Goal: Communication & Community: Answer question/provide support

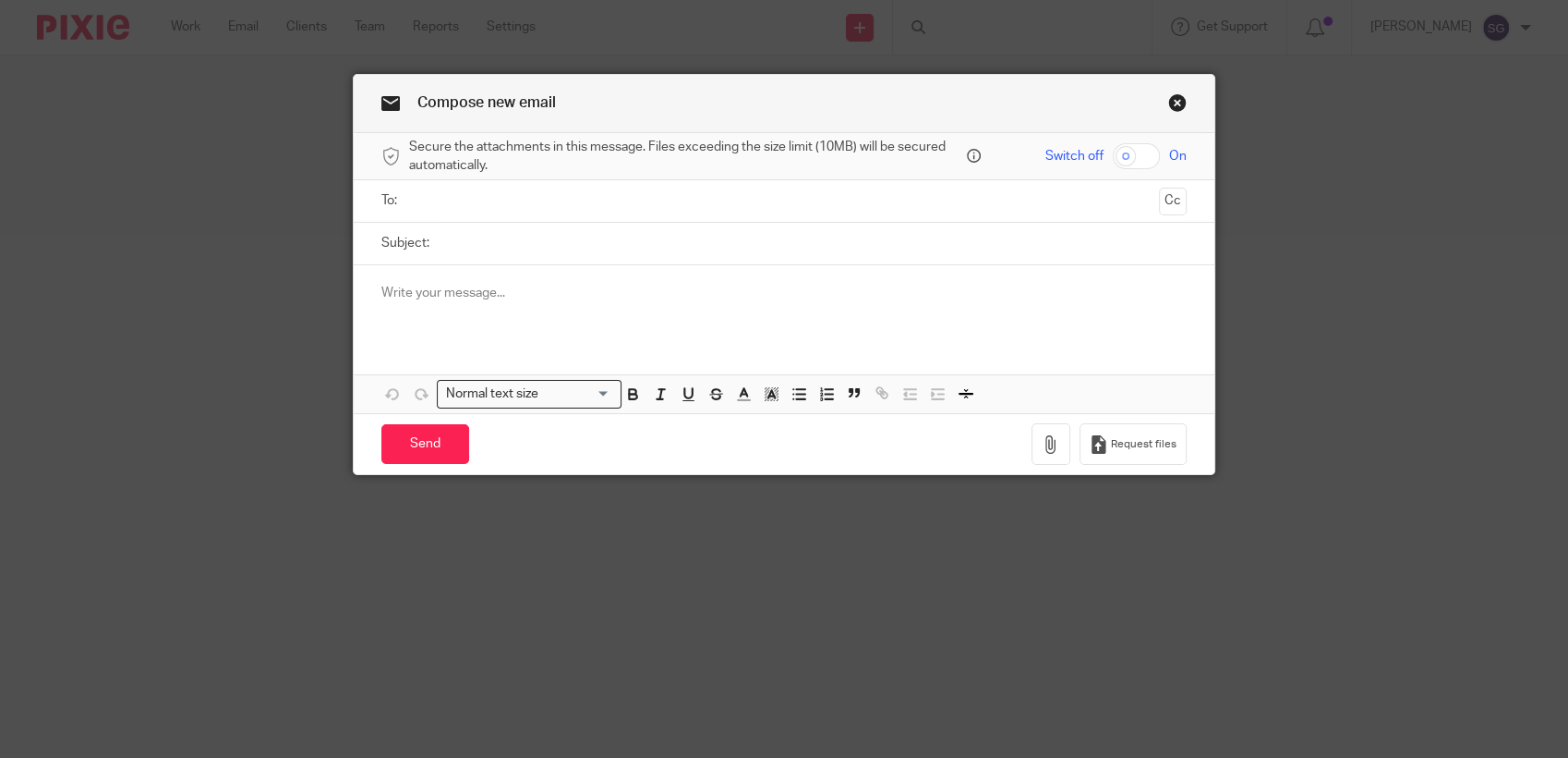
click at [492, 218] on div at bounding box center [784, 200] width 748 height 42
click at [498, 209] on input "text" at bounding box center [784, 200] width 736 height 21
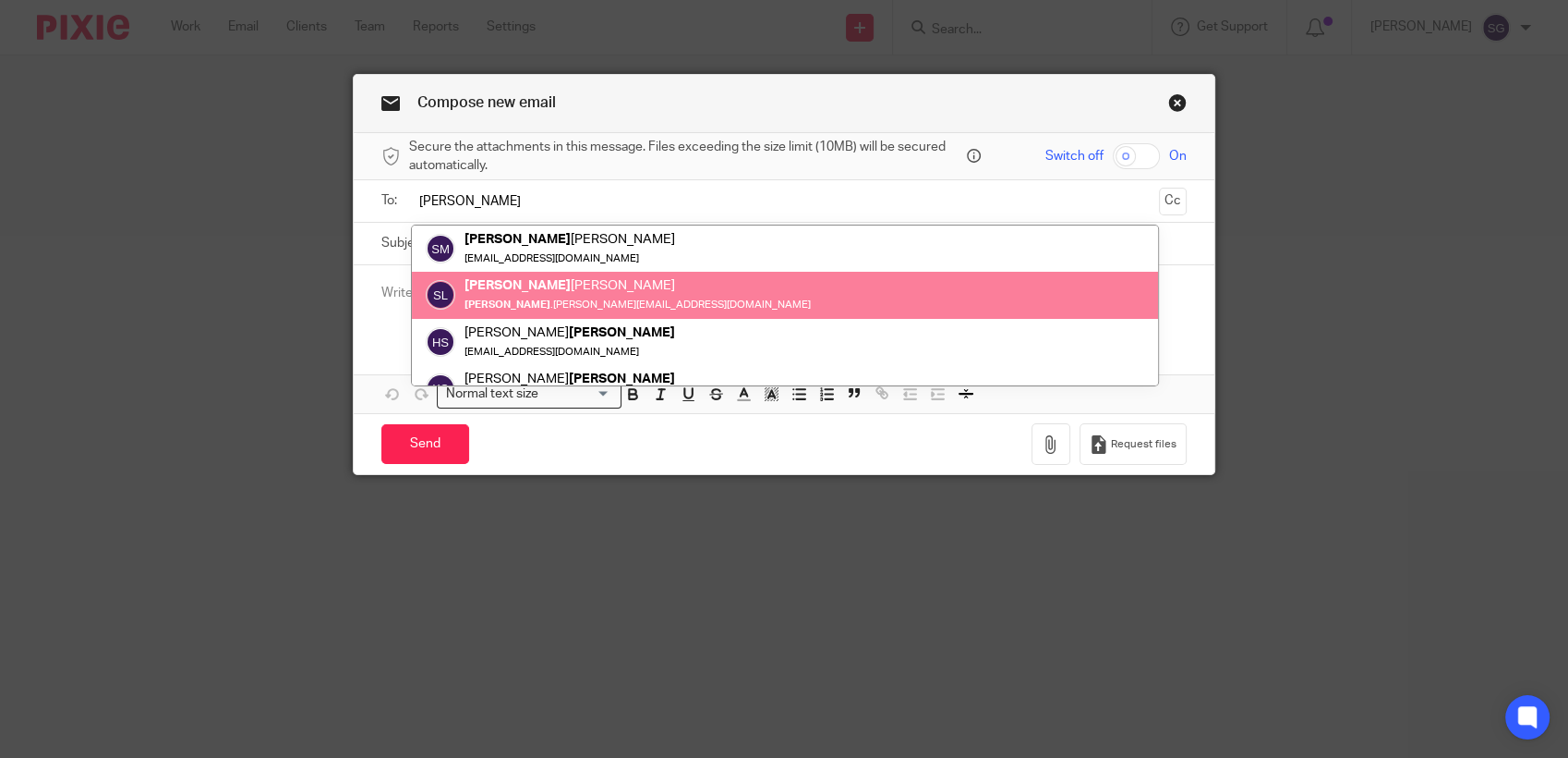
type input "[PERSON_NAME]"
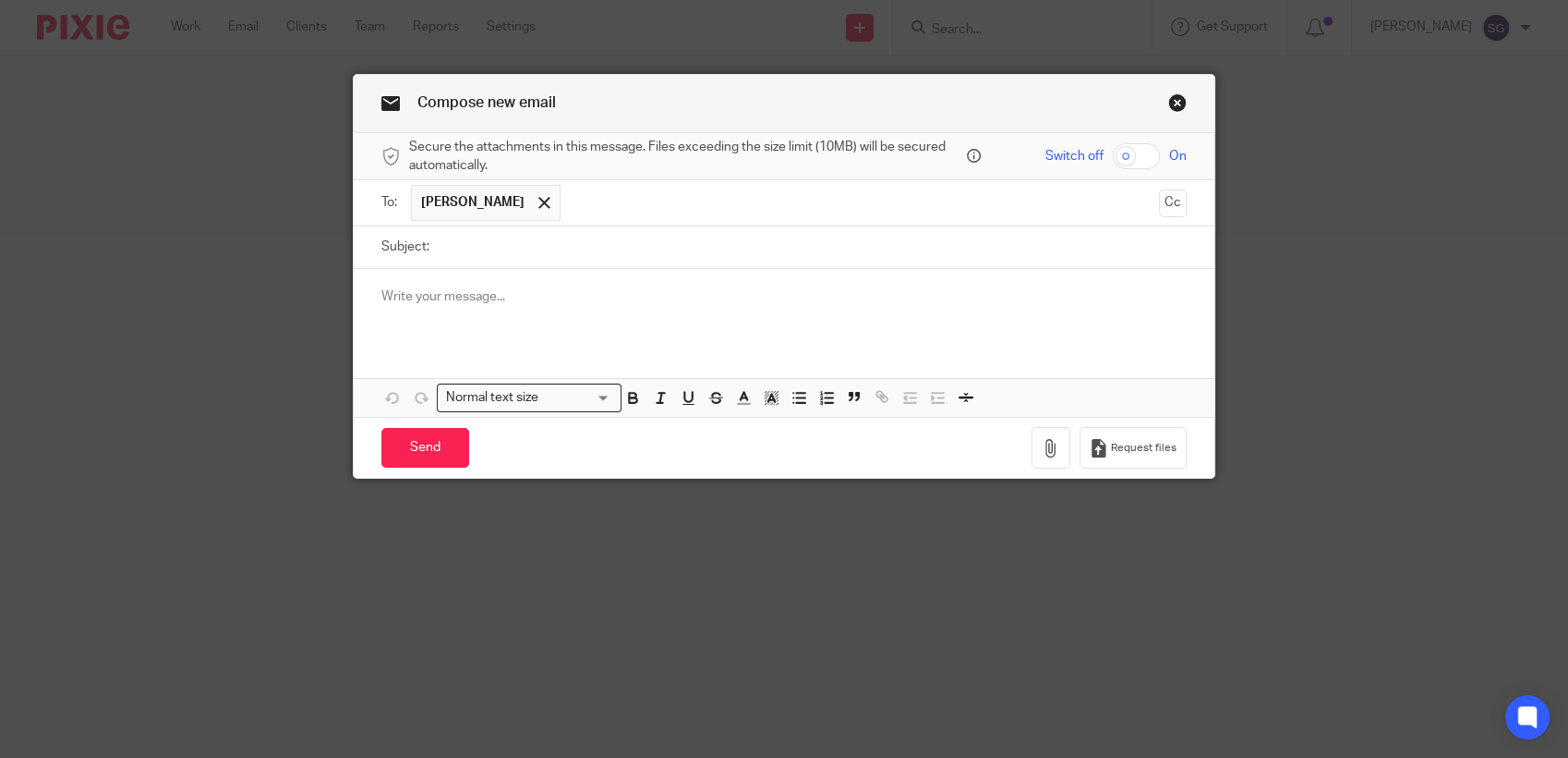
click at [510, 243] on input "Subject:" at bounding box center [812, 247] width 748 height 42
type input "Queries"
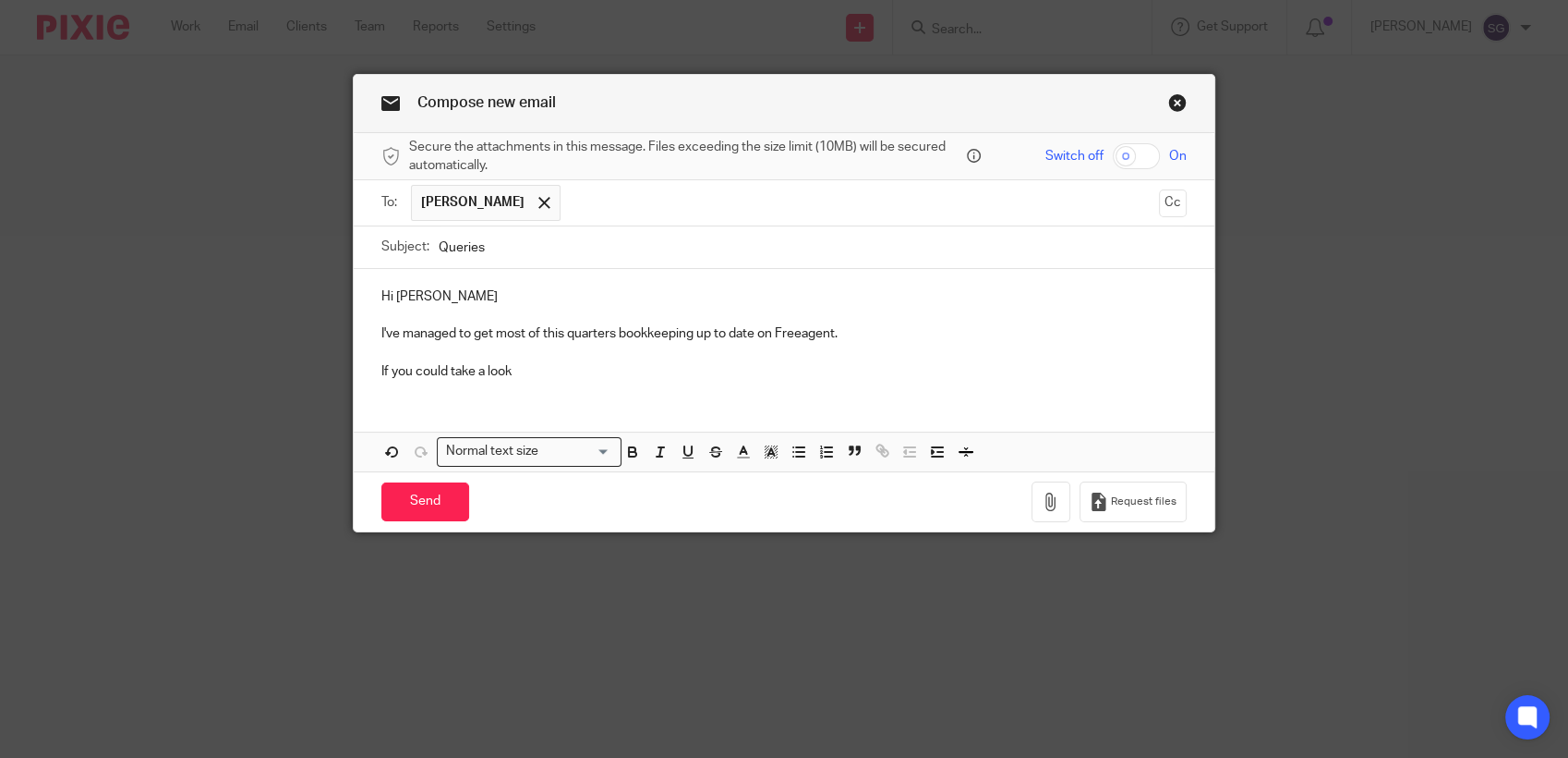
click at [540, 373] on p "If you could take a look" at bounding box center [784, 371] width 806 height 19
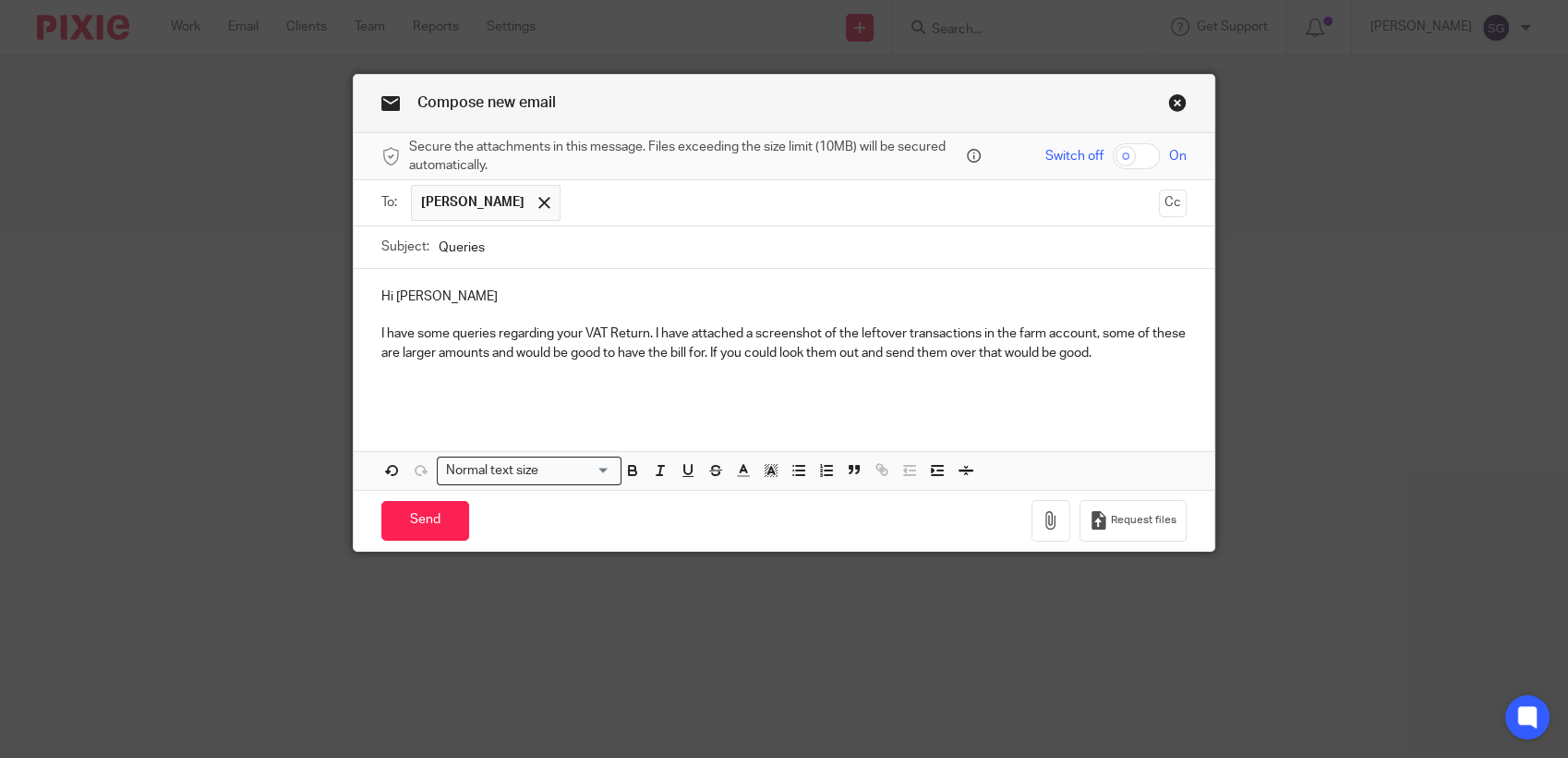
click at [1148, 353] on p "I have some queries regarding your VAT Return. I have attached a screenshot of …" at bounding box center [784, 343] width 806 height 38
click at [765, 395] on p at bounding box center [784, 390] width 806 height 19
click at [1138, 348] on p "I have some queries regarding your VAT Return. I have attached a screenshot of …" at bounding box center [784, 343] width 806 height 38
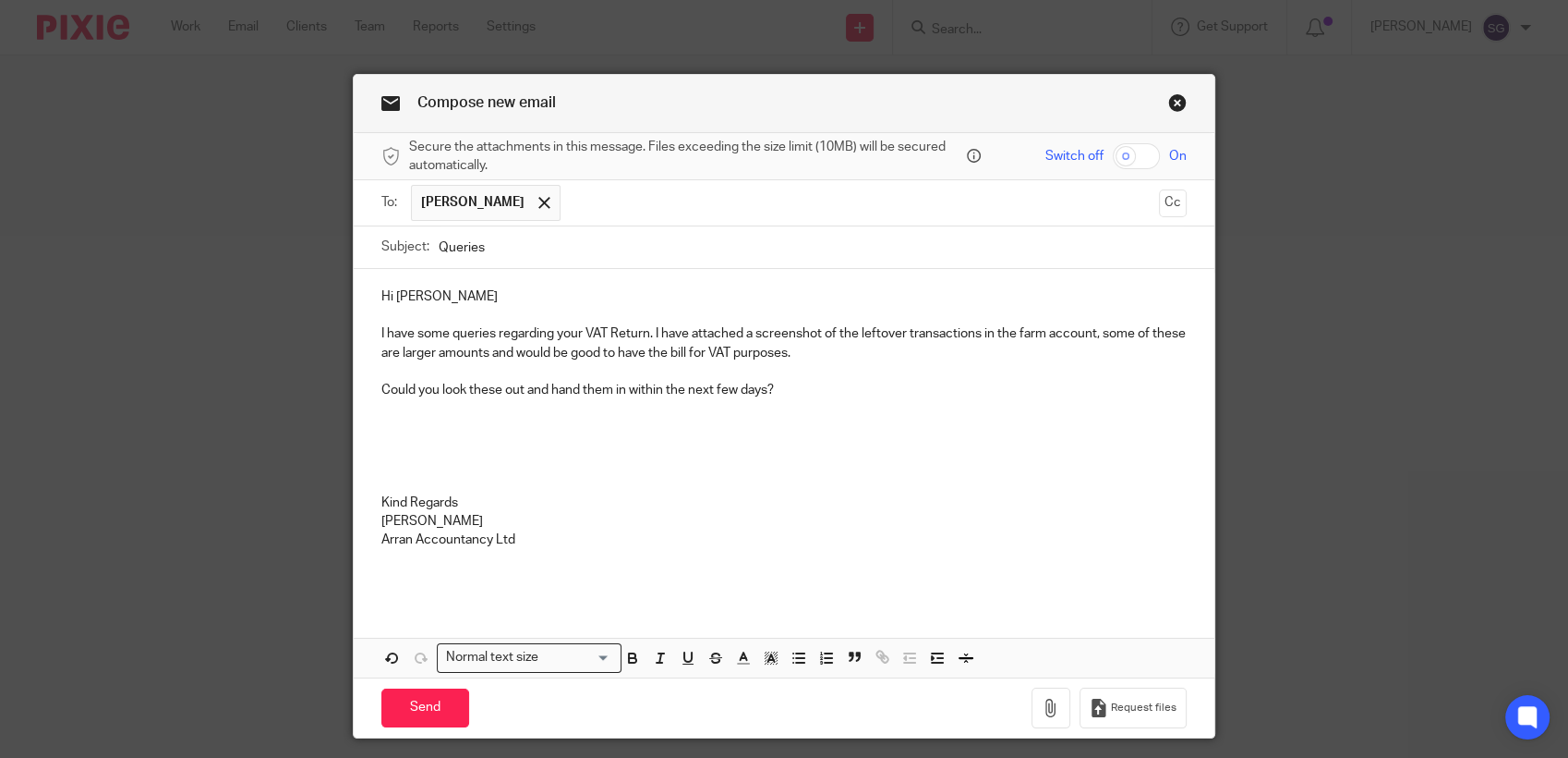
click at [788, 389] on p "Could you look these out and hand them in within the next few days?" at bounding box center [784, 390] width 806 height 19
click at [803, 417] on p at bounding box center [784, 409] width 806 height 19
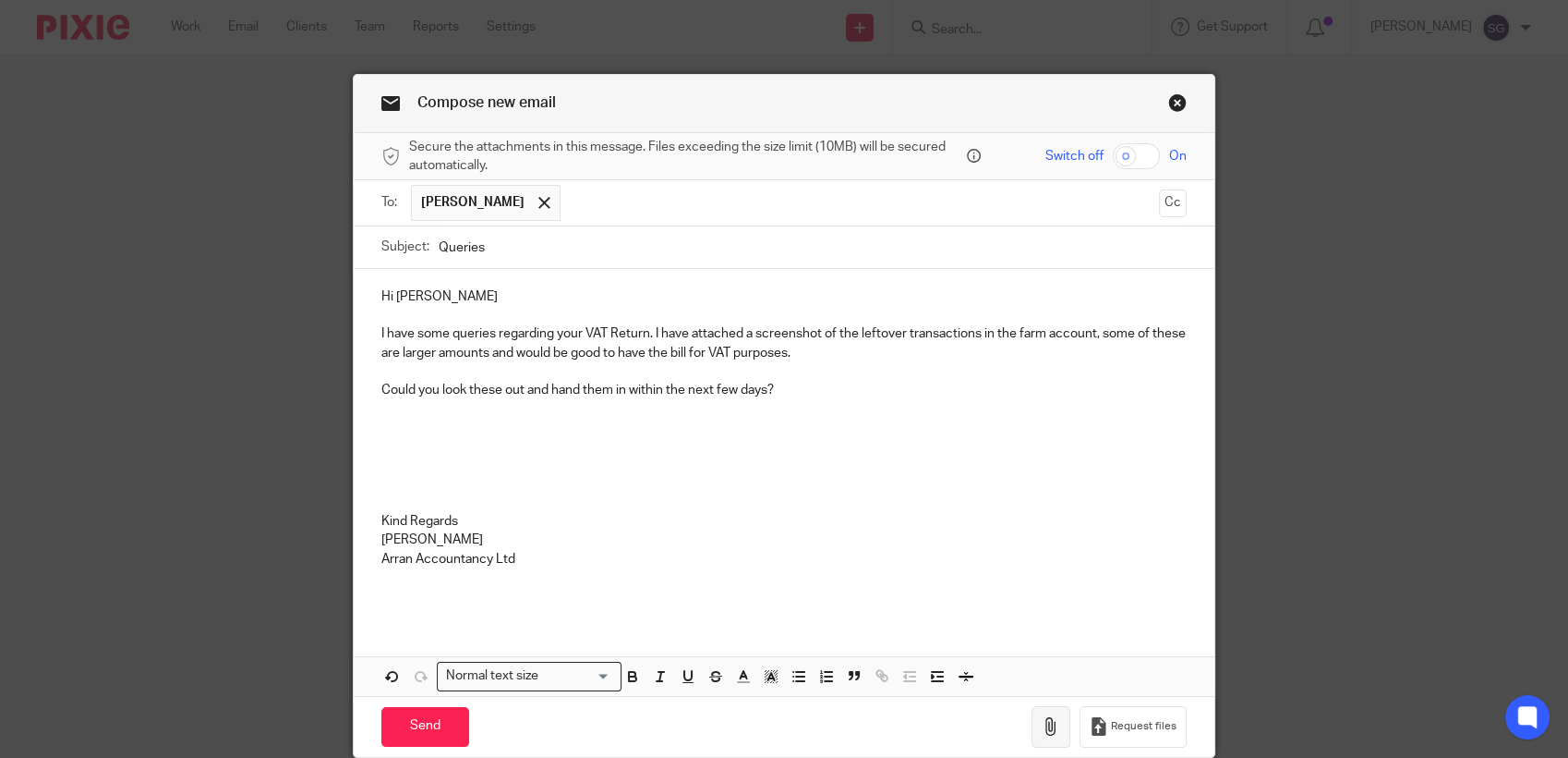
click at [1043, 721] on icon "button" at bounding box center [1052, 726] width 19 height 19
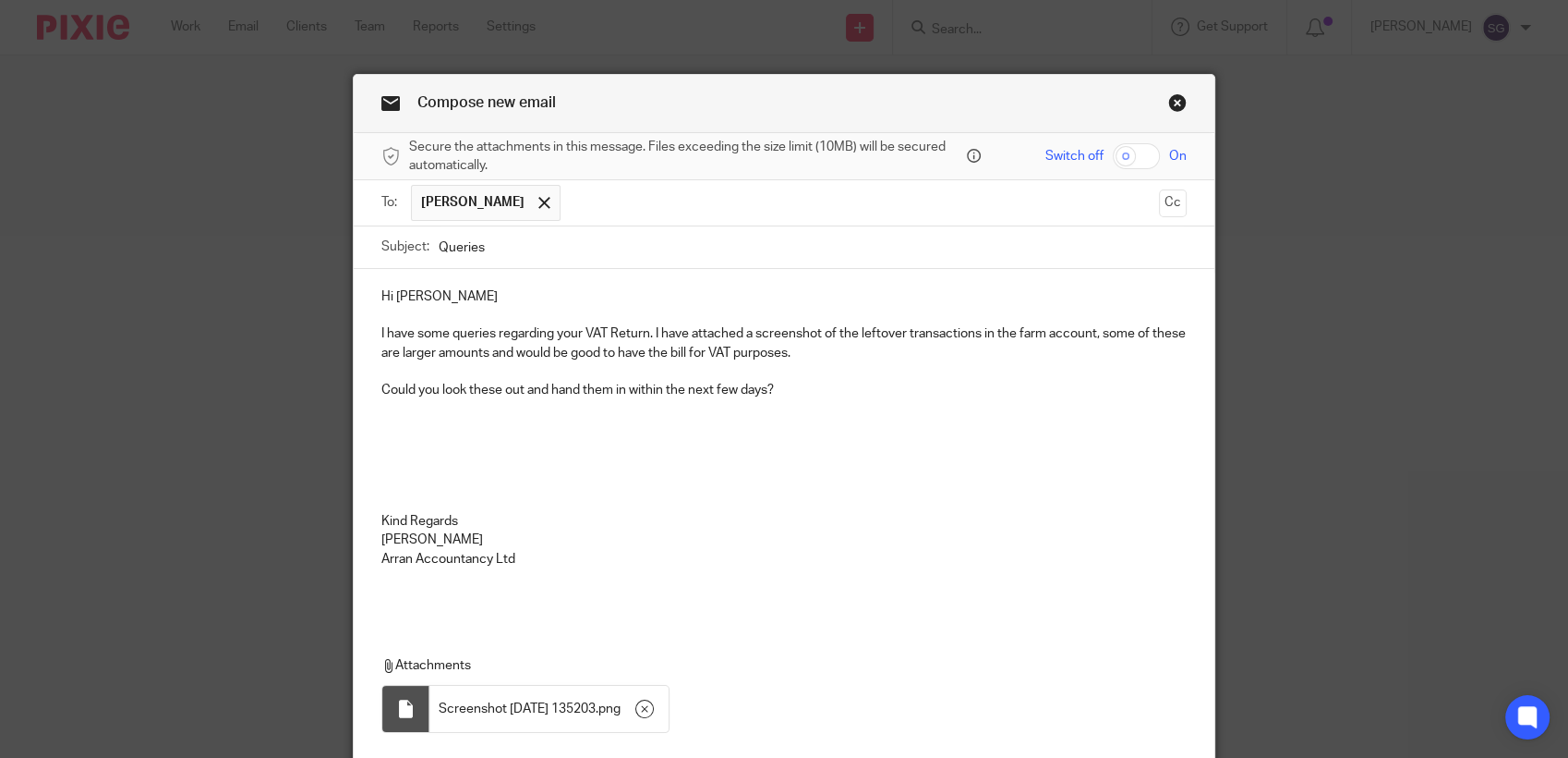
click at [592, 479] on p at bounding box center [784, 484] width 806 height 19
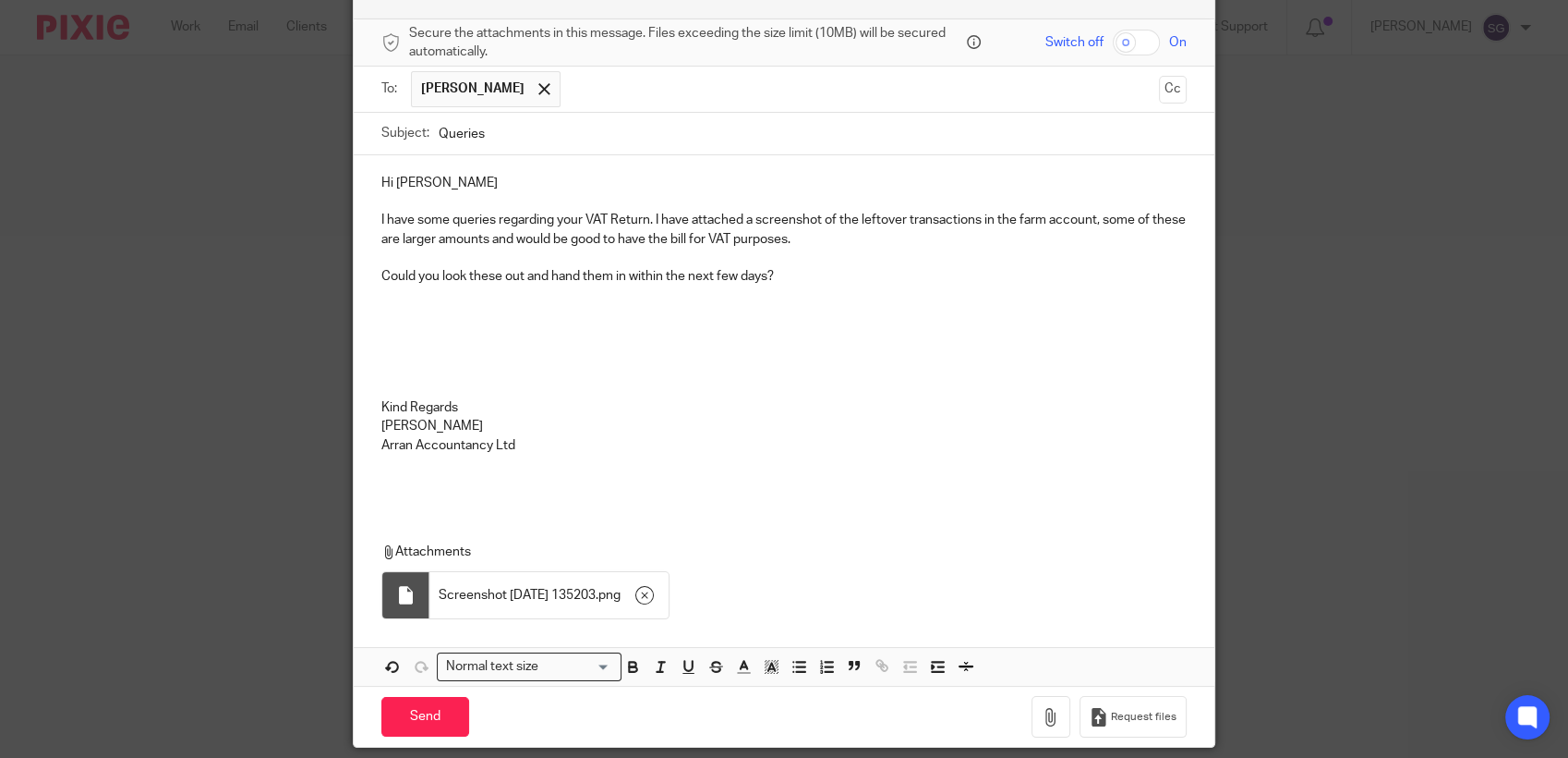
scroll to position [176, 0]
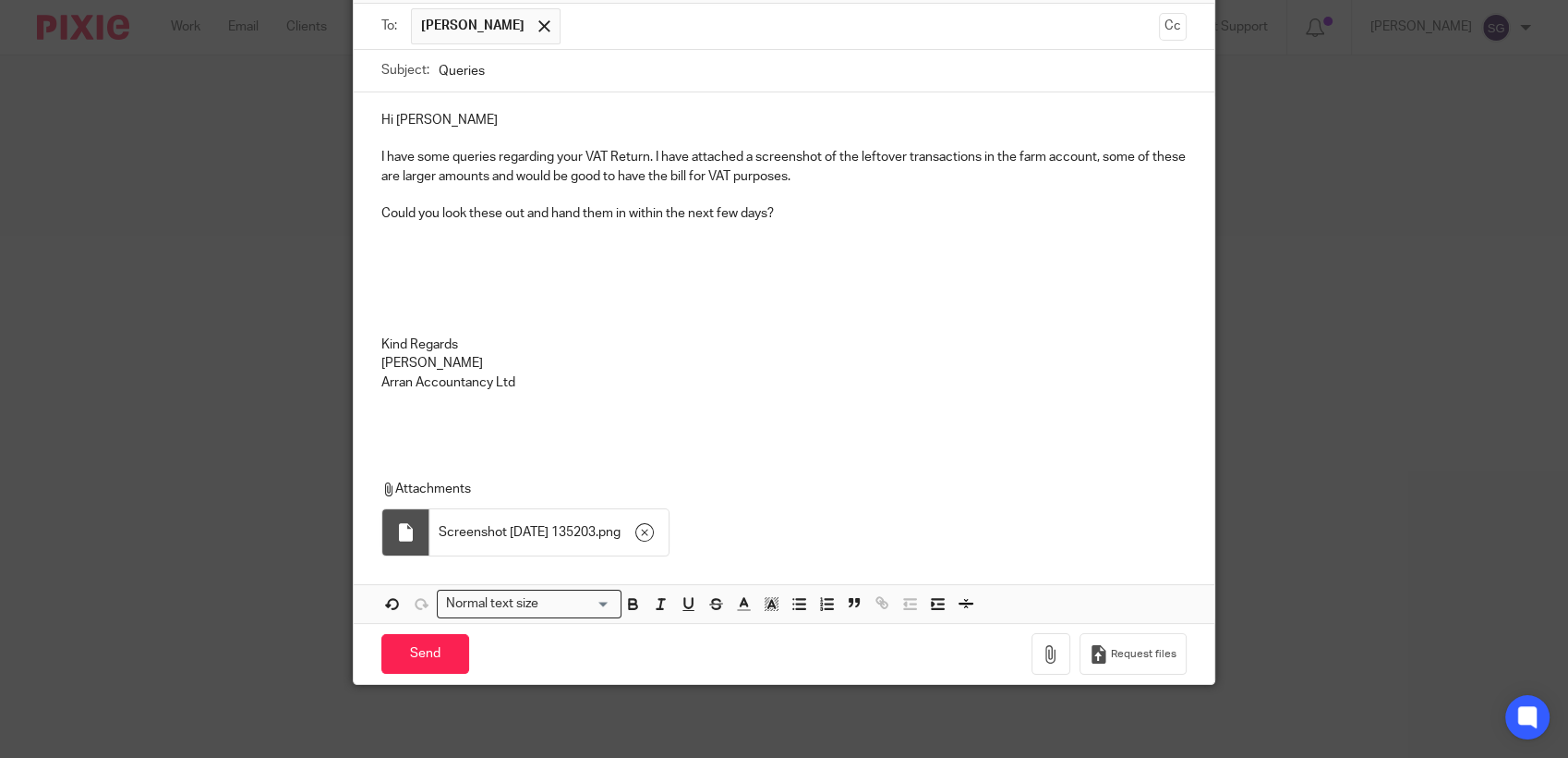
click at [784, 206] on p "Could you look these out and hand them in within the next few days?" at bounding box center [784, 213] width 806 height 19
click at [416, 650] on input "Send" at bounding box center [425, 653] width 88 height 40
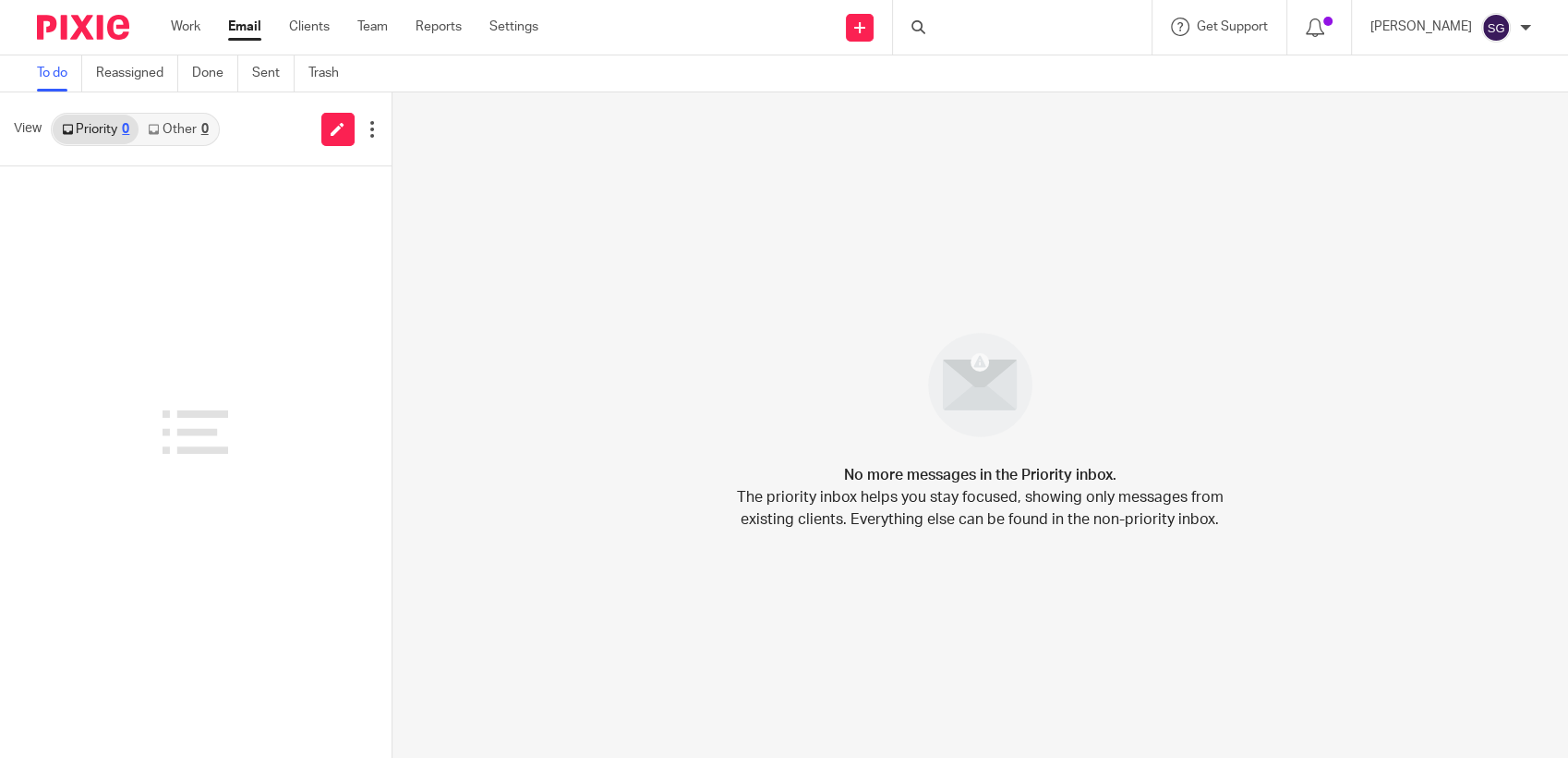
click at [777, 19] on div "Send new email Create task Add client Request signature Get Support Contact via…" at bounding box center [1067, 27] width 1002 height 55
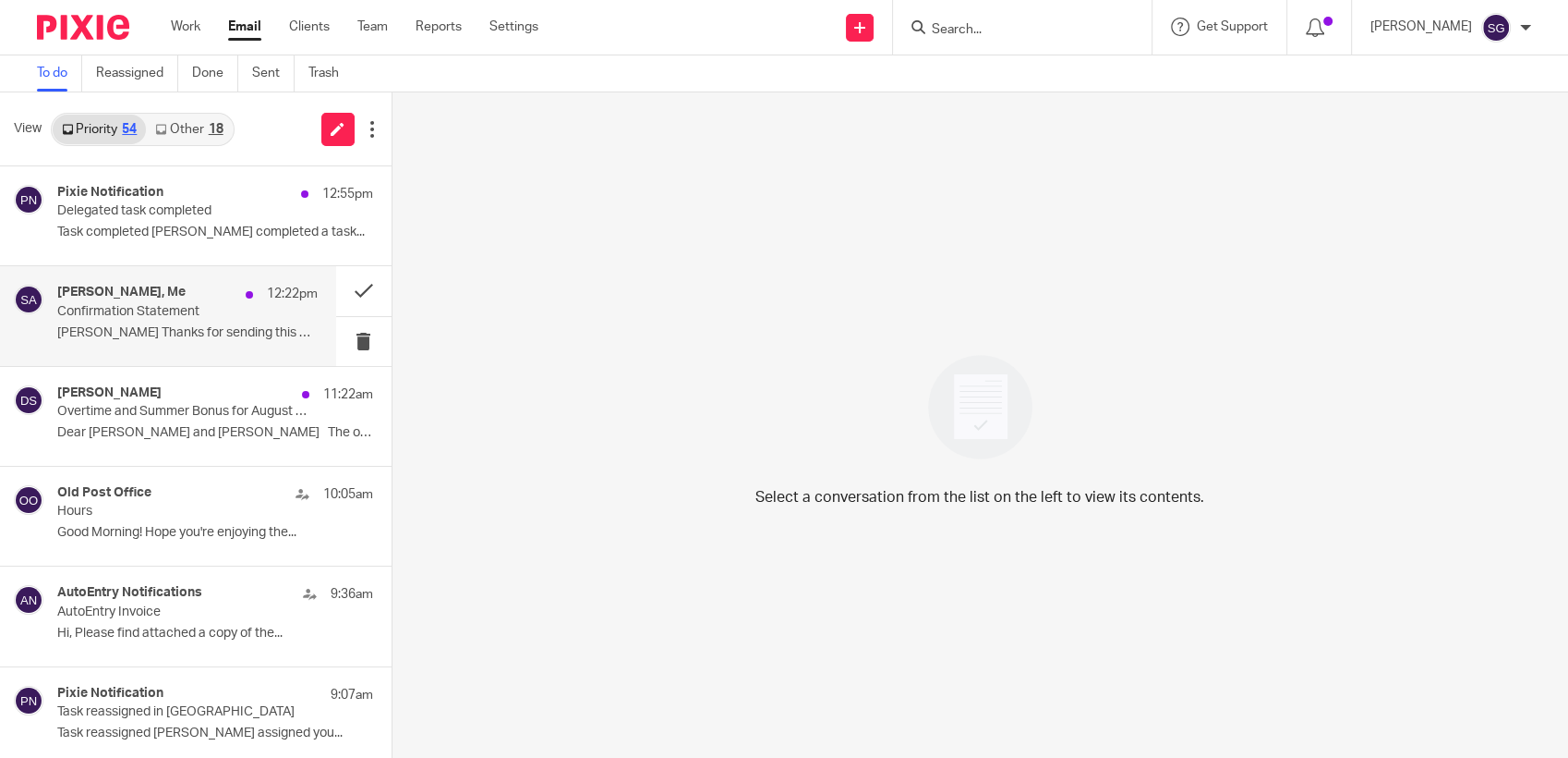
click at [170, 341] on div "Susan Kernohan, Me 12:22pm Confirmation Statement Sarah Thanks for sending this…" at bounding box center [187, 315] width 261 height 62
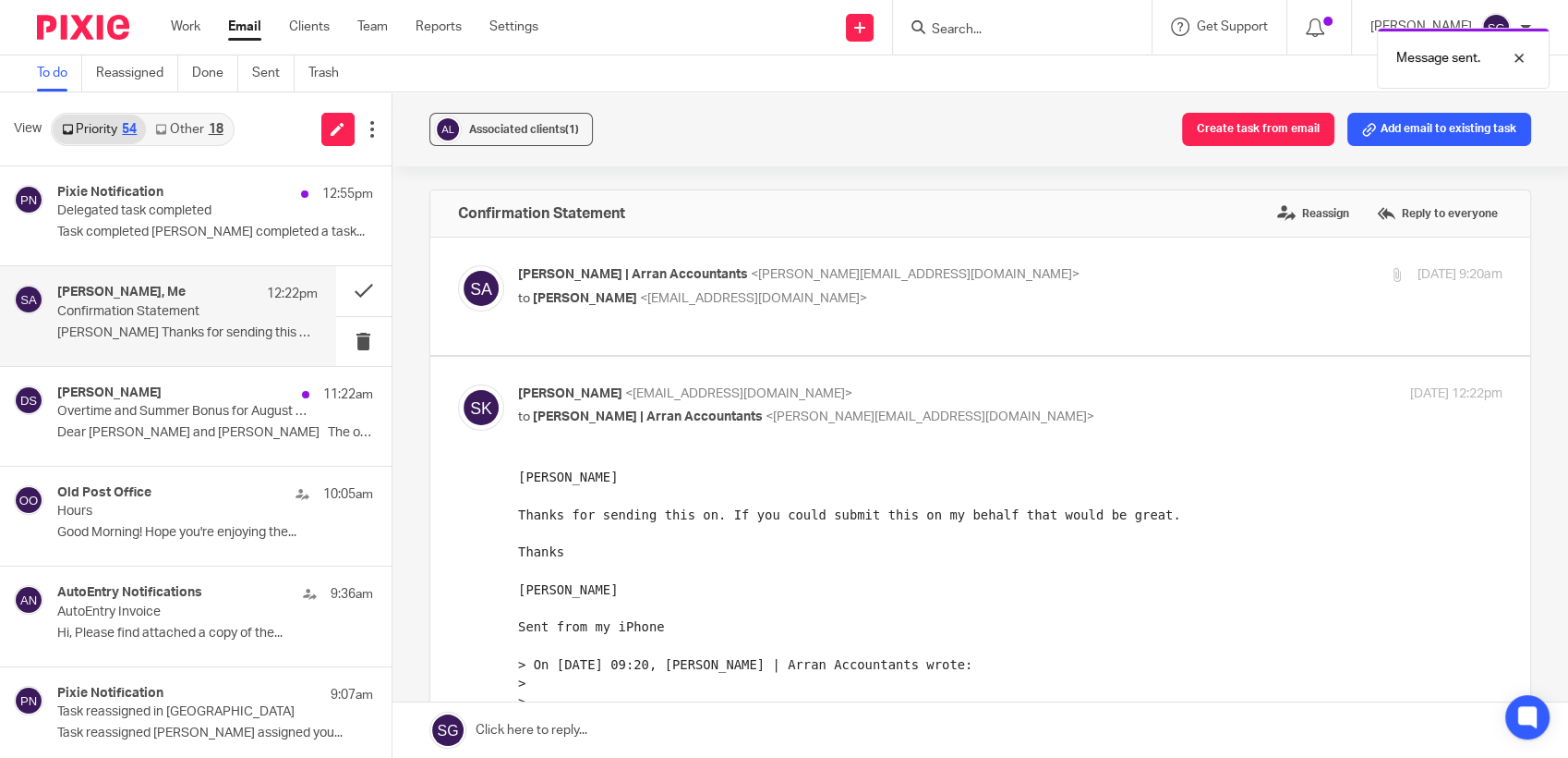
click at [585, 306] on p "to Susan Kernohan <susankernohan@btinternet.com>" at bounding box center [847, 299] width 657 height 19
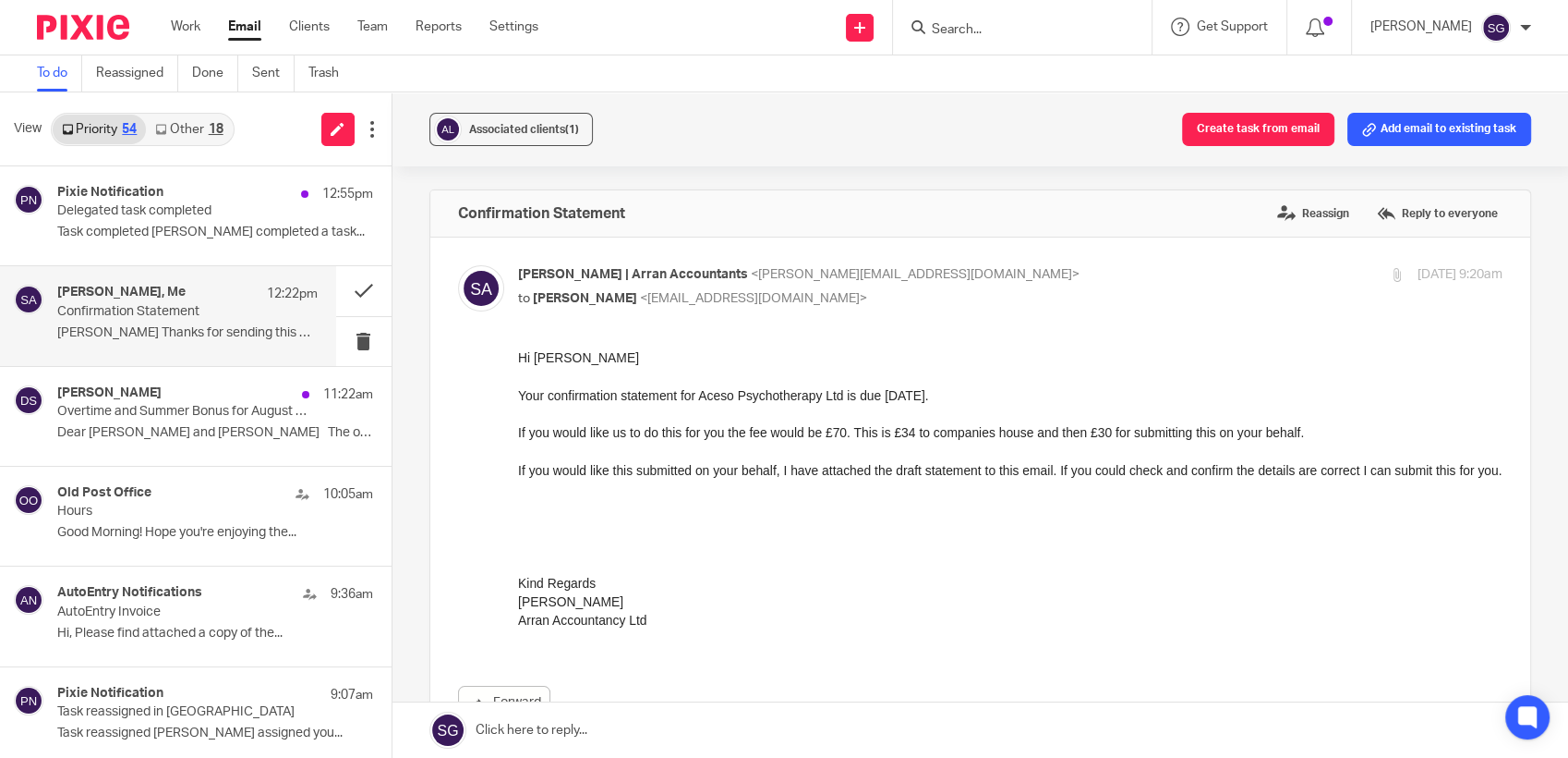
click at [585, 306] on p "to Susan Kernohan <susankernohan@btinternet.com>" at bounding box center [847, 299] width 657 height 19
checkbox input "false"
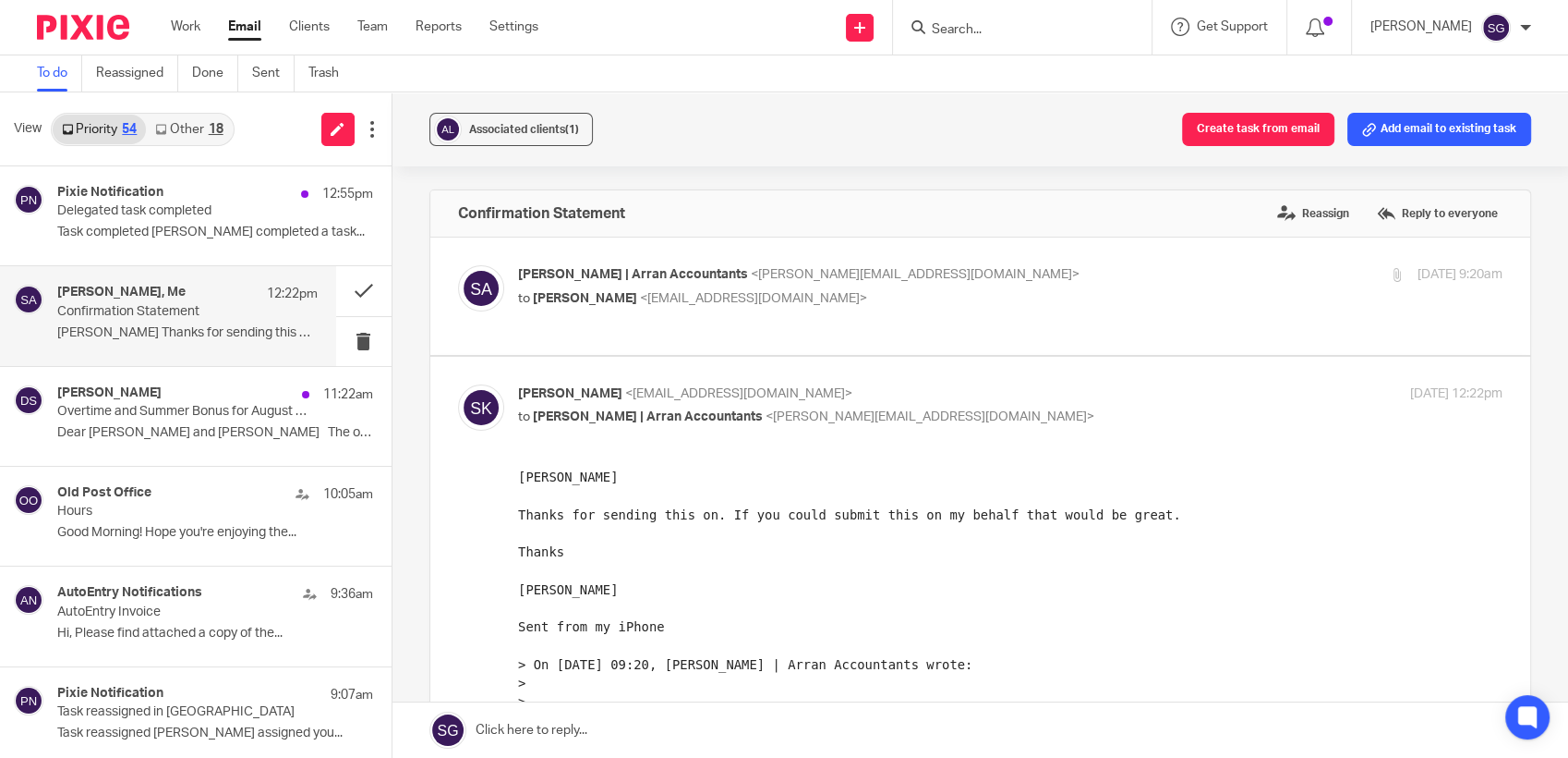
click at [738, 25] on div "Send new email Create task Add client Request signature Get Support Contact via…" at bounding box center [1067, 27] width 1002 height 55
click at [172, 243] on div "Pixie Notification 12:55pm Delegated task completed Task completed Olivia Holme…" at bounding box center [187, 215] width 261 height 62
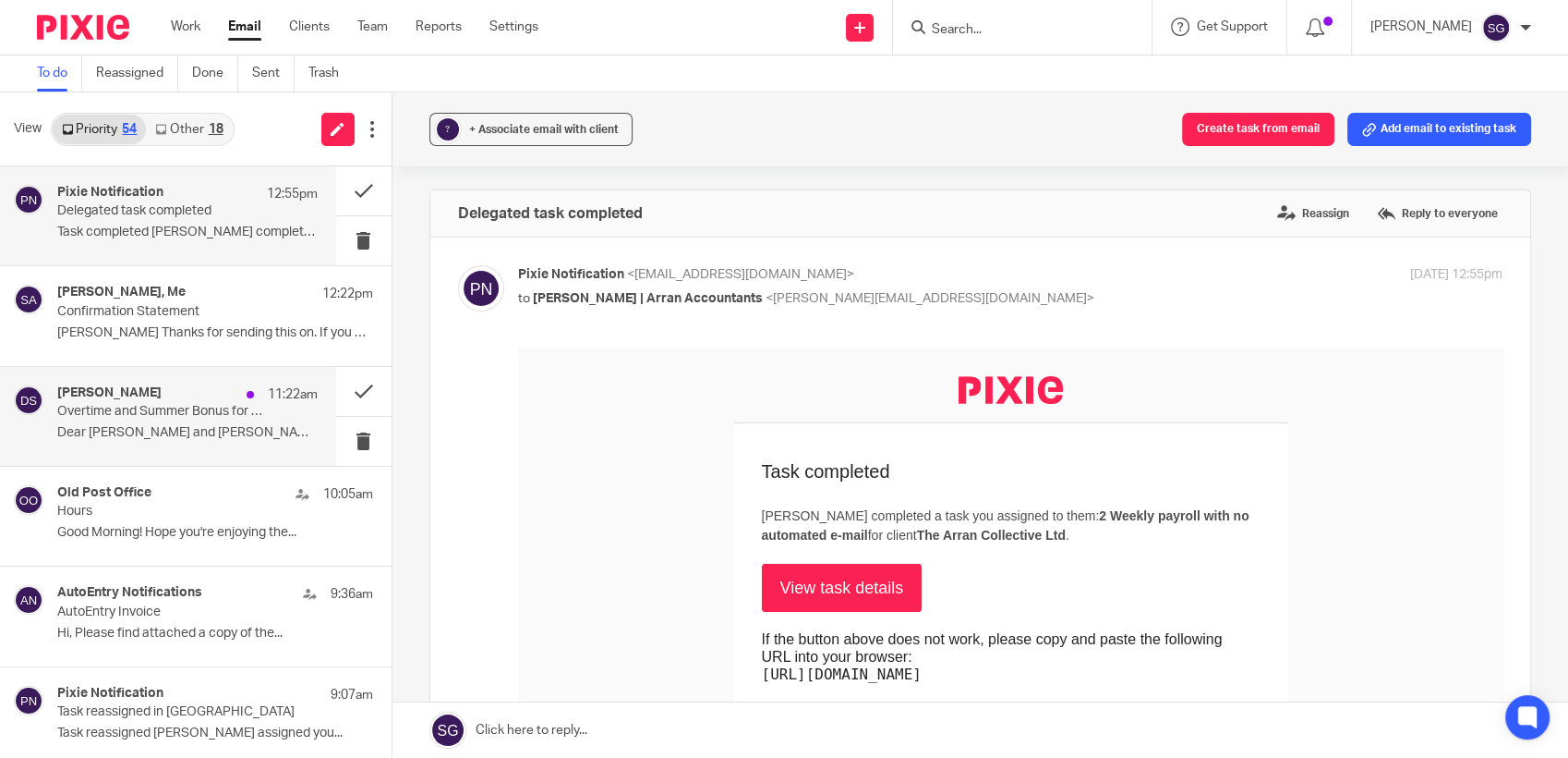
click at [130, 425] on p "Dear [PERSON_NAME] and [PERSON_NAME] The overtime for..." at bounding box center [187, 432] width 261 height 16
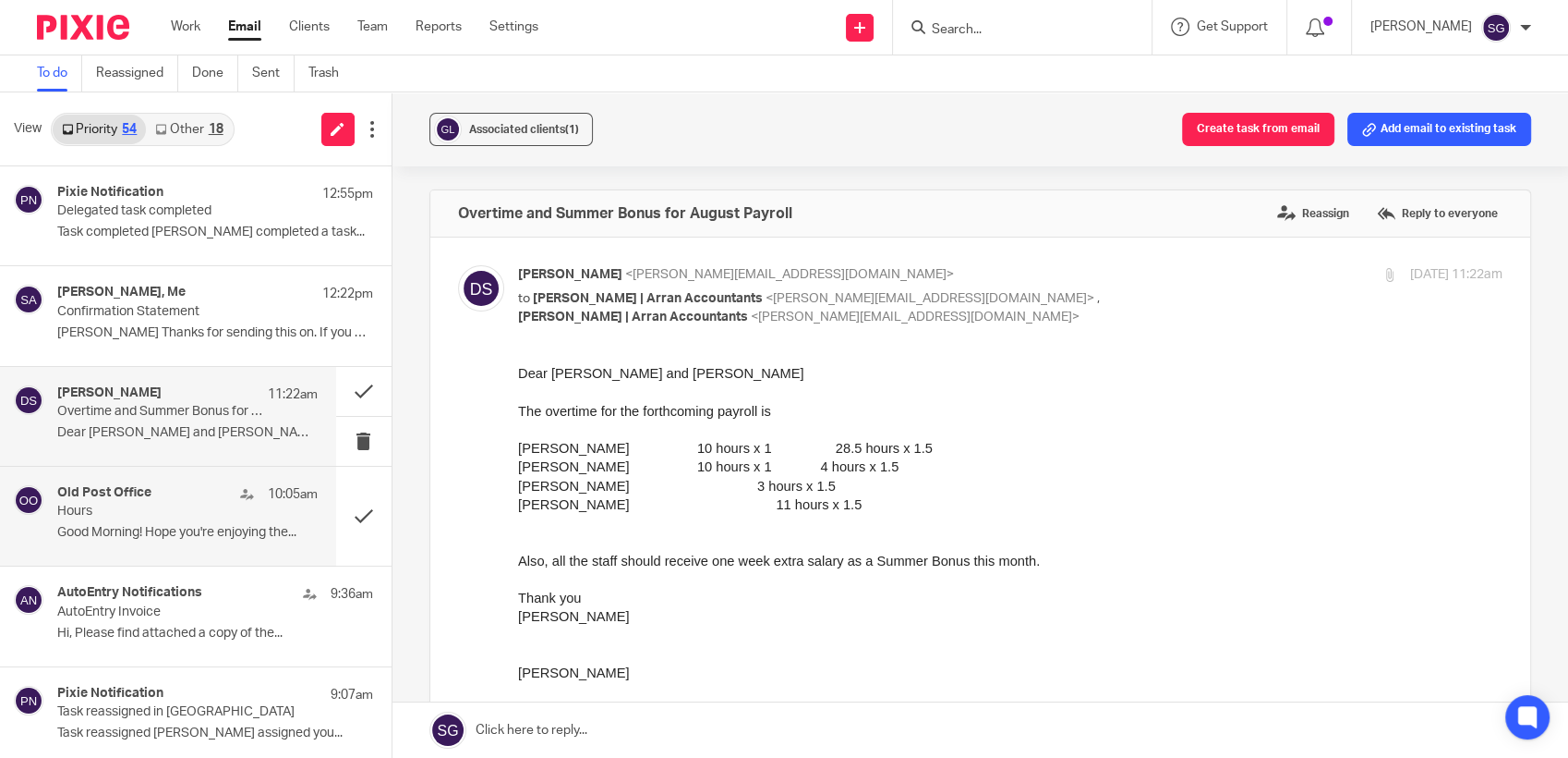
click at [169, 492] on div "Old Post Office 10:05am" at bounding box center [187, 495] width 261 height 19
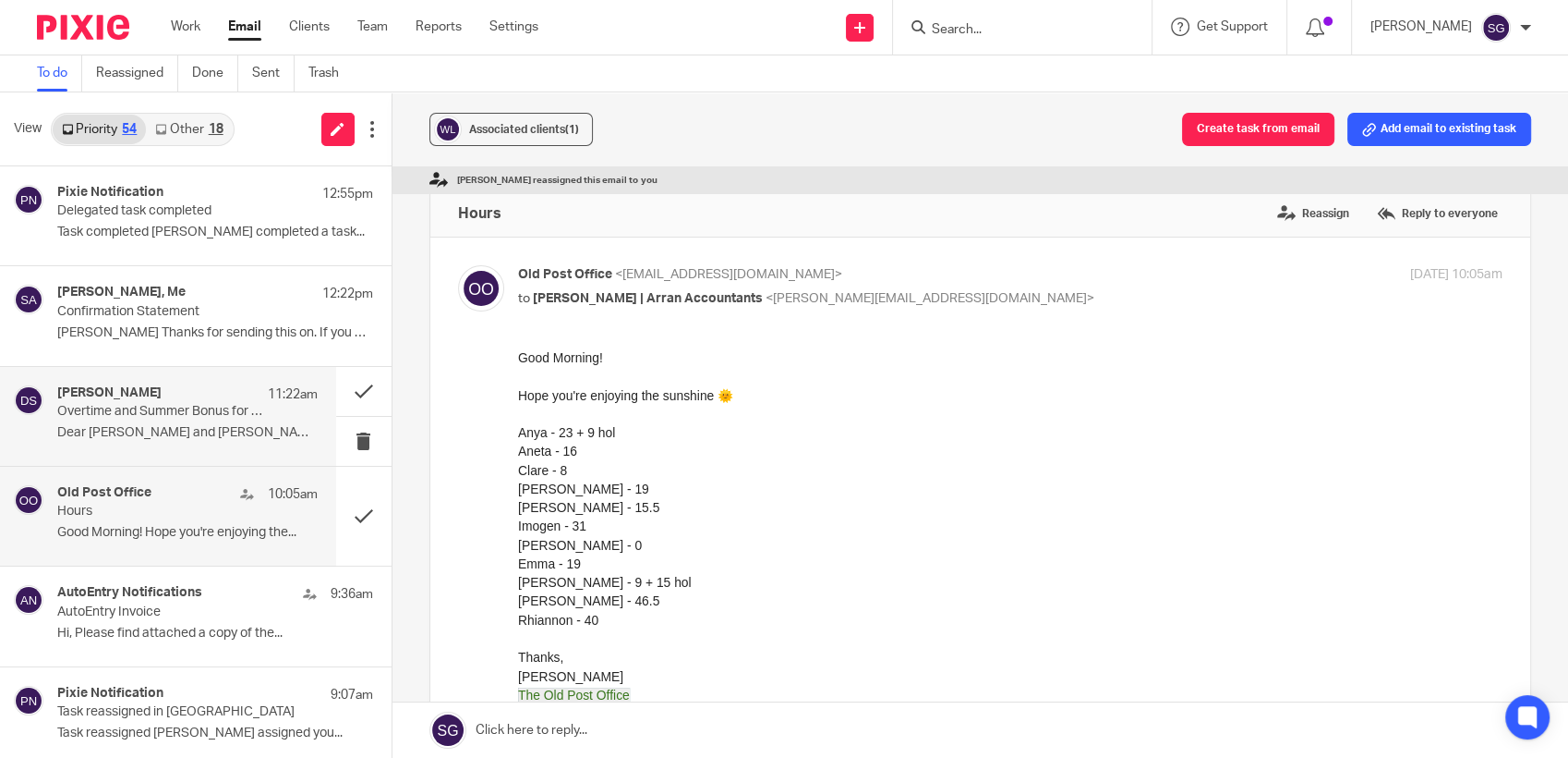
click at [83, 414] on p "Overtime and Summer Bonus for August Payroll" at bounding box center [161, 411] width 208 height 16
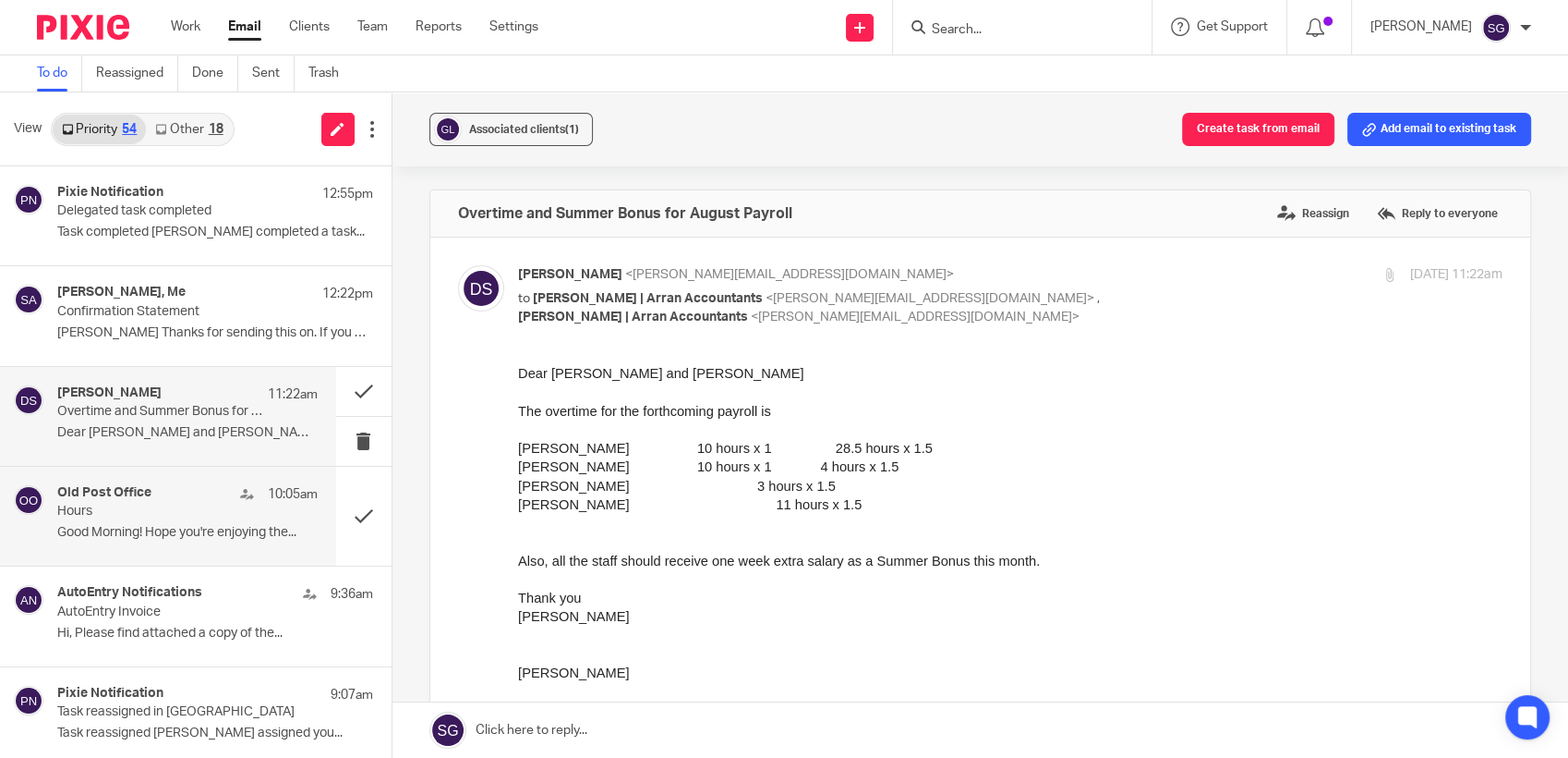
click at [150, 512] on p "Hours" at bounding box center [161, 511] width 208 height 16
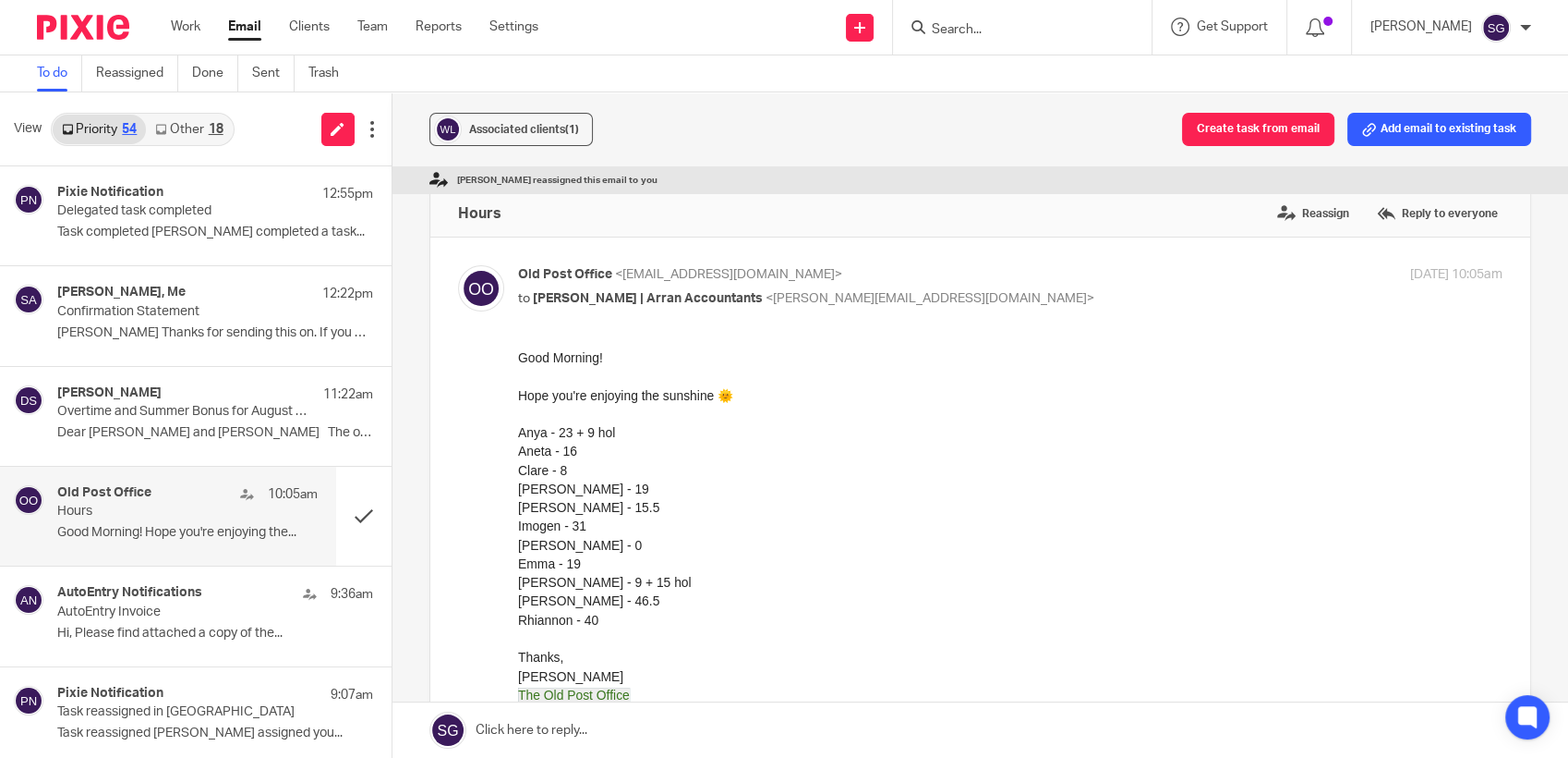
click at [1036, 611] on div "Rhiannon - 40" at bounding box center [1010, 620] width 986 height 19
click at [744, 72] on div "To do Reassigned Done Sent Trash" at bounding box center [784, 74] width 1568 height 37
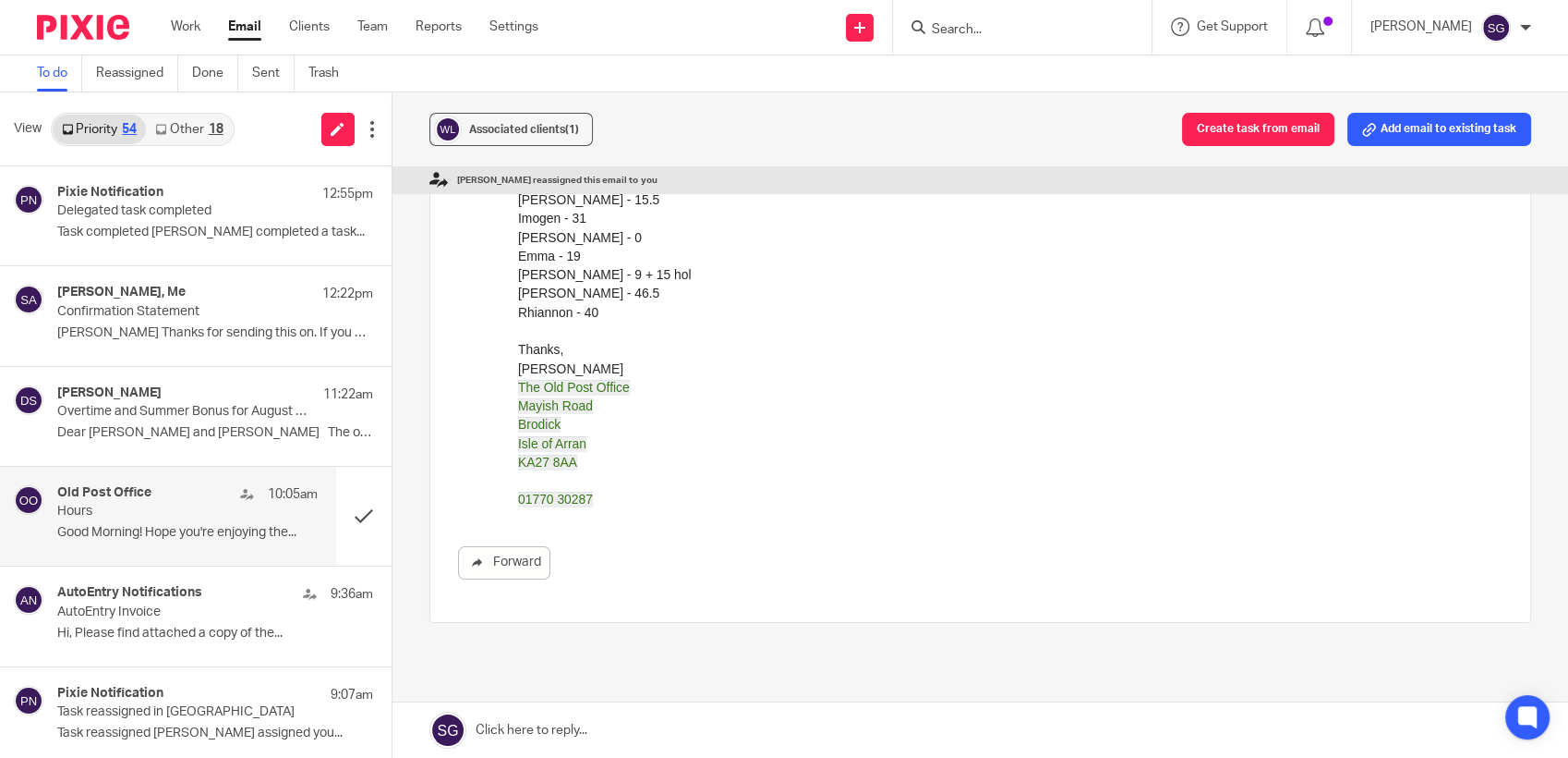
drag, startPoint x: 664, startPoint y: 739, endPoint x: 672, endPoint y: 680, distance: 59.5
click at [665, 740] on link at bounding box center [980, 730] width 1177 height 56
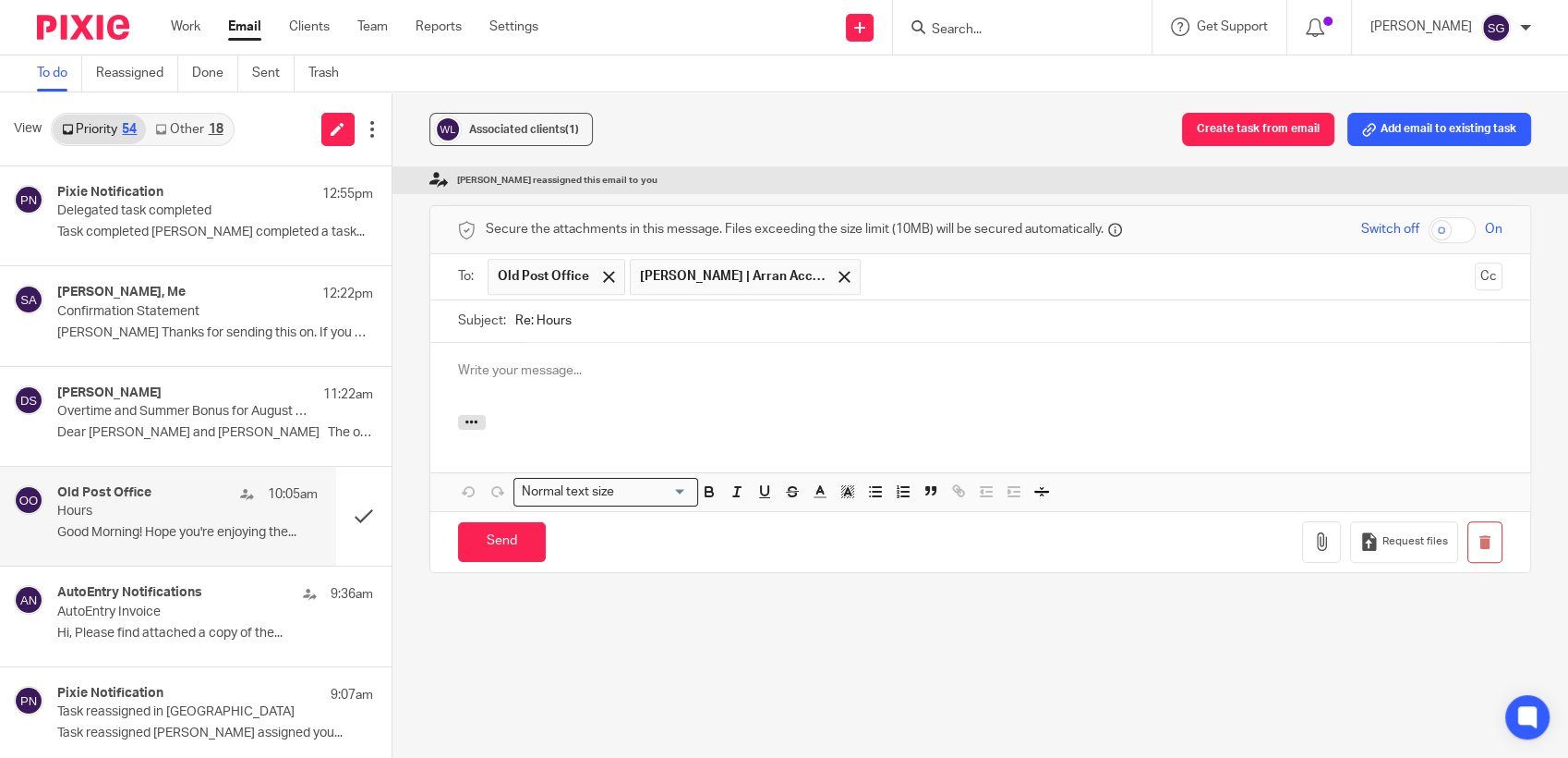
scroll to position [0, 0]
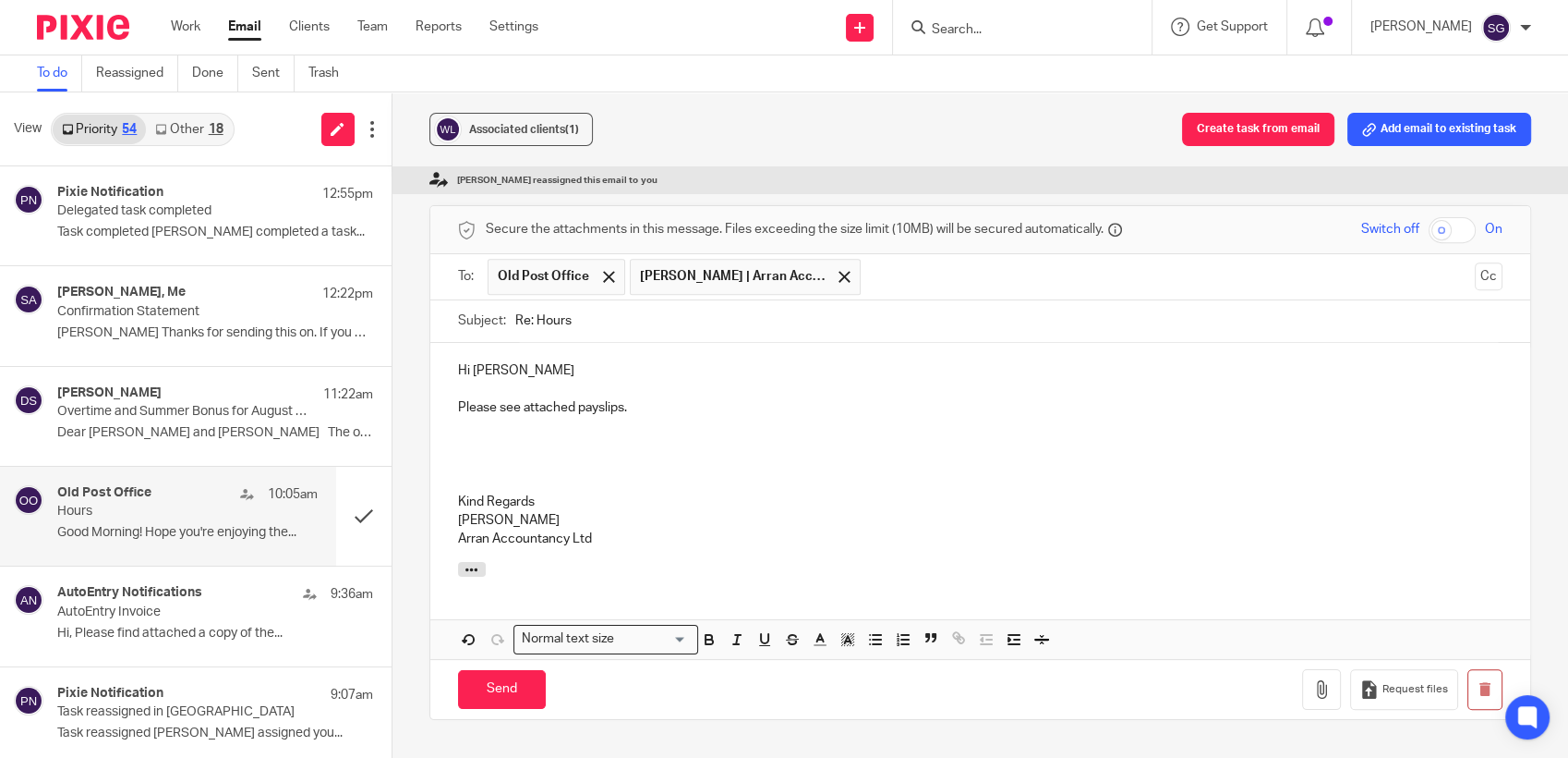
click at [529, 492] on p at bounding box center [981, 482] width 1046 height 19
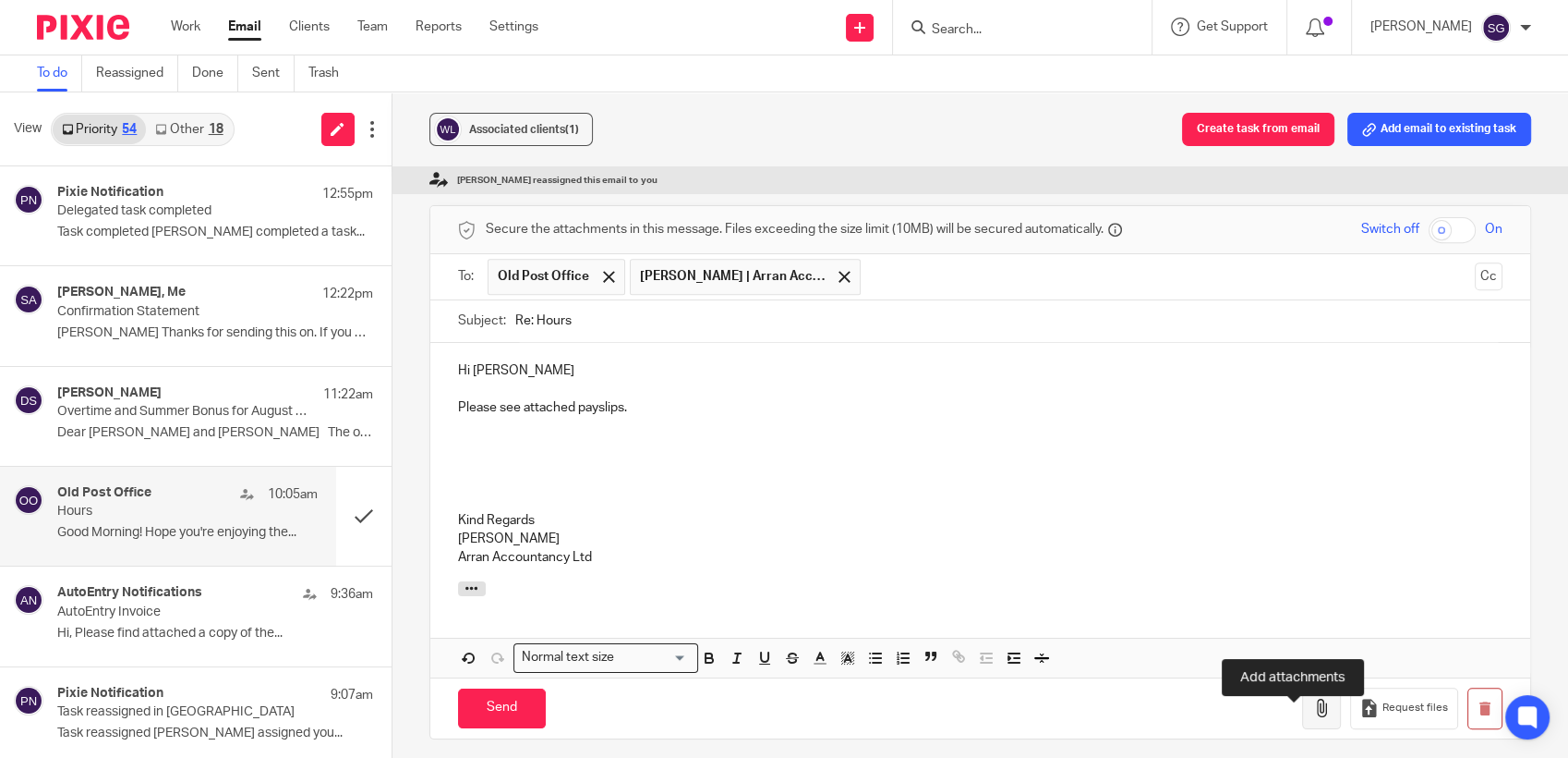
click at [1312, 717] on icon "button" at bounding box center [1321, 708] width 19 height 19
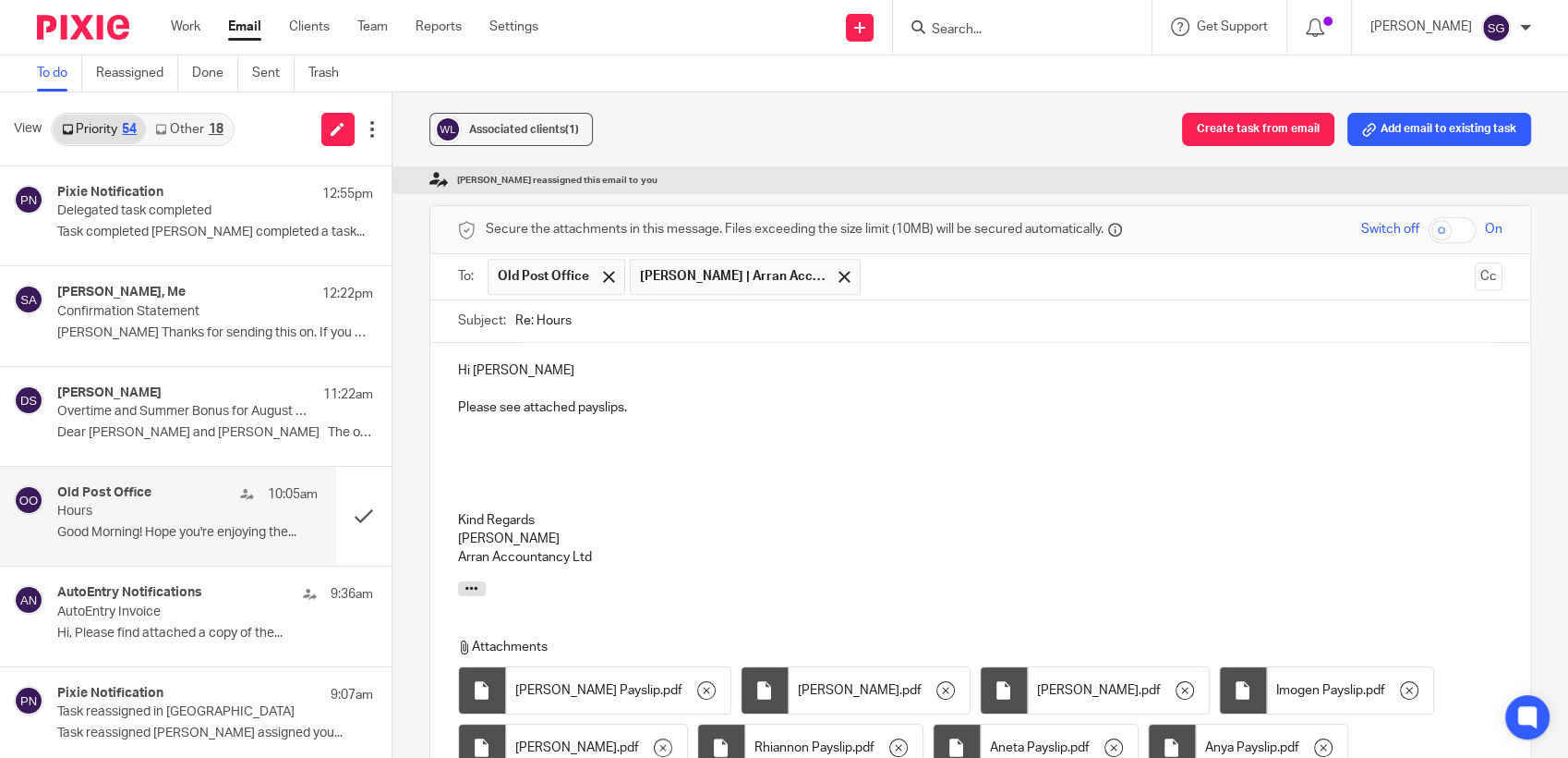
click at [695, 436] on p at bounding box center [981, 427] width 1046 height 19
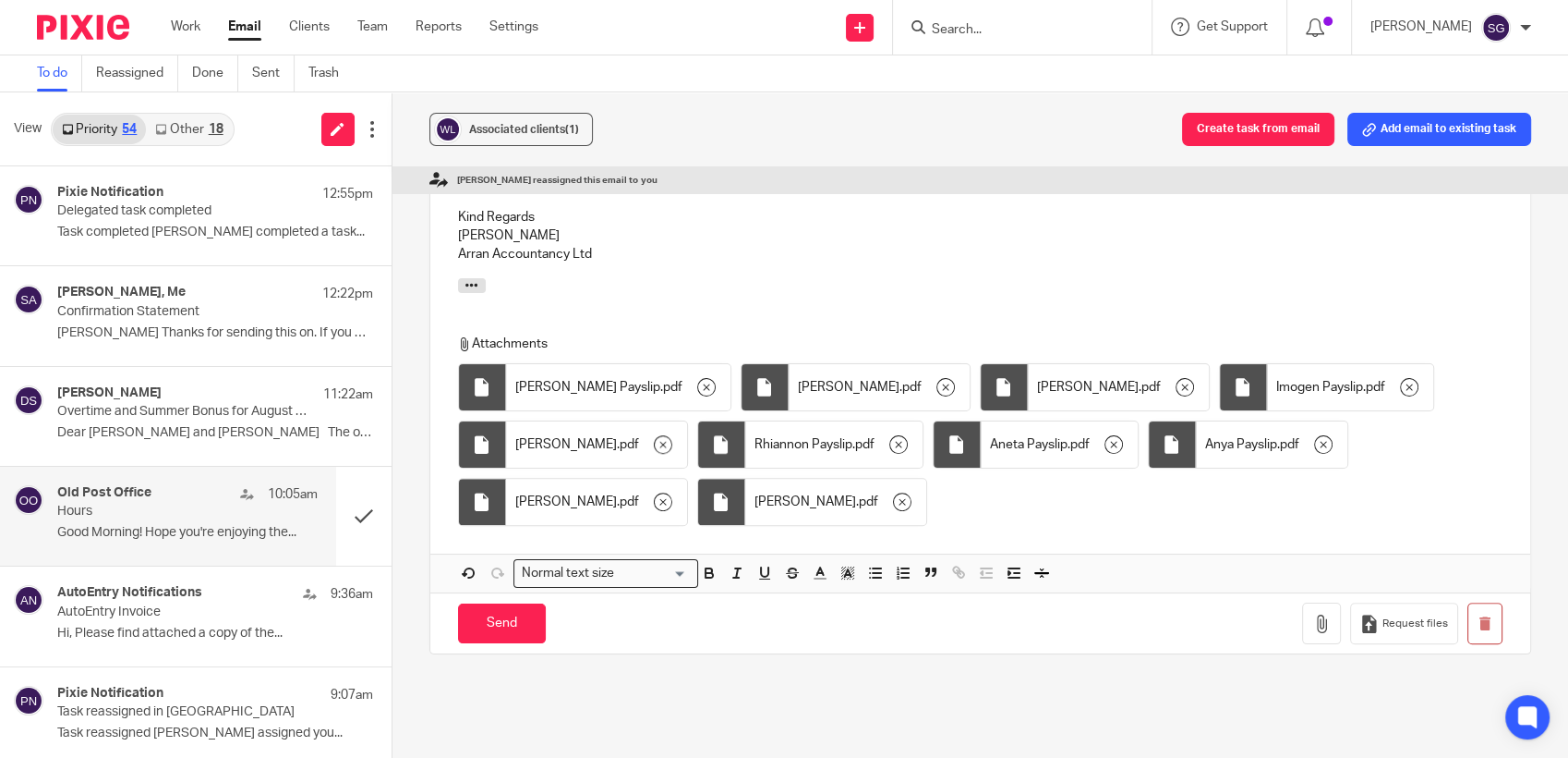
scroll to position [1163, 0]
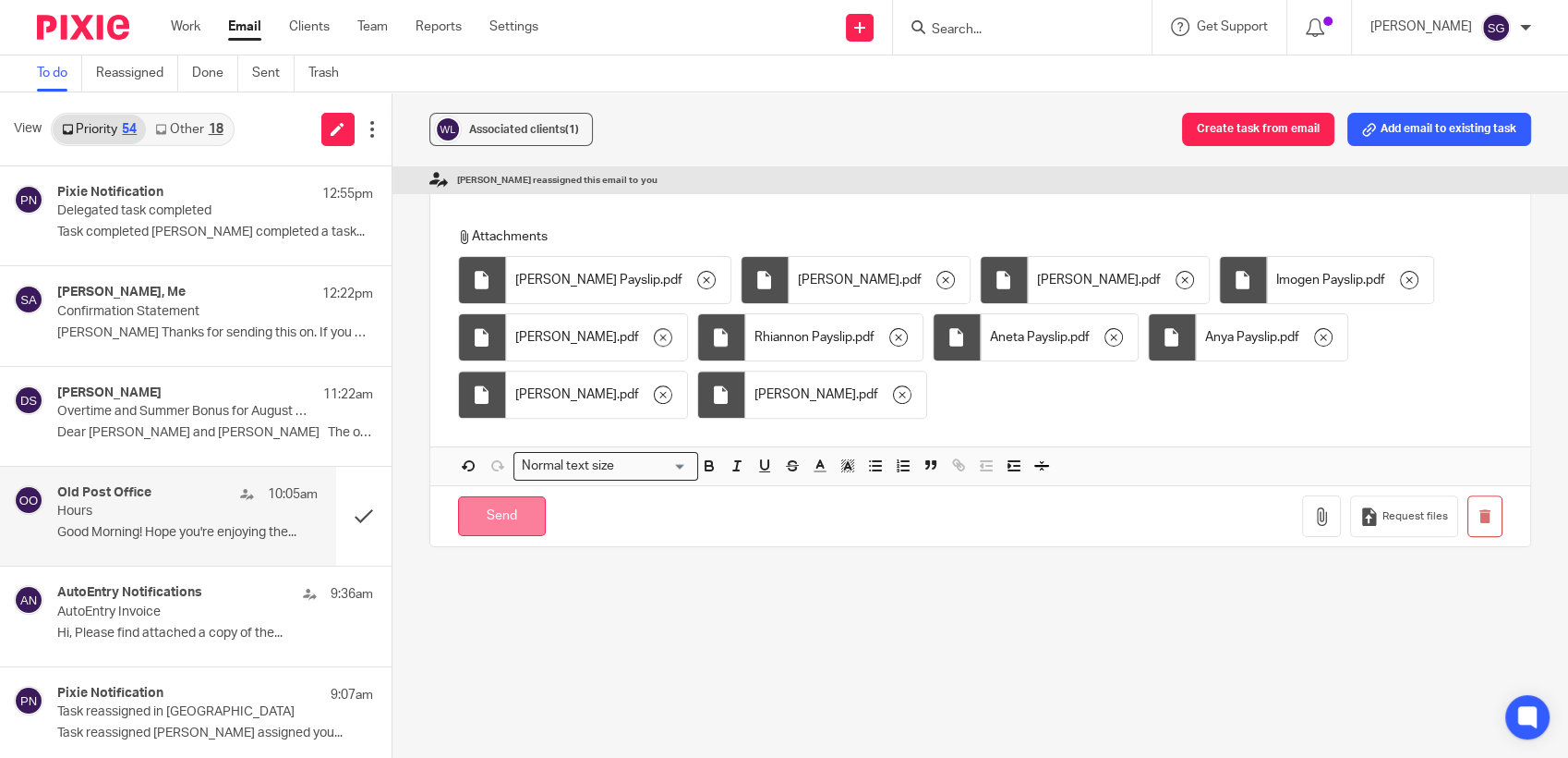
click at [492, 536] on input "Send" at bounding box center [502, 516] width 88 height 40
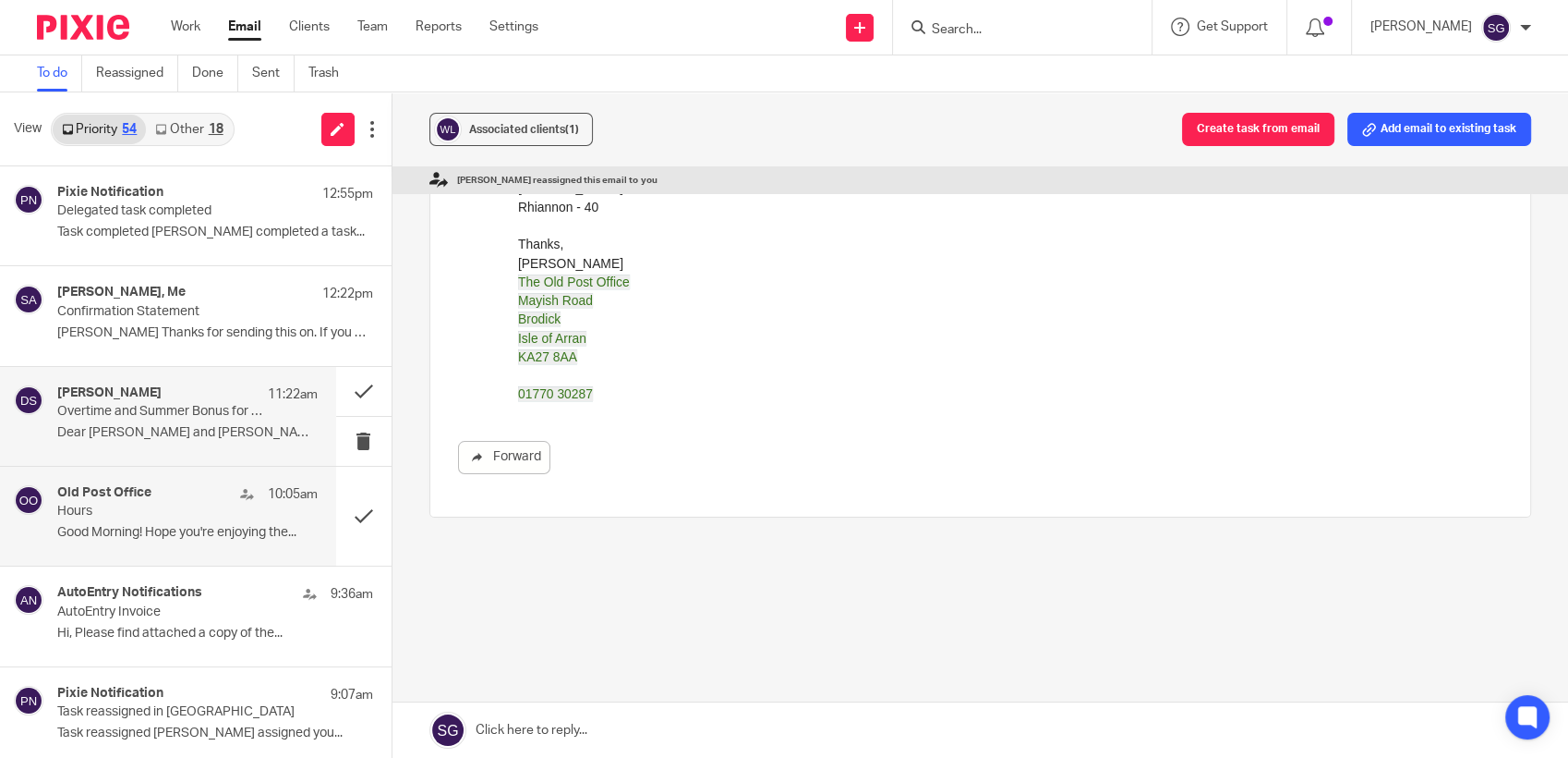
click at [146, 415] on p "Overtime and Summer Bonus for August Payroll" at bounding box center [161, 411] width 208 height 16
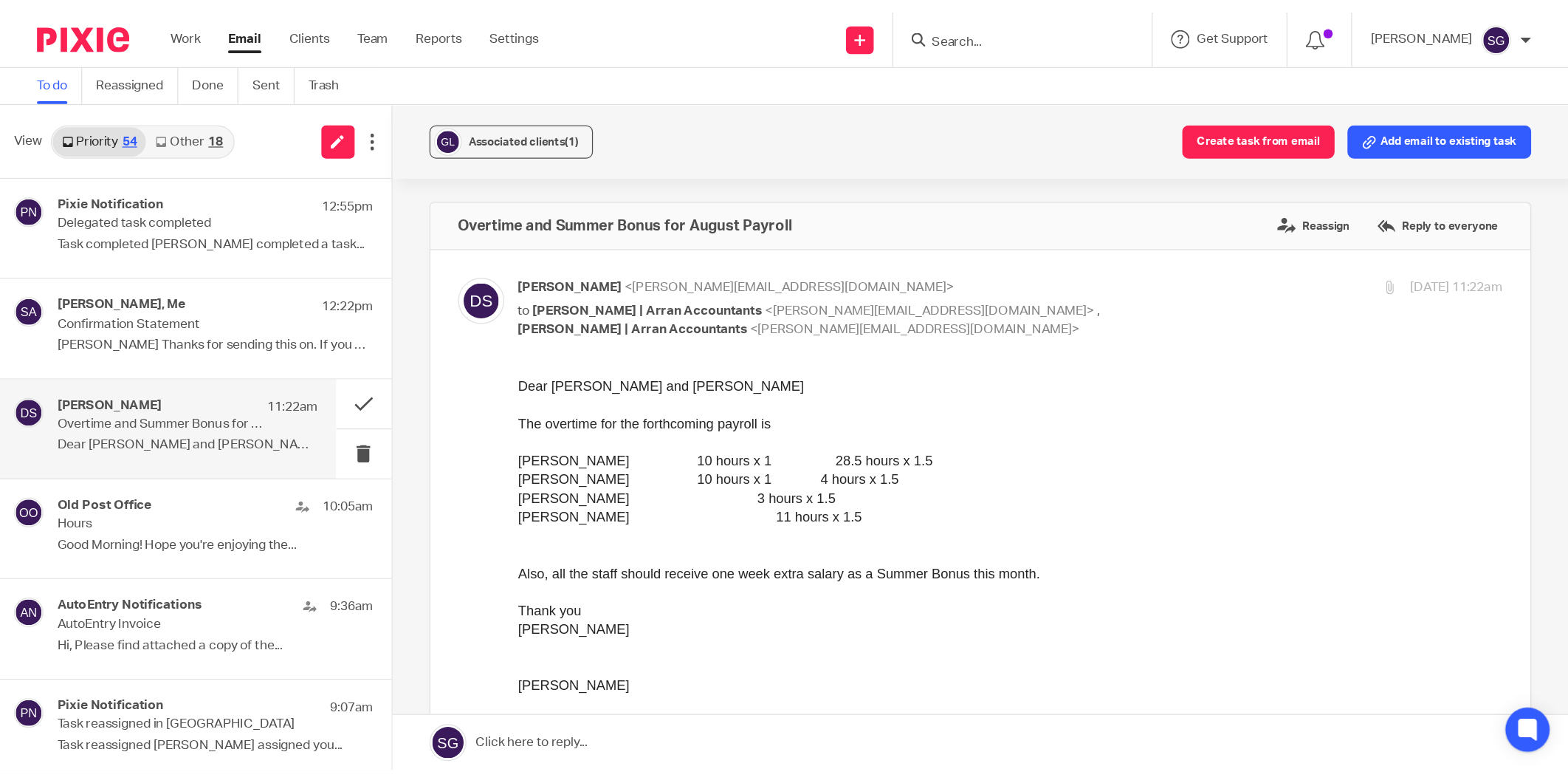
scroll to position [0, 0]
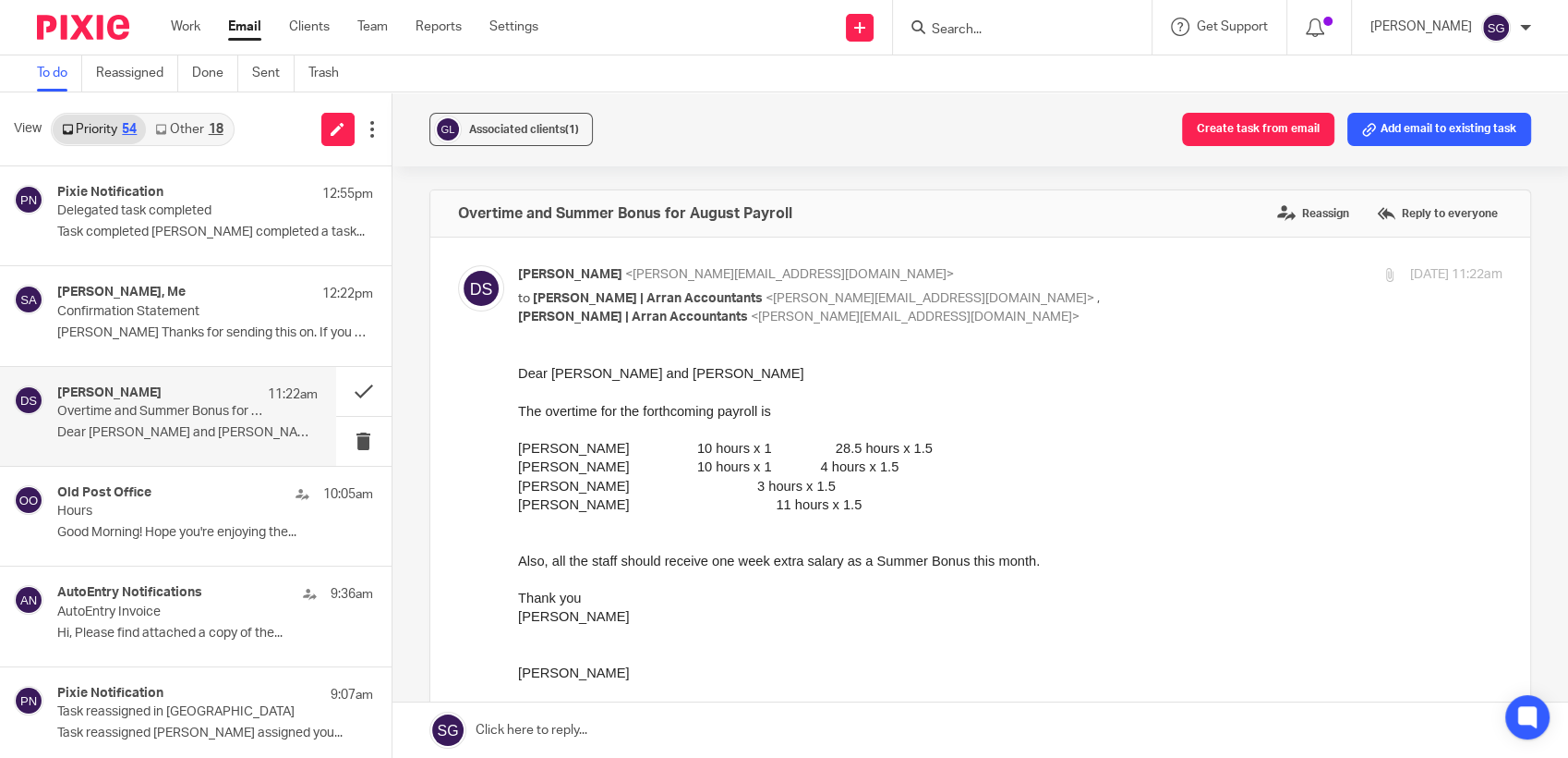
drag, startPoint x: 1056, startPoint y: 387, endPoint x: 1542, endPoint y: 723, distance: 590.8
click at [1056, 387] on div at bounding box center [1010, 391] width 986 height 19
click at [672, 84] on div "To do Reassigned Done Sent Trash" at bounding box center [784, 74] width 1568 height 37
drag, startPoint x: 728, startPoint y: 84, endPoint x: 740, endPoint y: 11, distance: 74.0
click at [728, 84] on div "To do Reassigned Done Sent Trash" at bounding box center [784, 74] width 1568 height 37
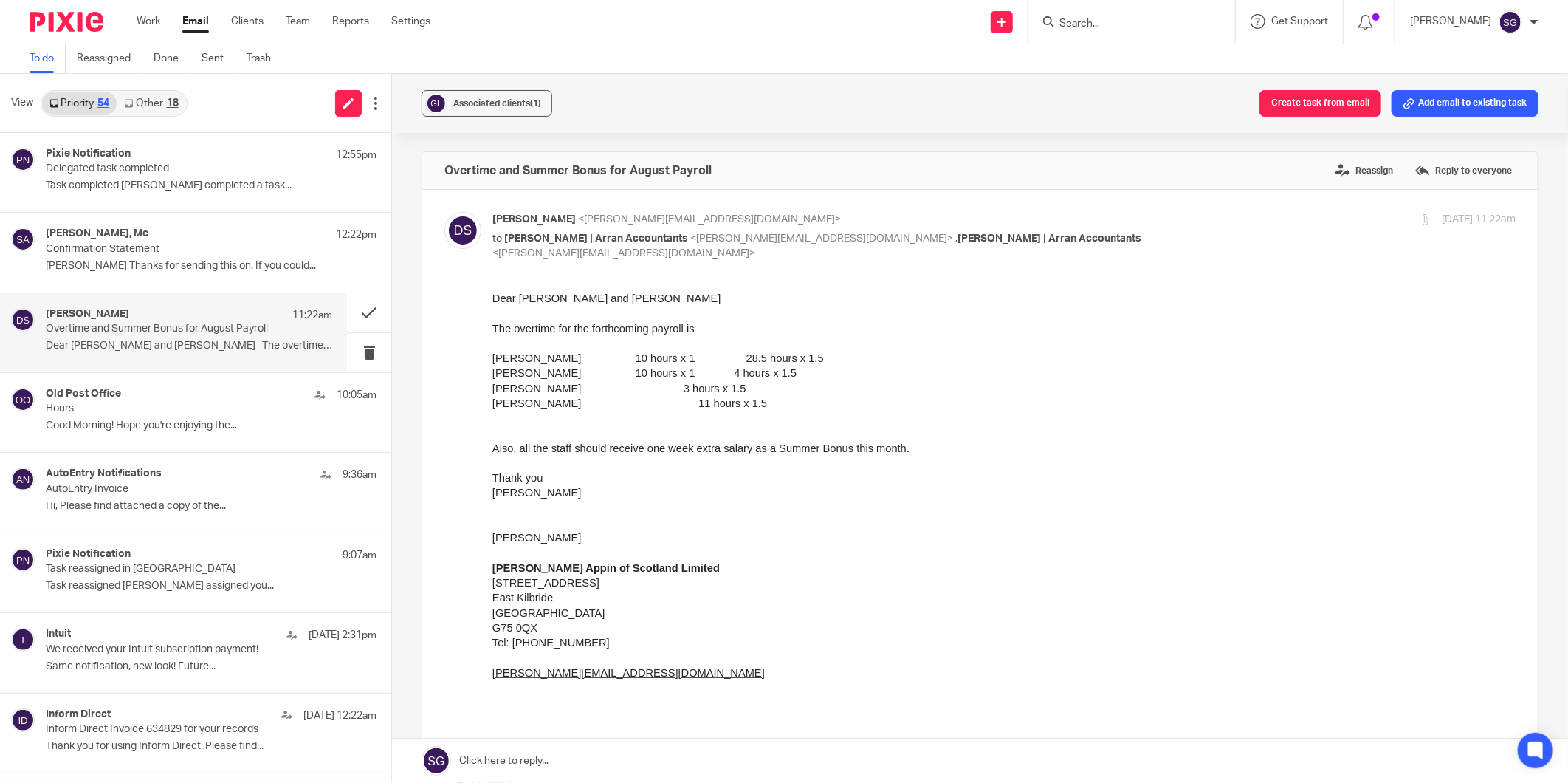
click at [871, 452] on div "Also, all the staff should receive one week extra salary as a Summer Bonus this…" at bounding box center [1003, 448] width 1023 height 15
drag, startPoint x: 725, startPoint y: 763, endPoint x: 725, endPoint y: 734, distance: 29.0
click at [725, 605] on link at bounding box center [980, 761] width 1176 height 44
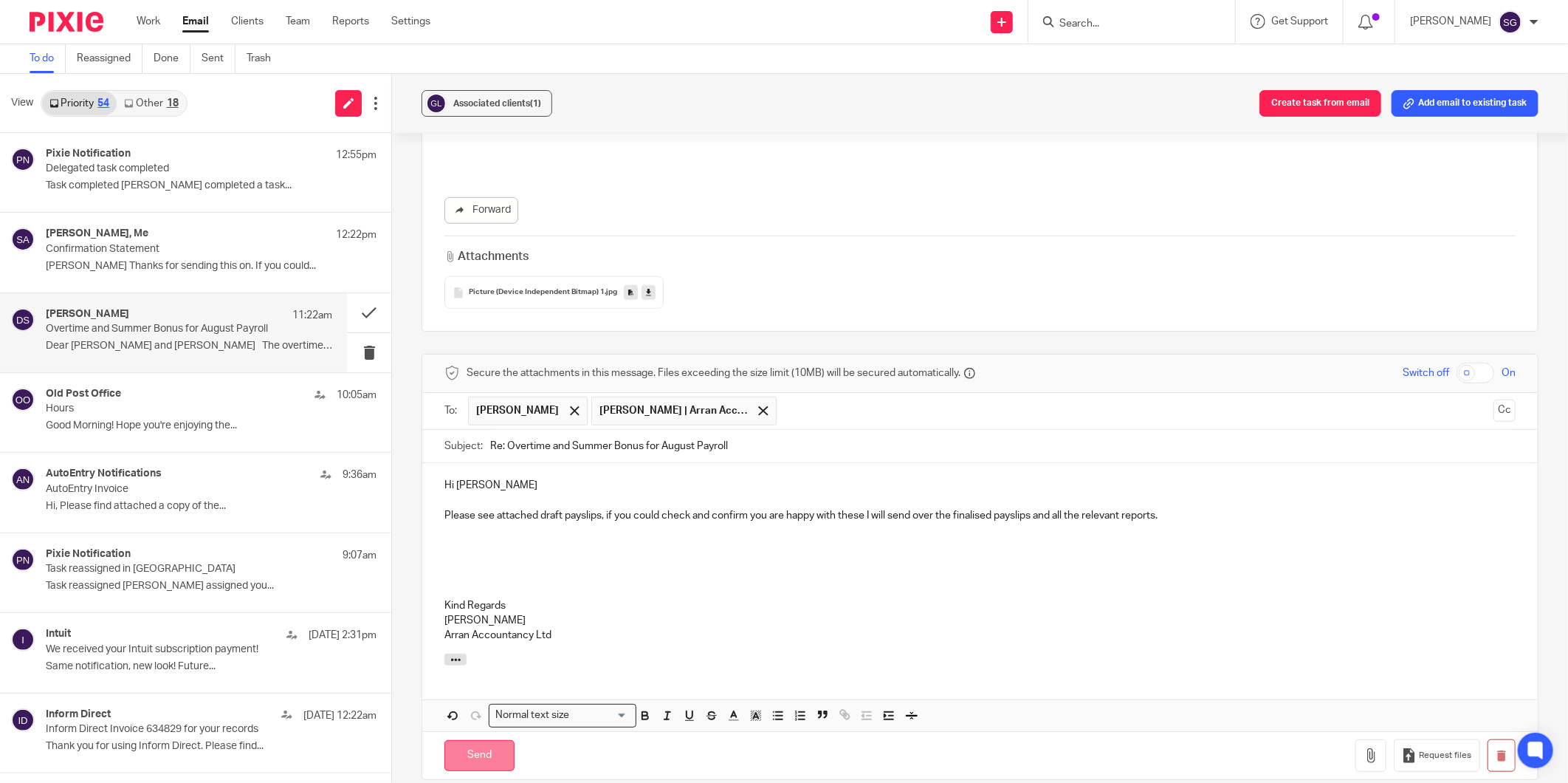
click at [489, 605] on input "Send" at bounding box center [479, 756] width 70 height 32
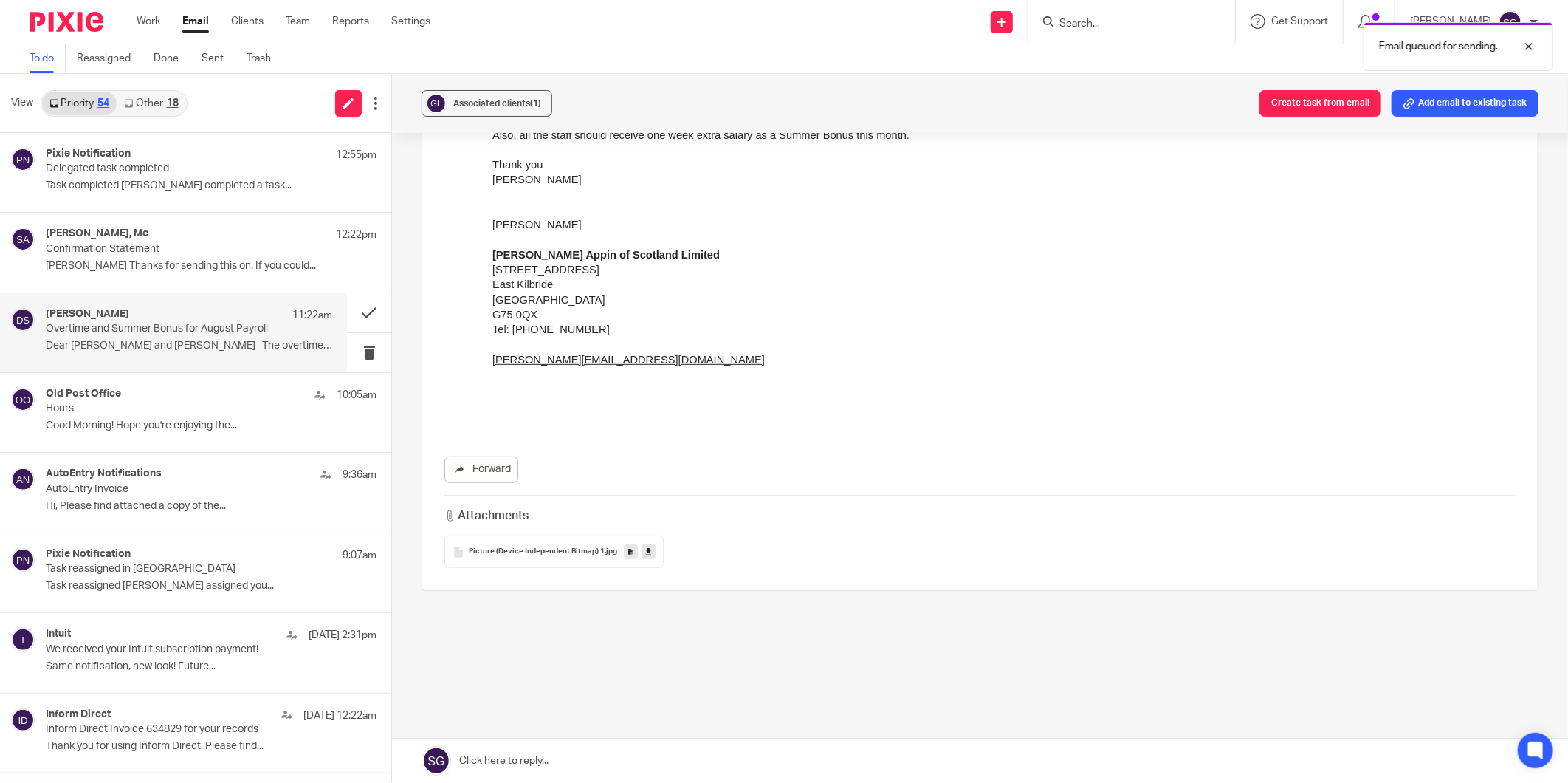
scroll to position [313, 0]
drag, startPoint x: 153, startPoint y: 102, endPoint x: 145, endPoint y: 103, distance: 8.1
click at [153, 102] on link "Other 18" at bounding box center [150, 104] width 69 height 24
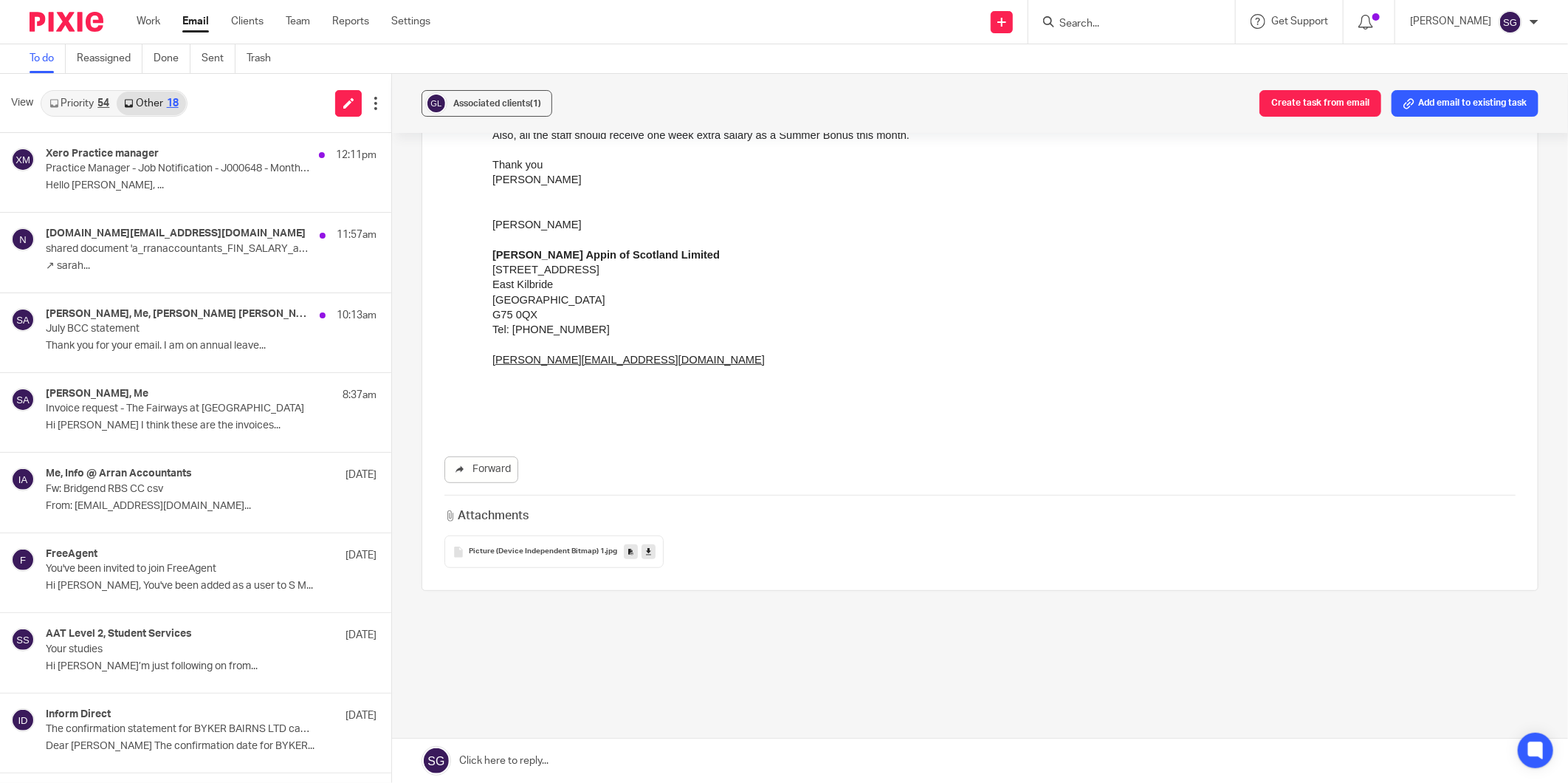
click at [67, 106] on link "Priority 54" at bounding box center [79, 104] width 75 height 24
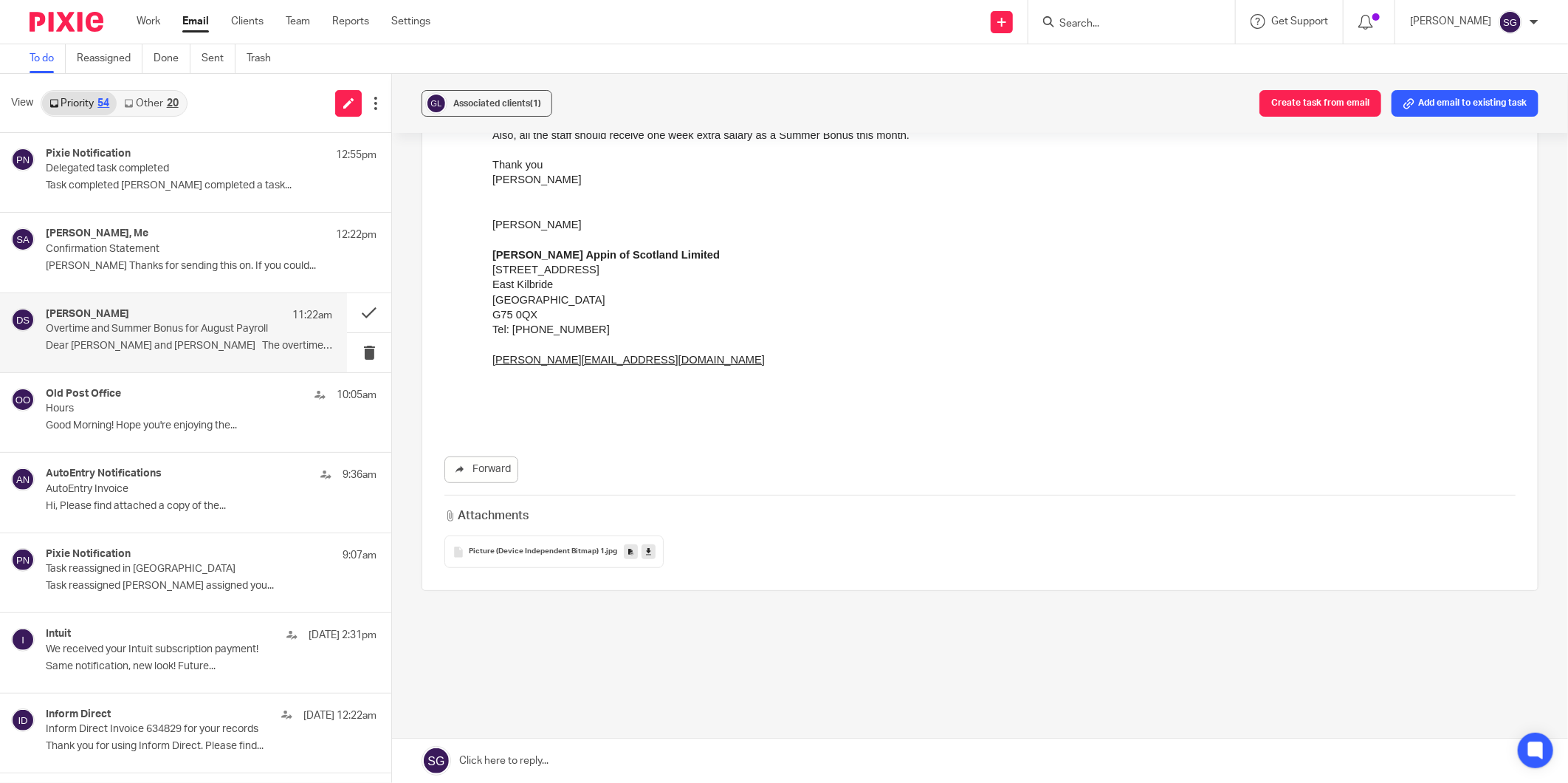
click at [185, 20] on link "Email" at bounding box center [196, 22] width 27 height 15
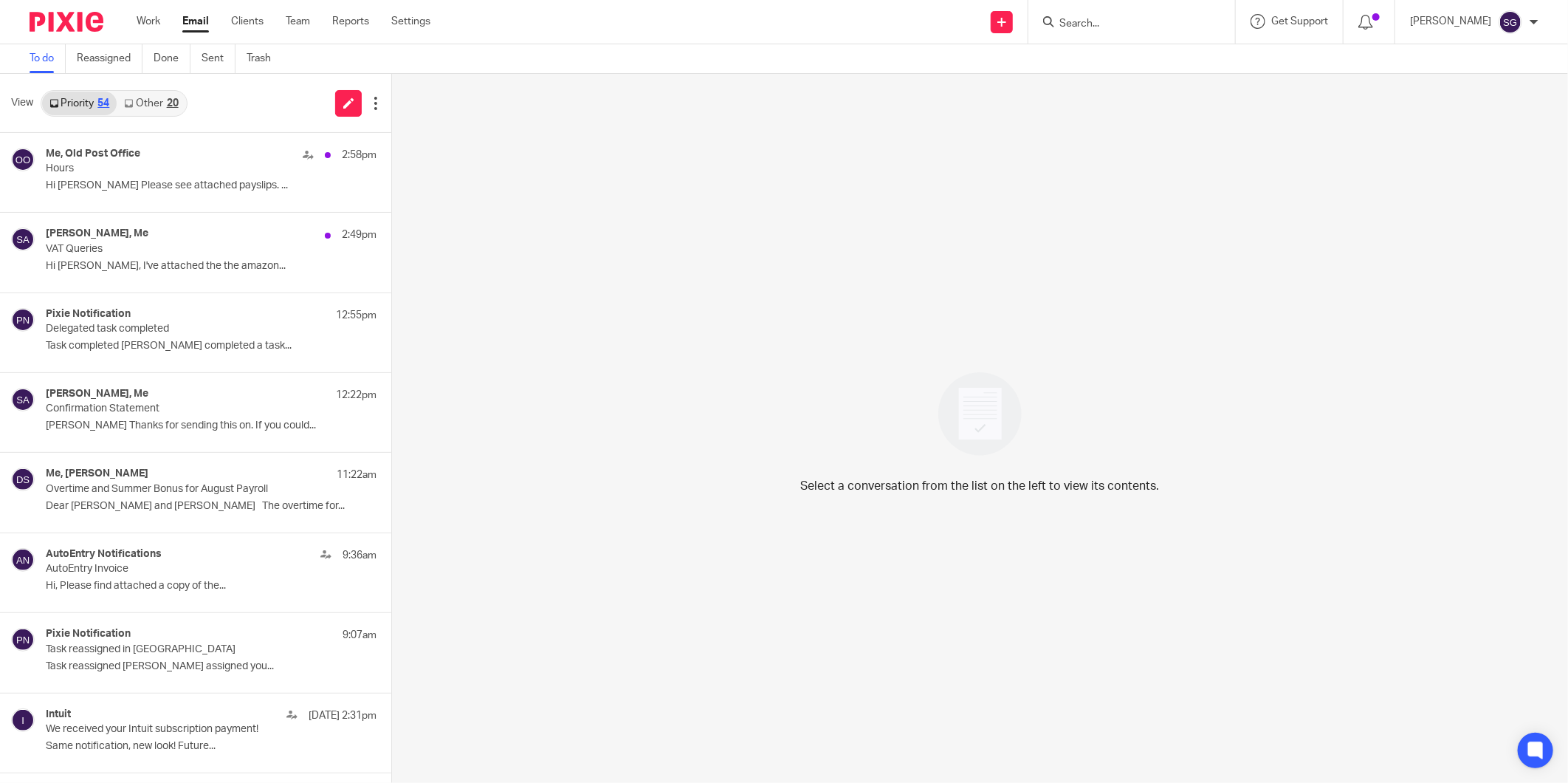
drag, startPoint x: 163, startPoint y: 158, endPoint x: 178, endPoint y: 128, distance: 33.5
click at [162, 158] on div "Me, Old Post Office 2:58pm" at bounding box center [211, 155] width 330 height 15
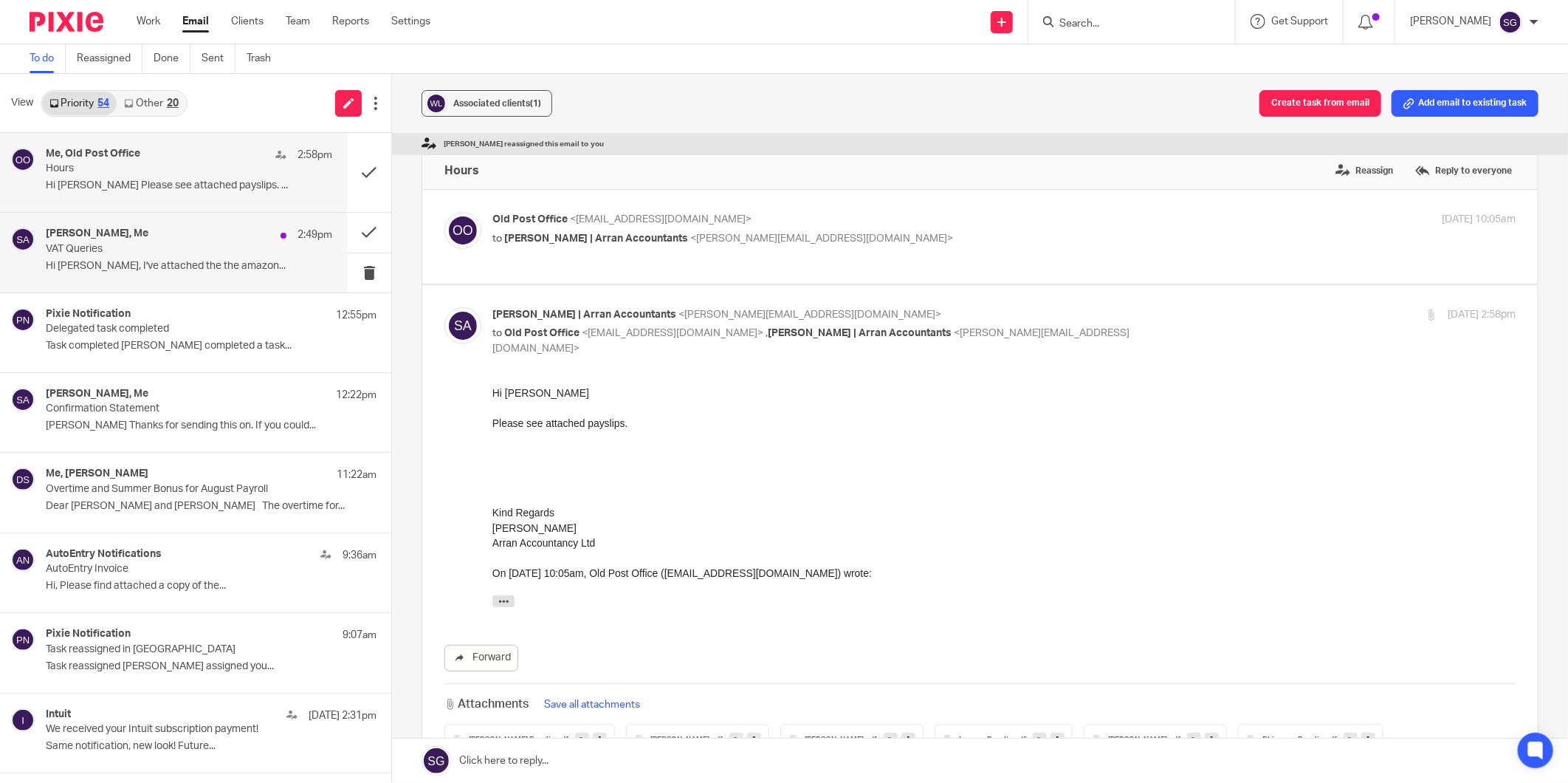
click at [165, 229] on div "James Mercer, Me 2:49pm" at bounding box center [189, 235] width 286 height 15
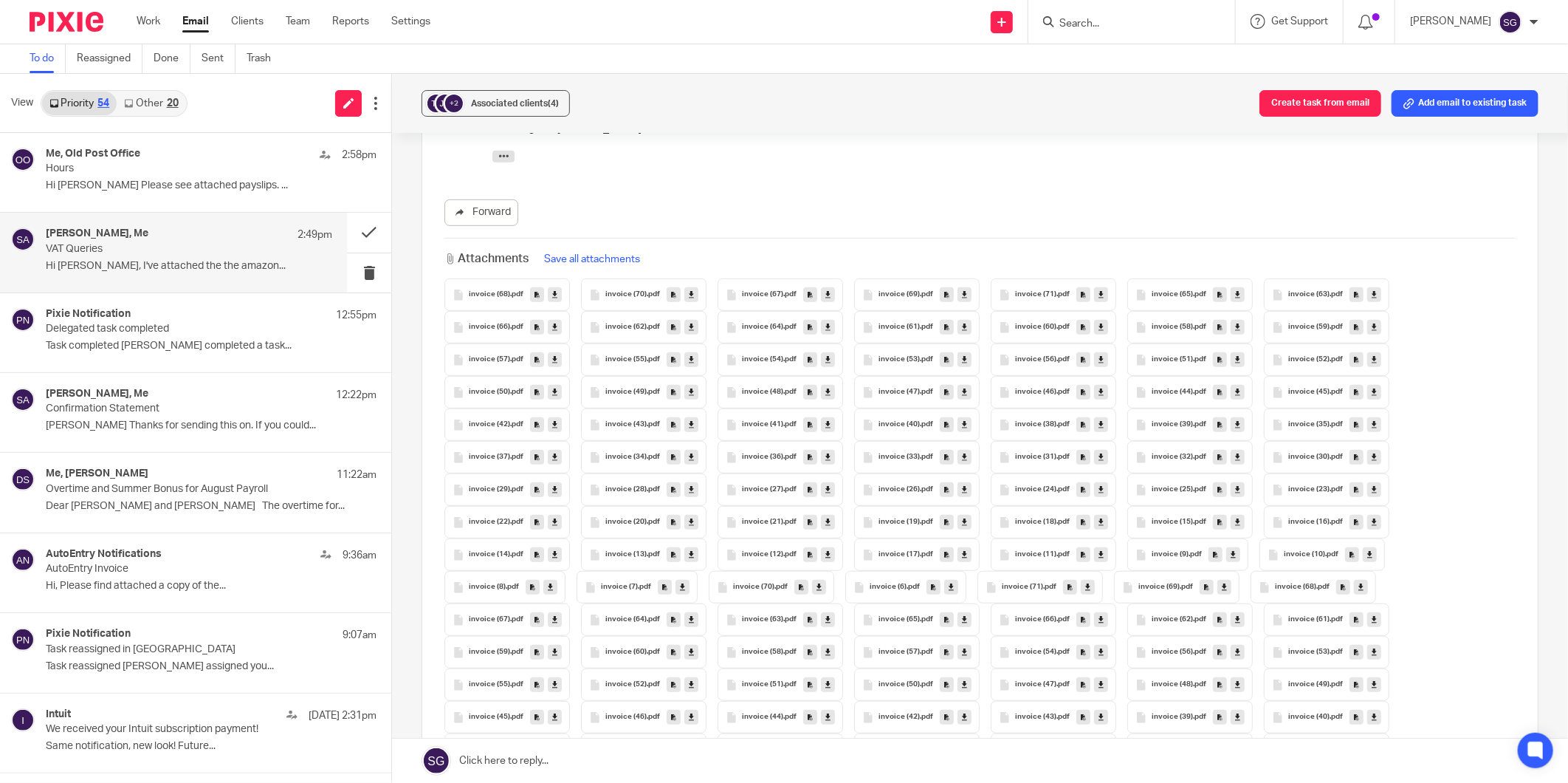
scroll to position [174, 0]
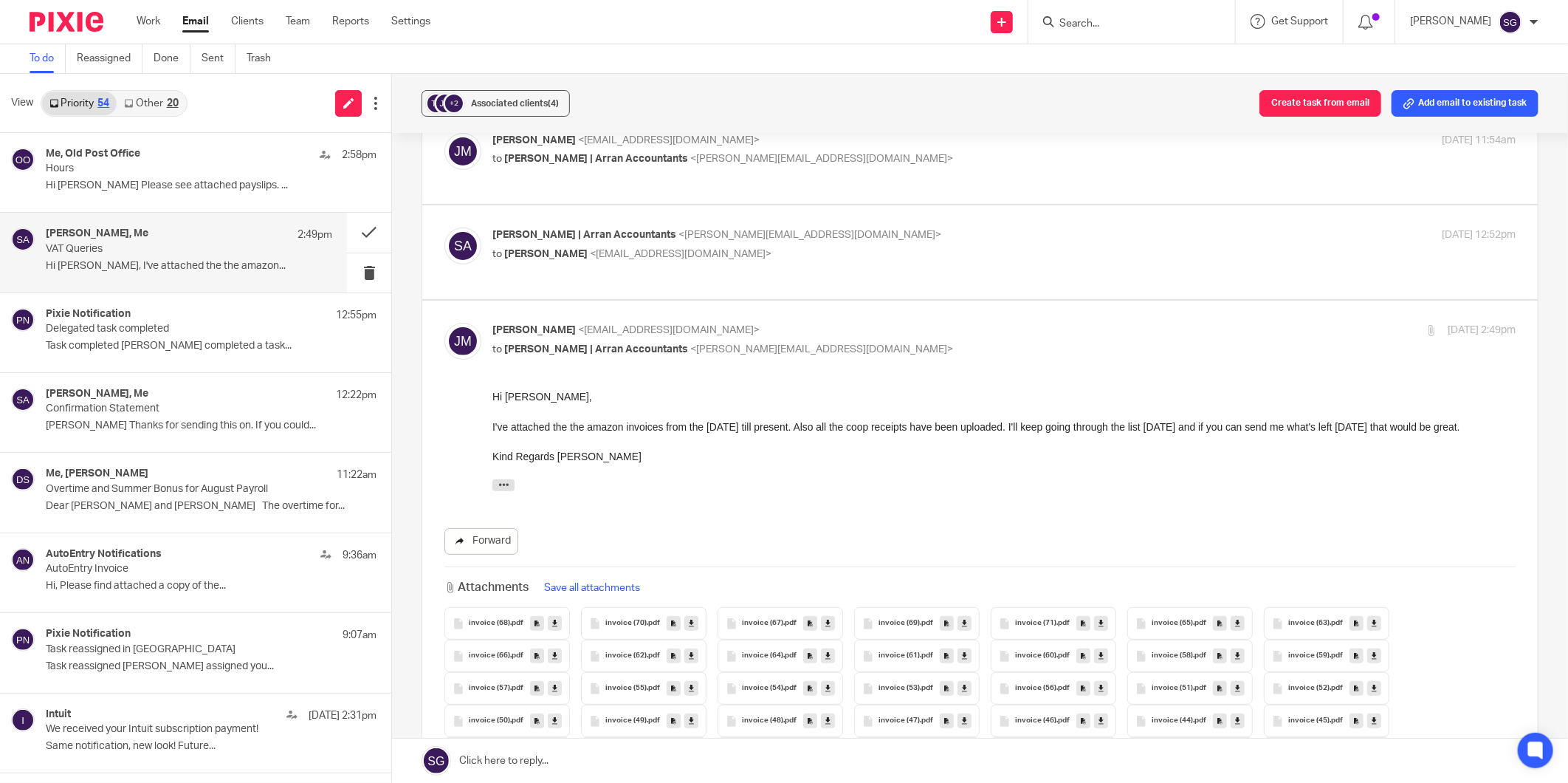
click at [476, 544] on link "Forward" at bounding box center [482, 541] width 74 height 27
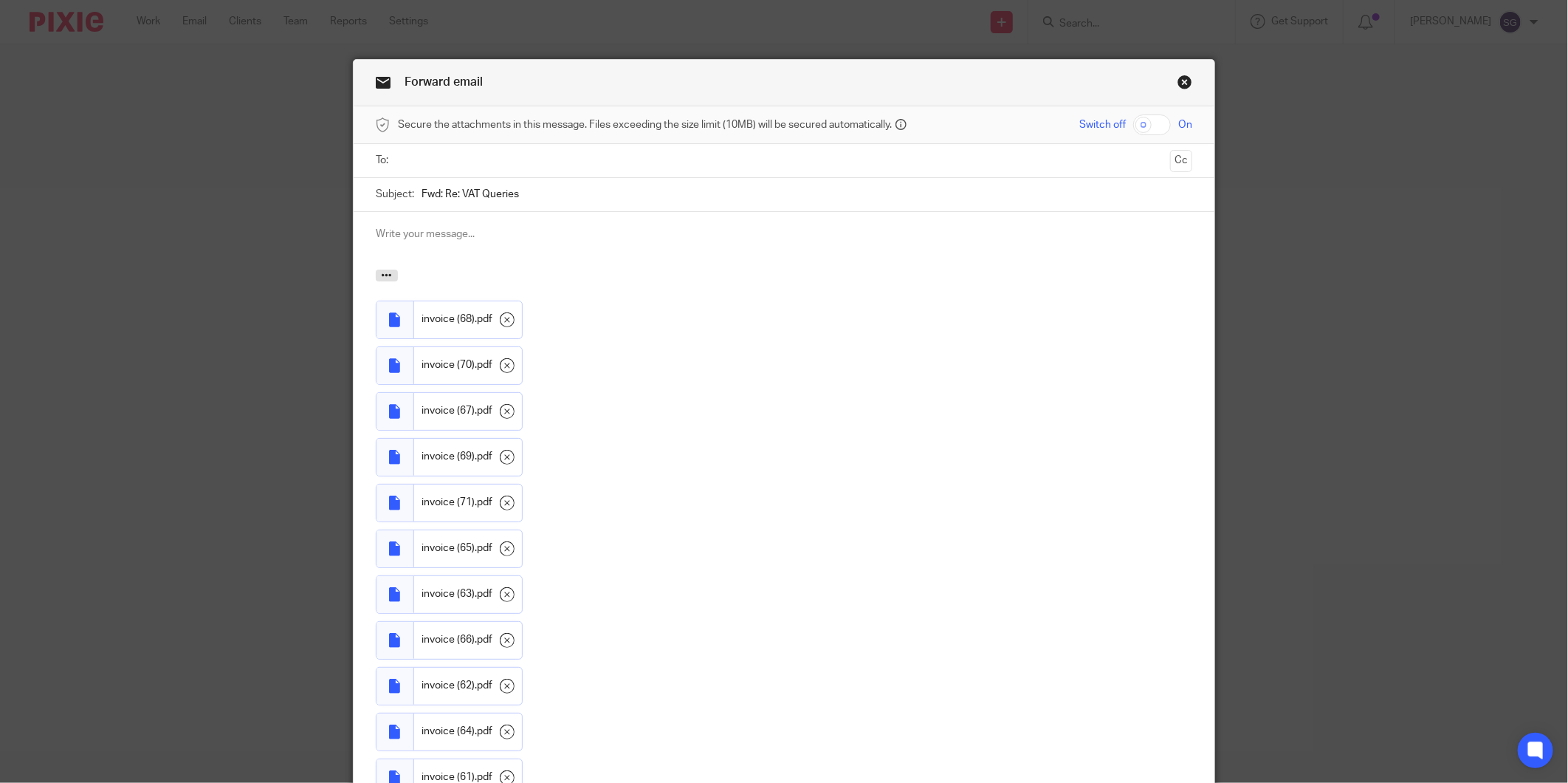
click at [502, 145] on div at bounding box center [785, 160] width 771 height 33
click at [481, 164] on input "text" at bounding box center [783, 160] width 761 height 17
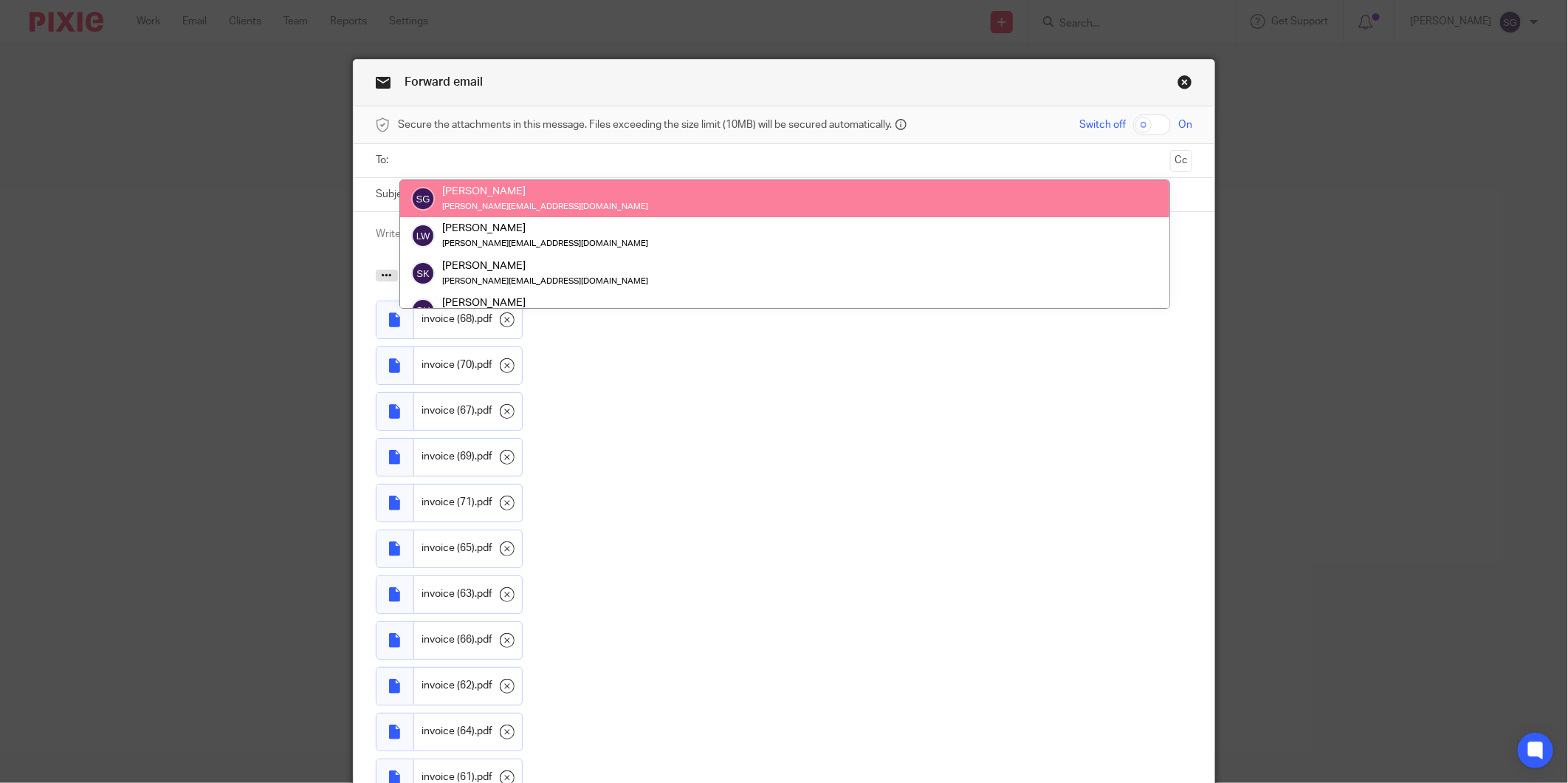
click at [456, 161] on input "text" at bounding box center [783, 160] width 761 height 17
paste input "hubdoc.kebabcollectivearran.6kg3e8ee@app.hubdoc.com"
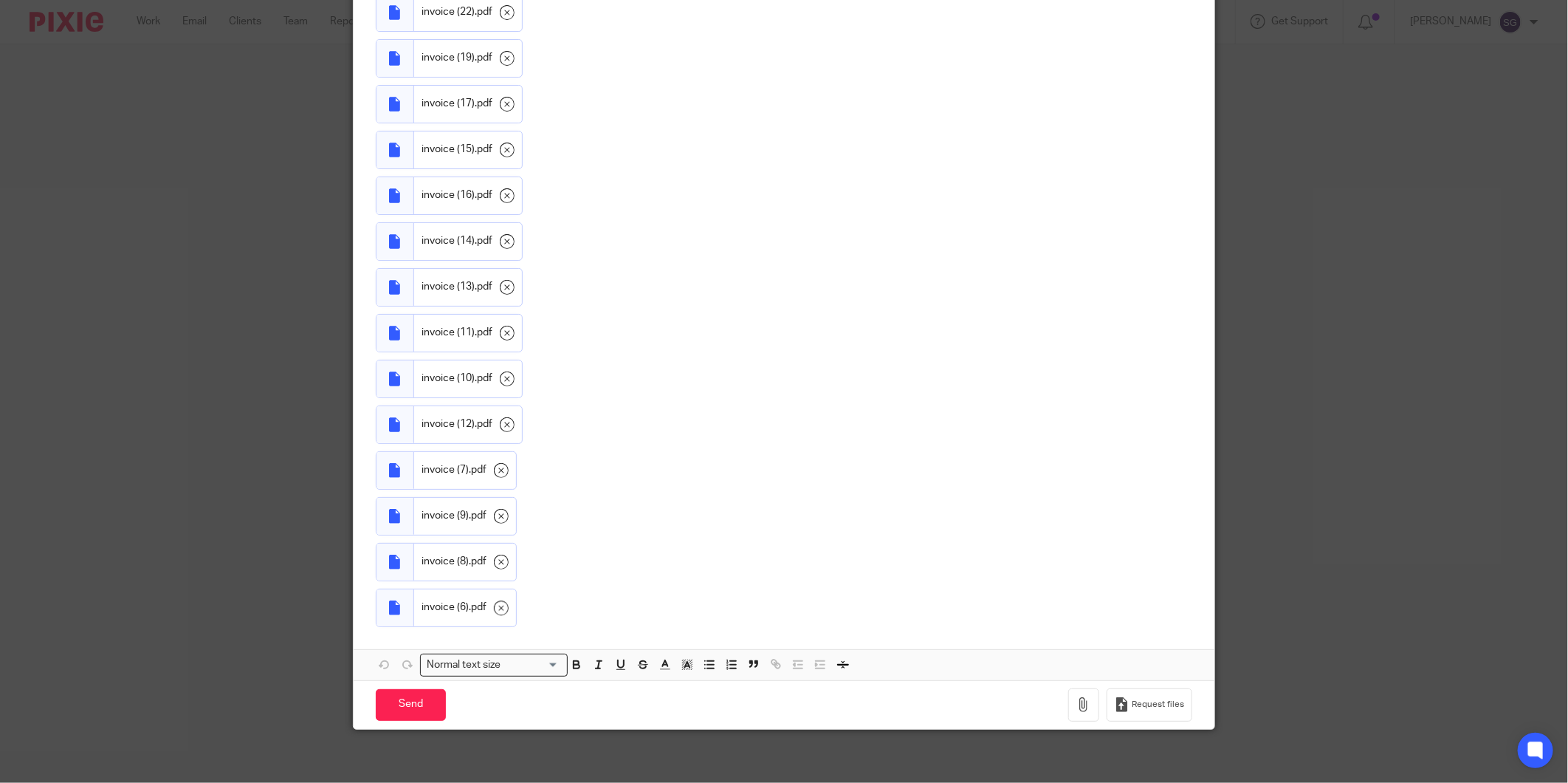
scroll to position [5740, 0]
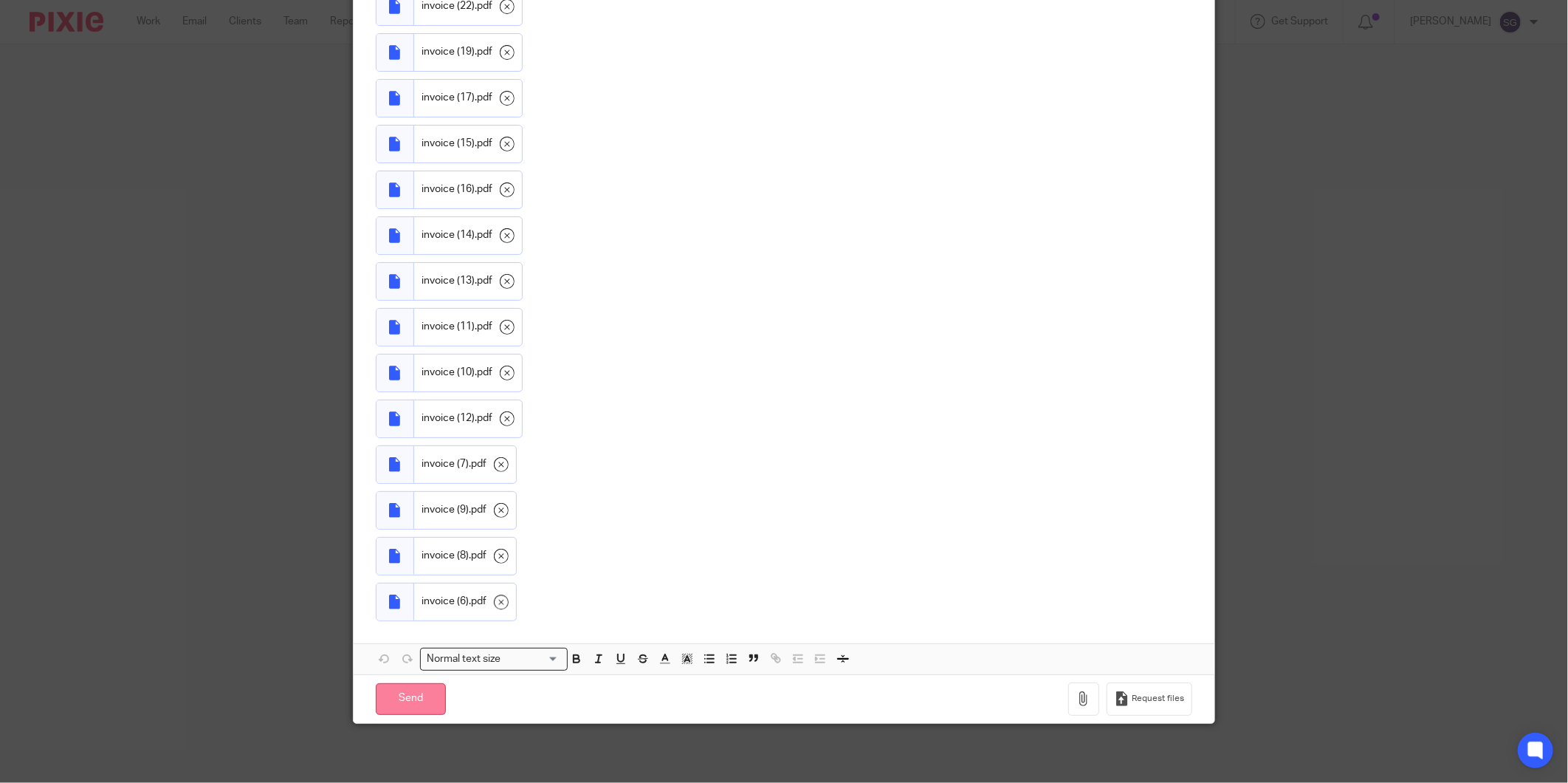
type input "hubdoc.kebabcollectivearran.6kg3e8ee@app.hubdoc.com"
click at [402, 694] on input "Send" at bounding box center [411, 698] width 70 height 32
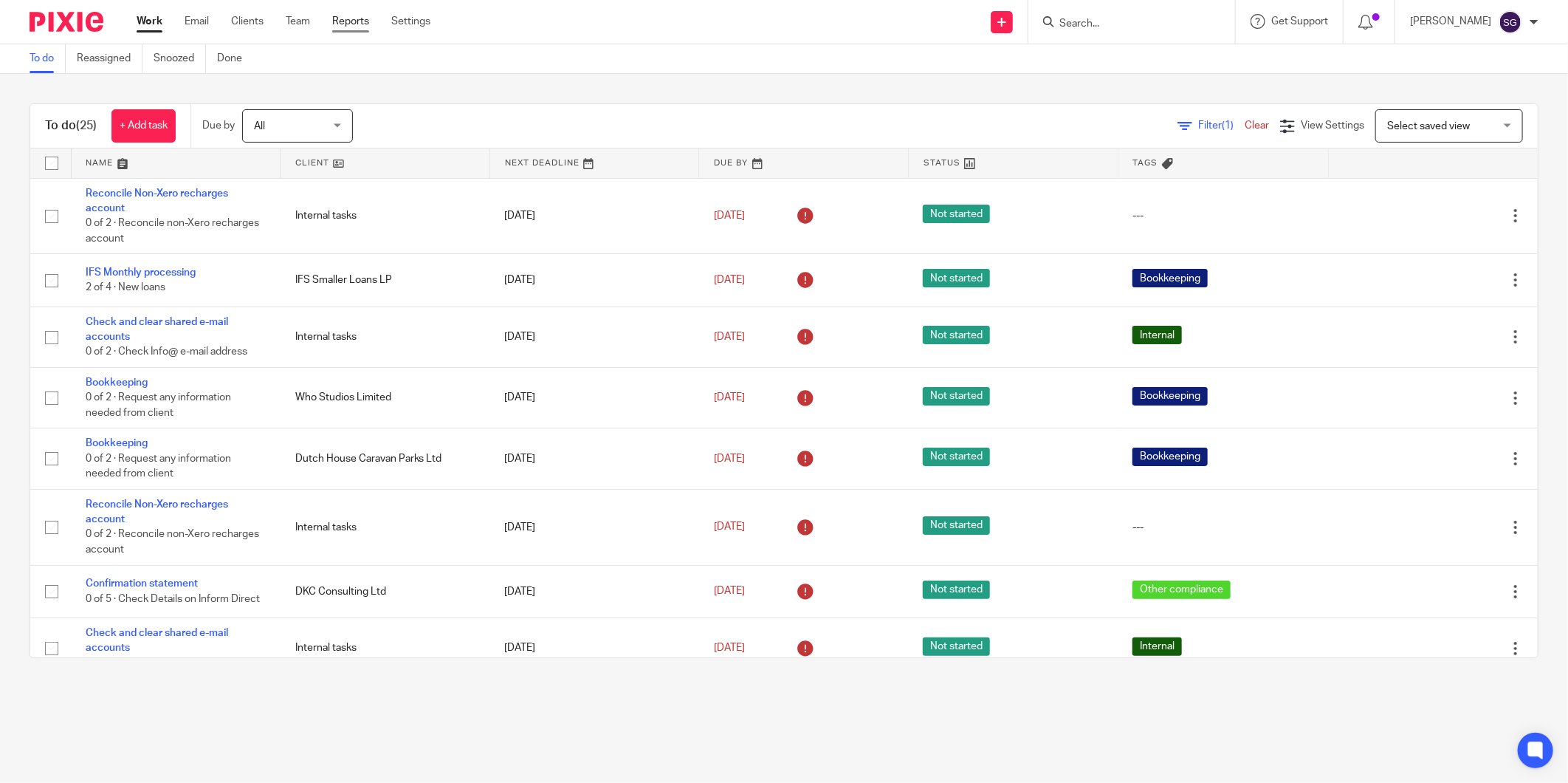
drag, startPoint x: 203, startPoint y: 17, endPoint x: 365, endPoint y: 19, distance: 162.0
click at [203, 17] on link "Email" at bounding box center [196, 22] width 24 height 15
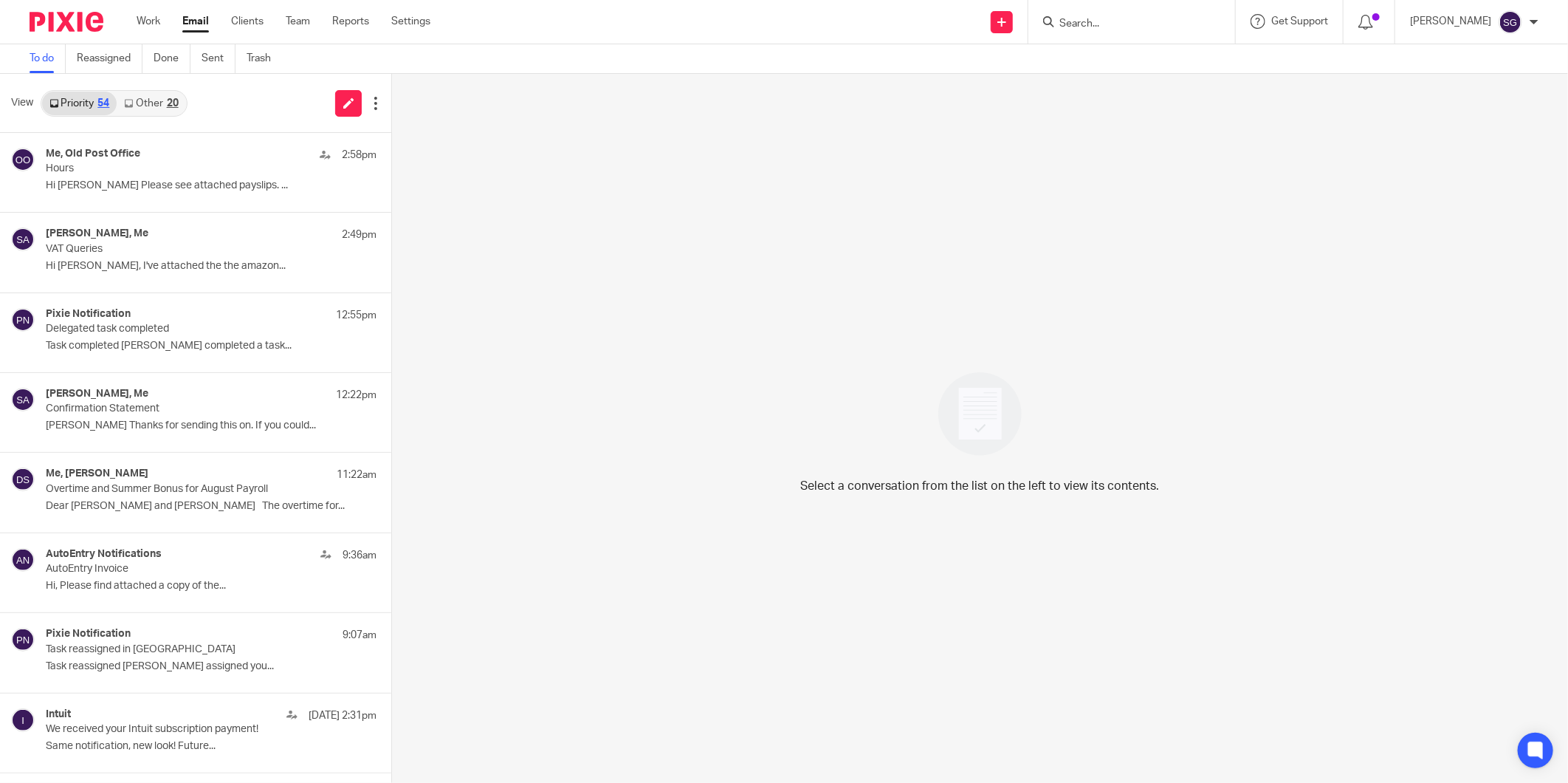
click at [138, 103] on link "Other 20" at bounding box center [150, 104] width 69 height 24
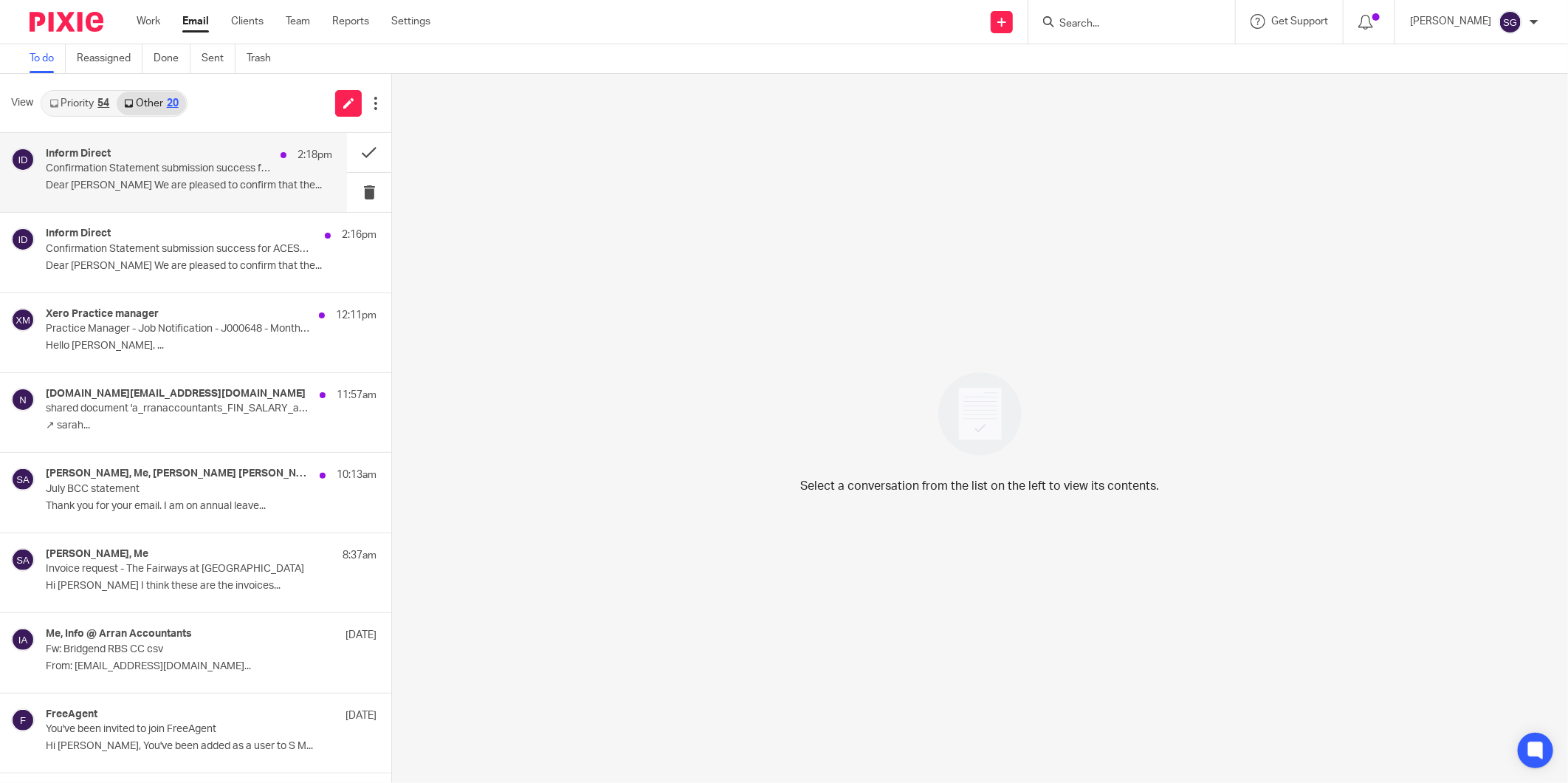
click at [176, 158] on div "Inform Direct 2:18pm" at bounding box center [189, 155] width 286 height 15
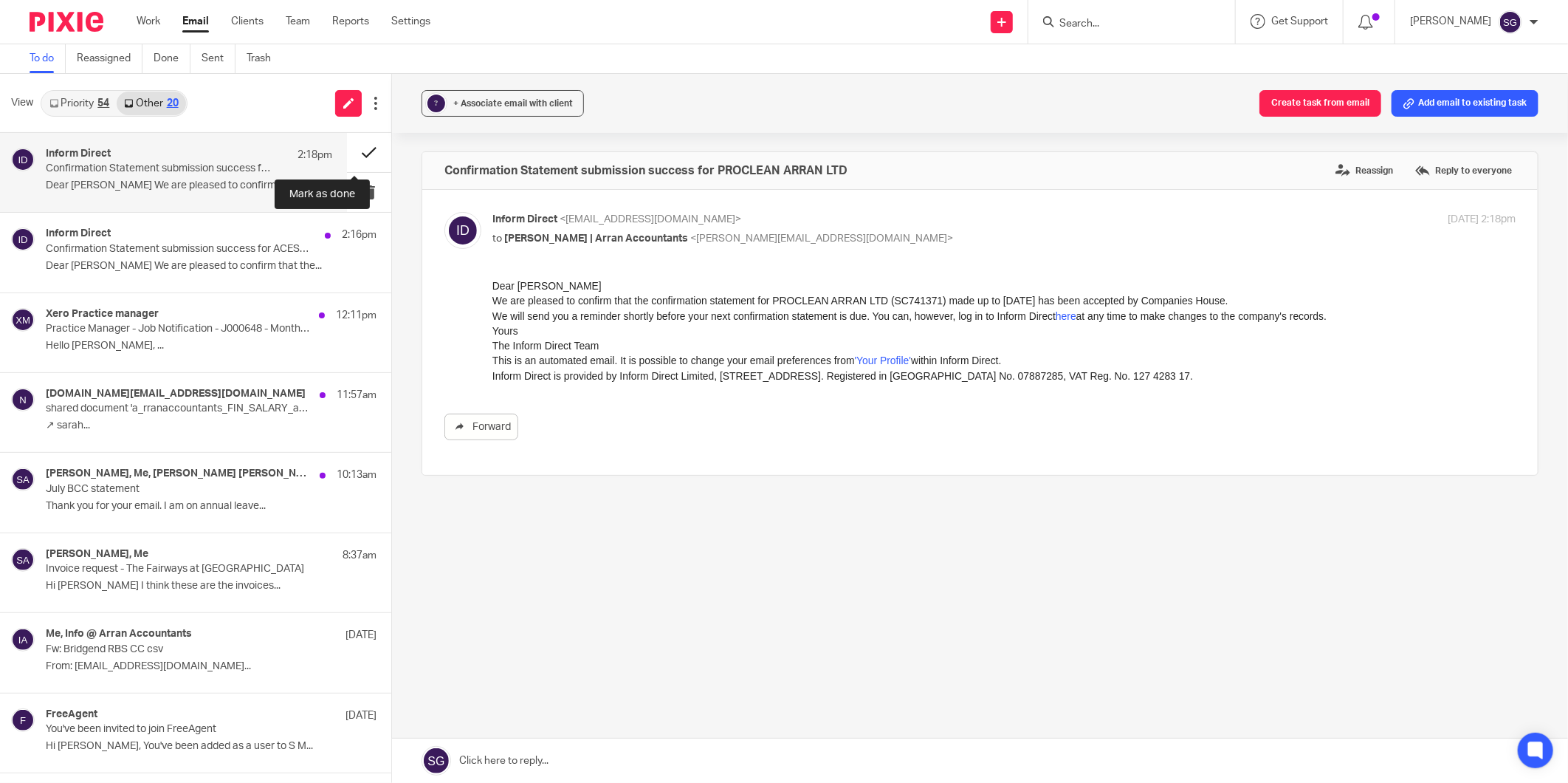
click at [347, 146] on button at bounding box center [369, 152] width 44 height 39
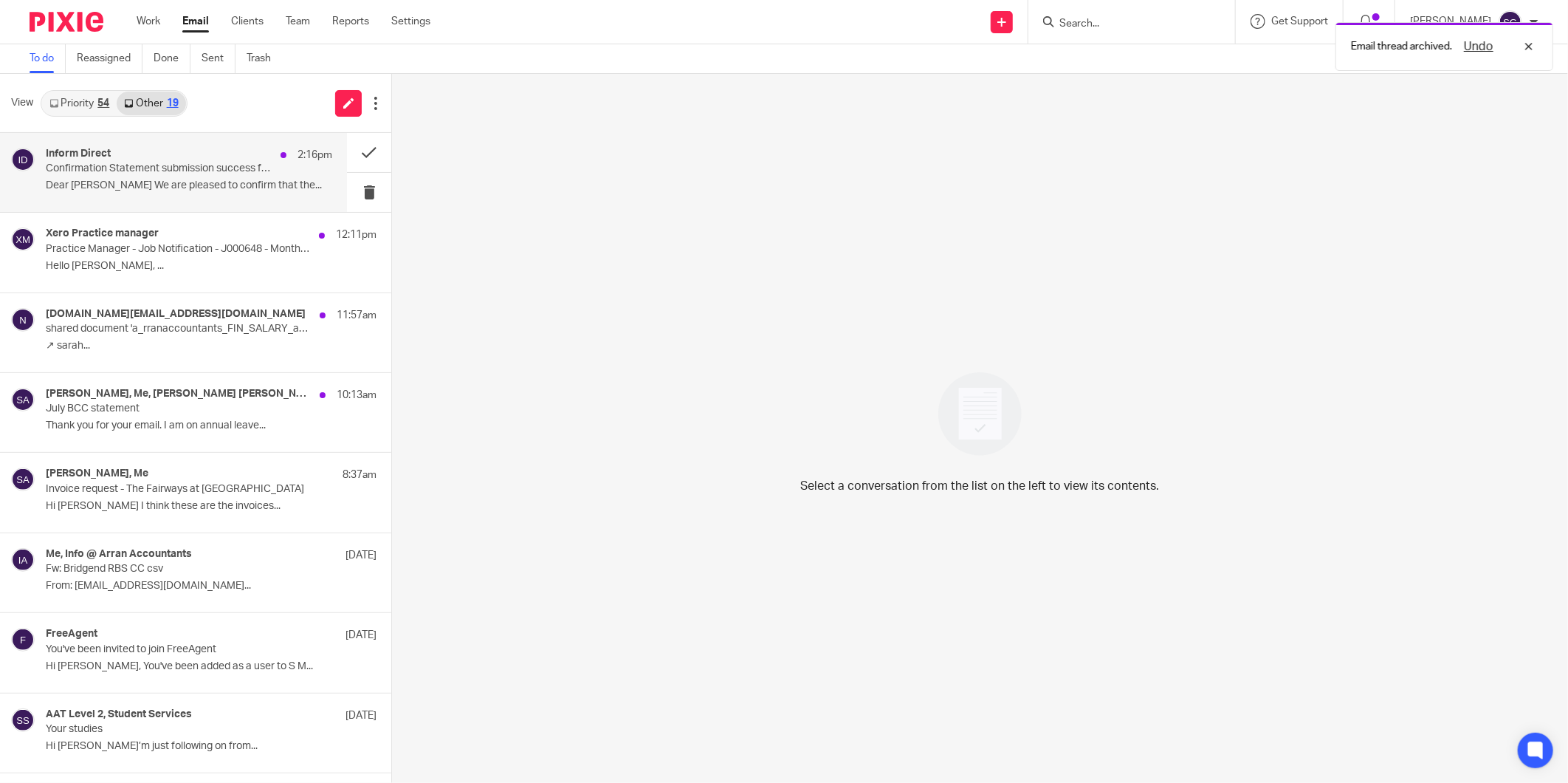
click at [257, 163] on p "Confirmation Statement submission success for ACESO PSYCHOTHERAPY LTD" at bounding box center [160, 168] width 229 height 13
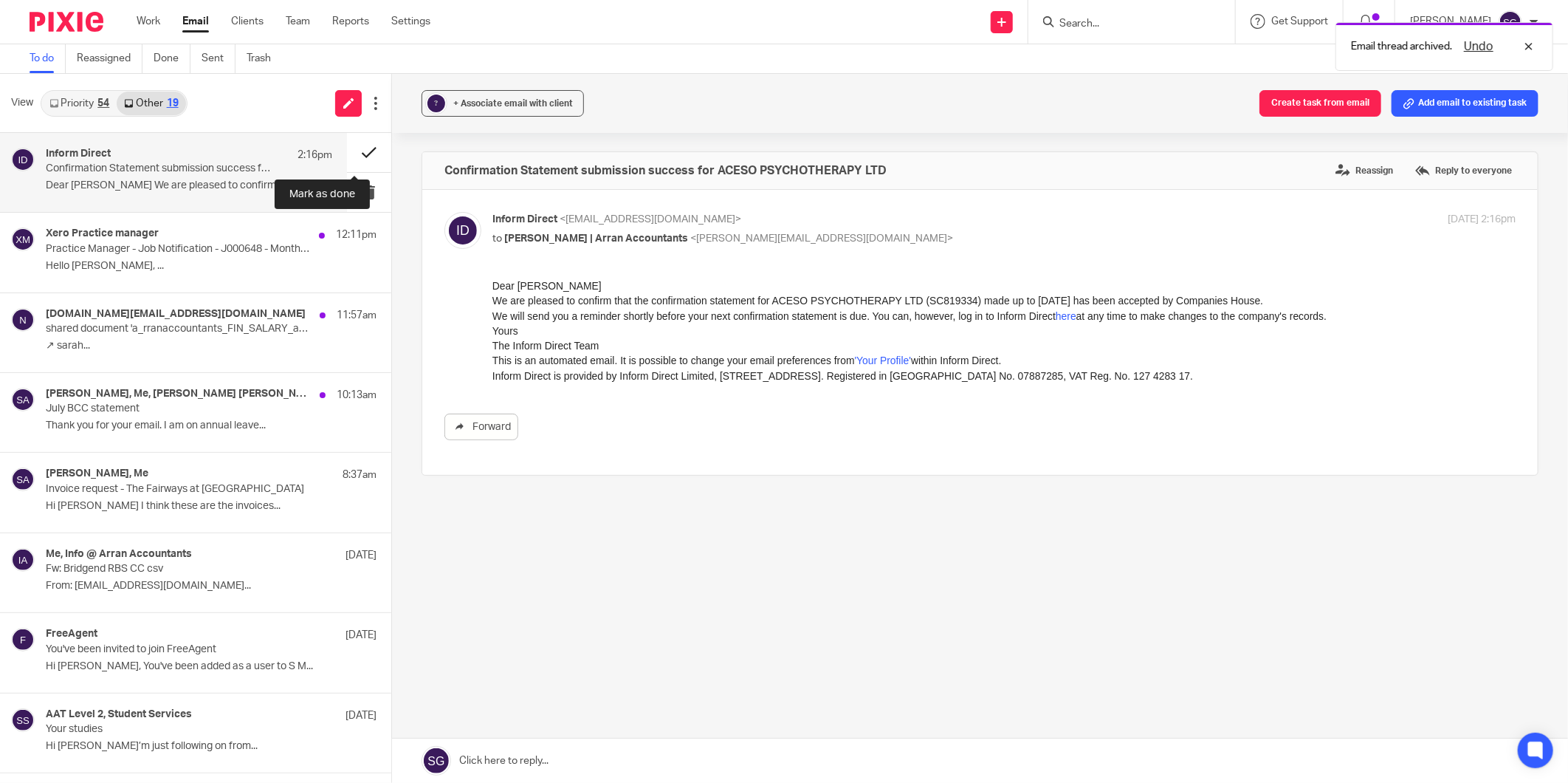
click at [348, 152] on button at bounding box center [369, 152] width 44 height 39
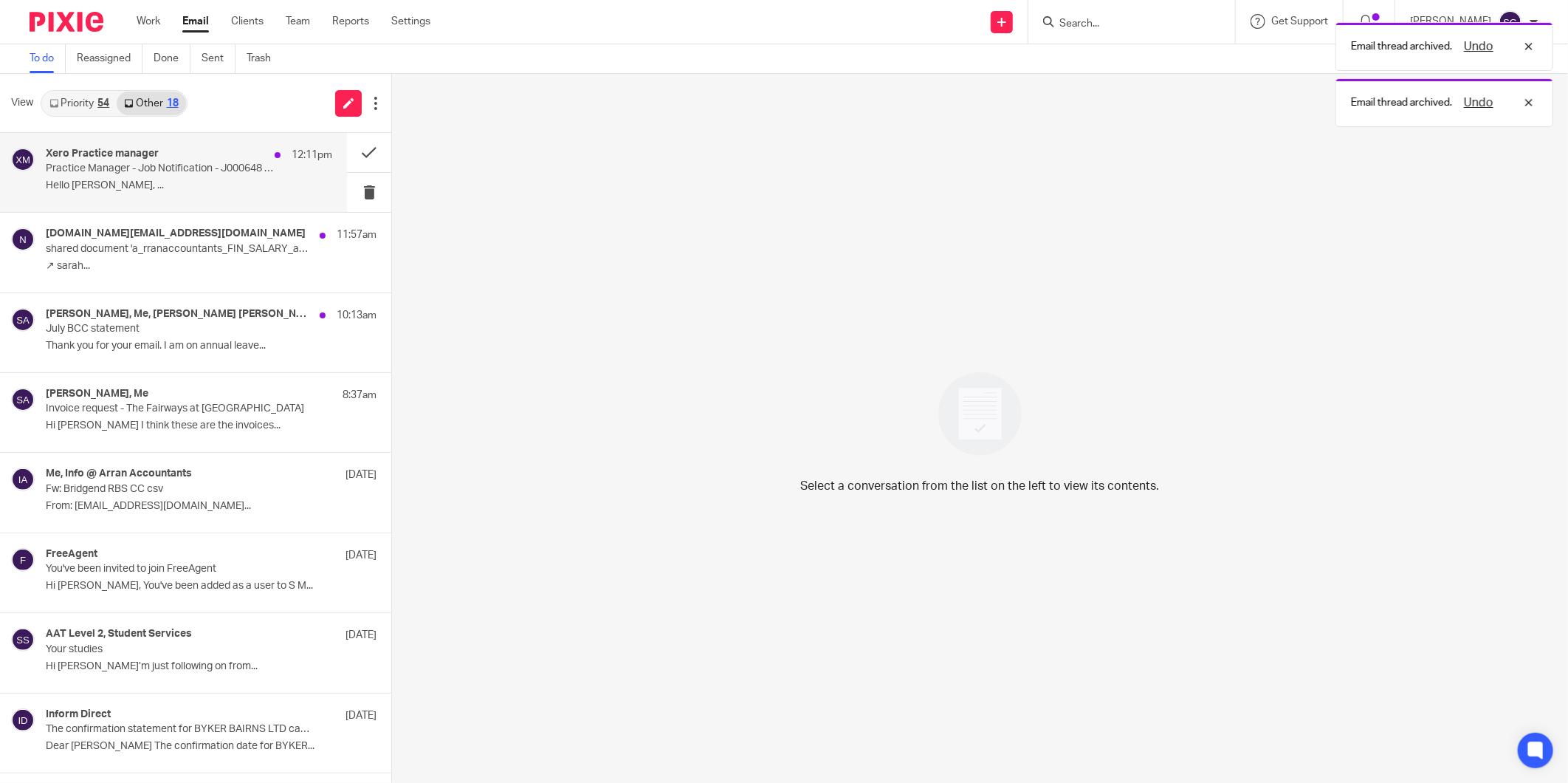
click at [268, 149] on div "12:11pm" at bounding box center [300, 155] width 65 height 15
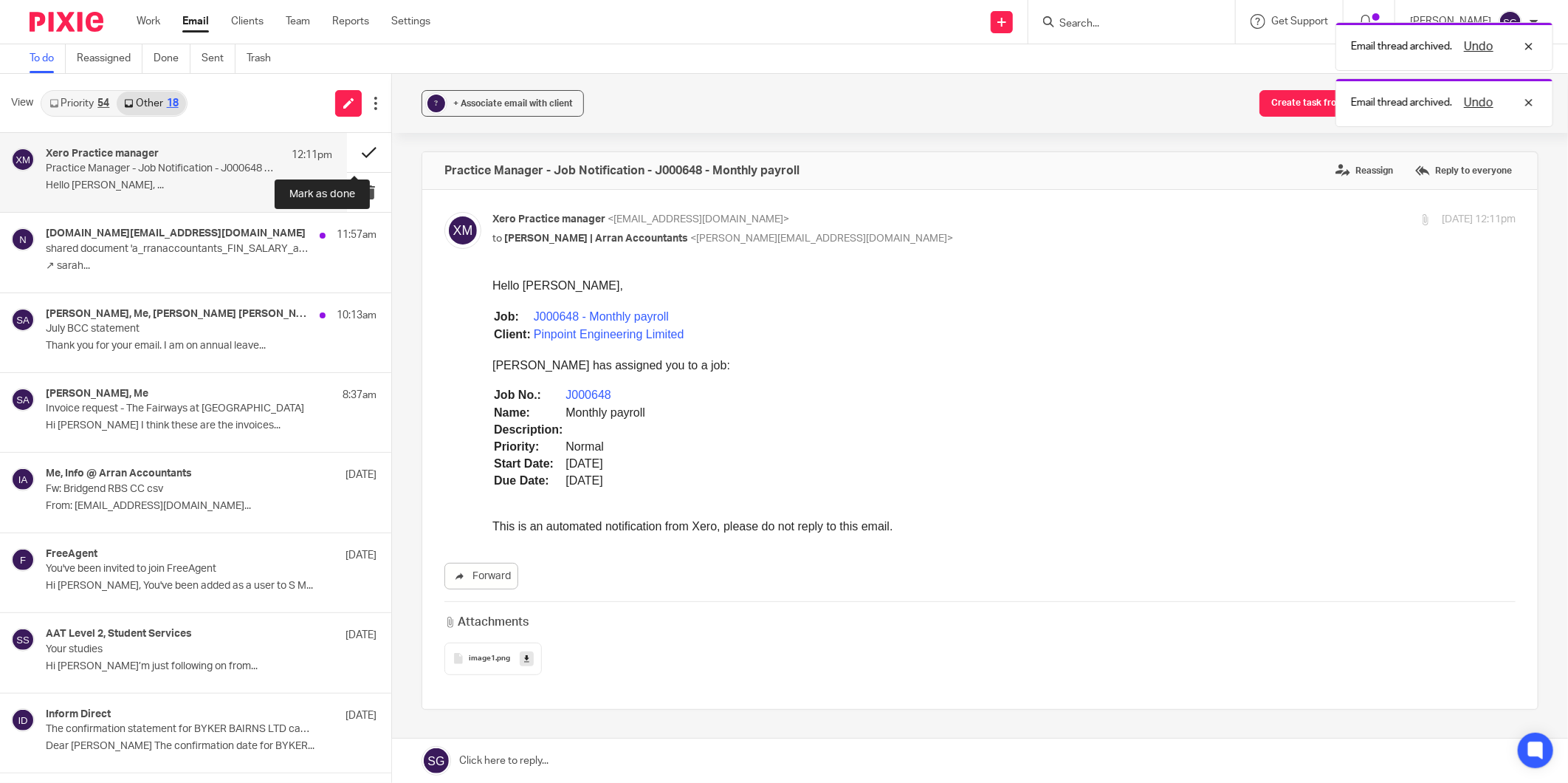
click at [347, 143] on button at bounding box center [369, 152] width 44 height 39
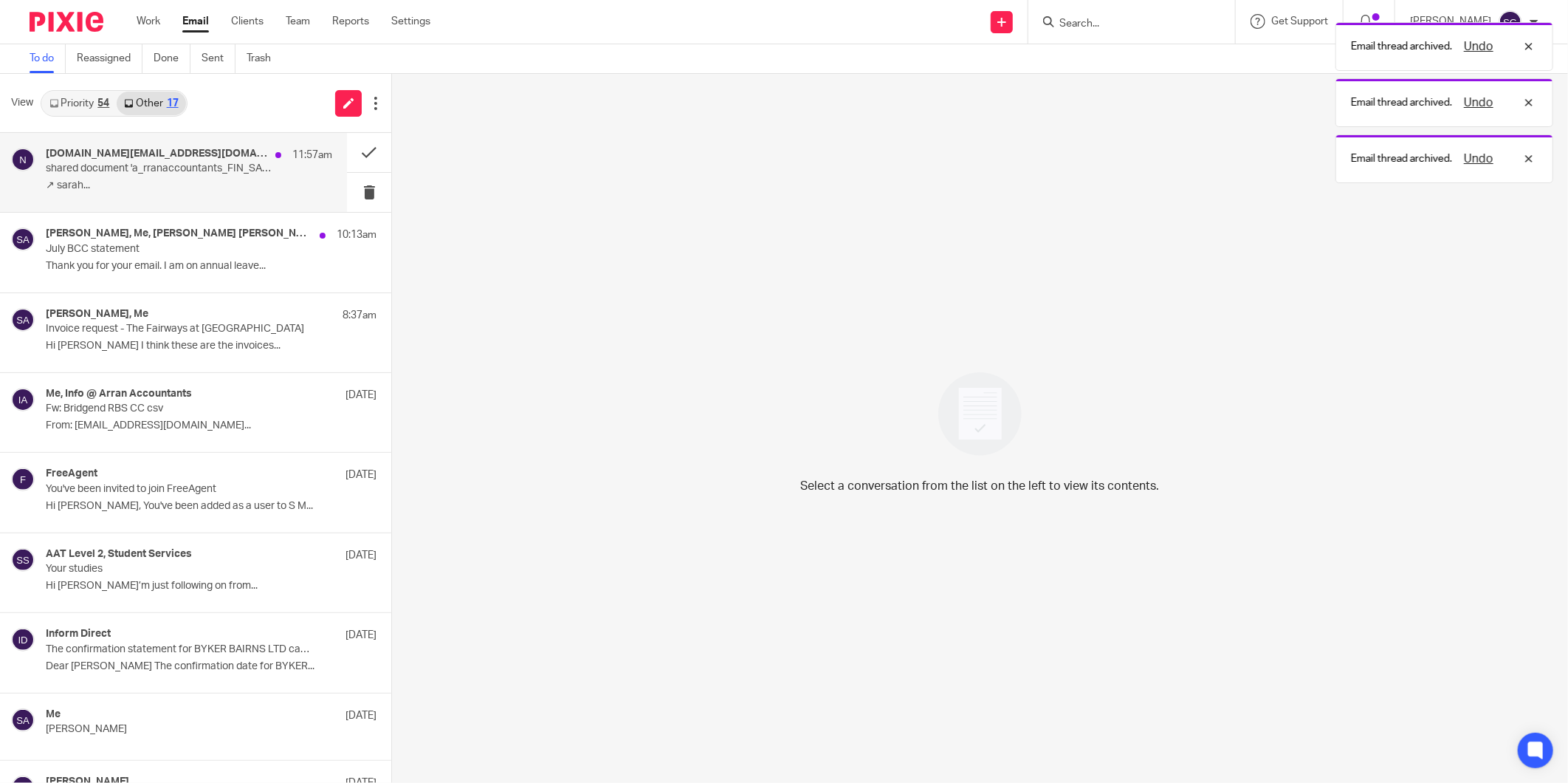
click at [173, 174] on p "shared document 'a_rranaccountants_FIN_SALARY_amendment794_ref2698'" at bounding box center [160, 168] width 229 height 13
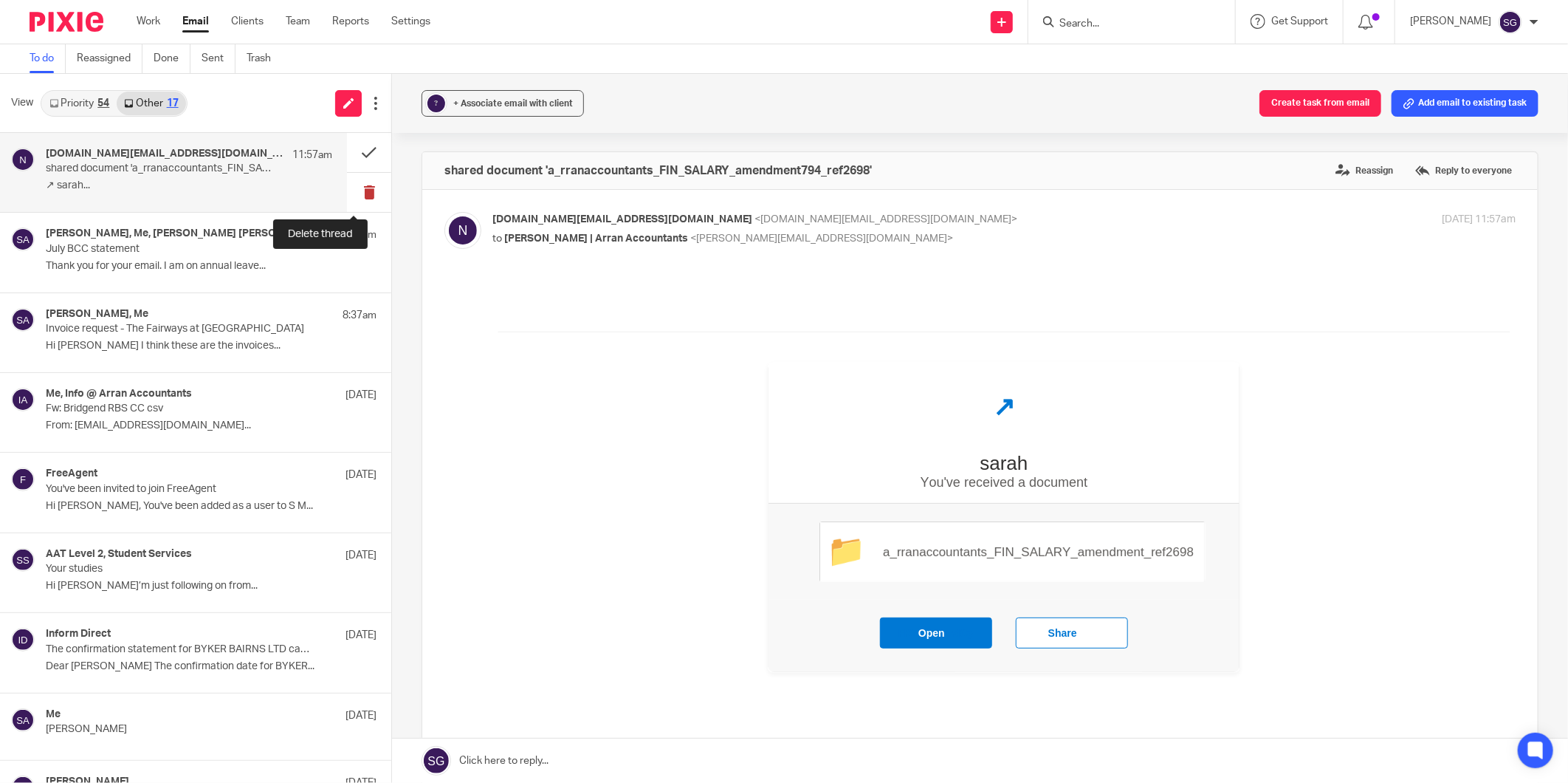
click at [347, 188] on button at bounding box center [369, 192] width 44 height 39
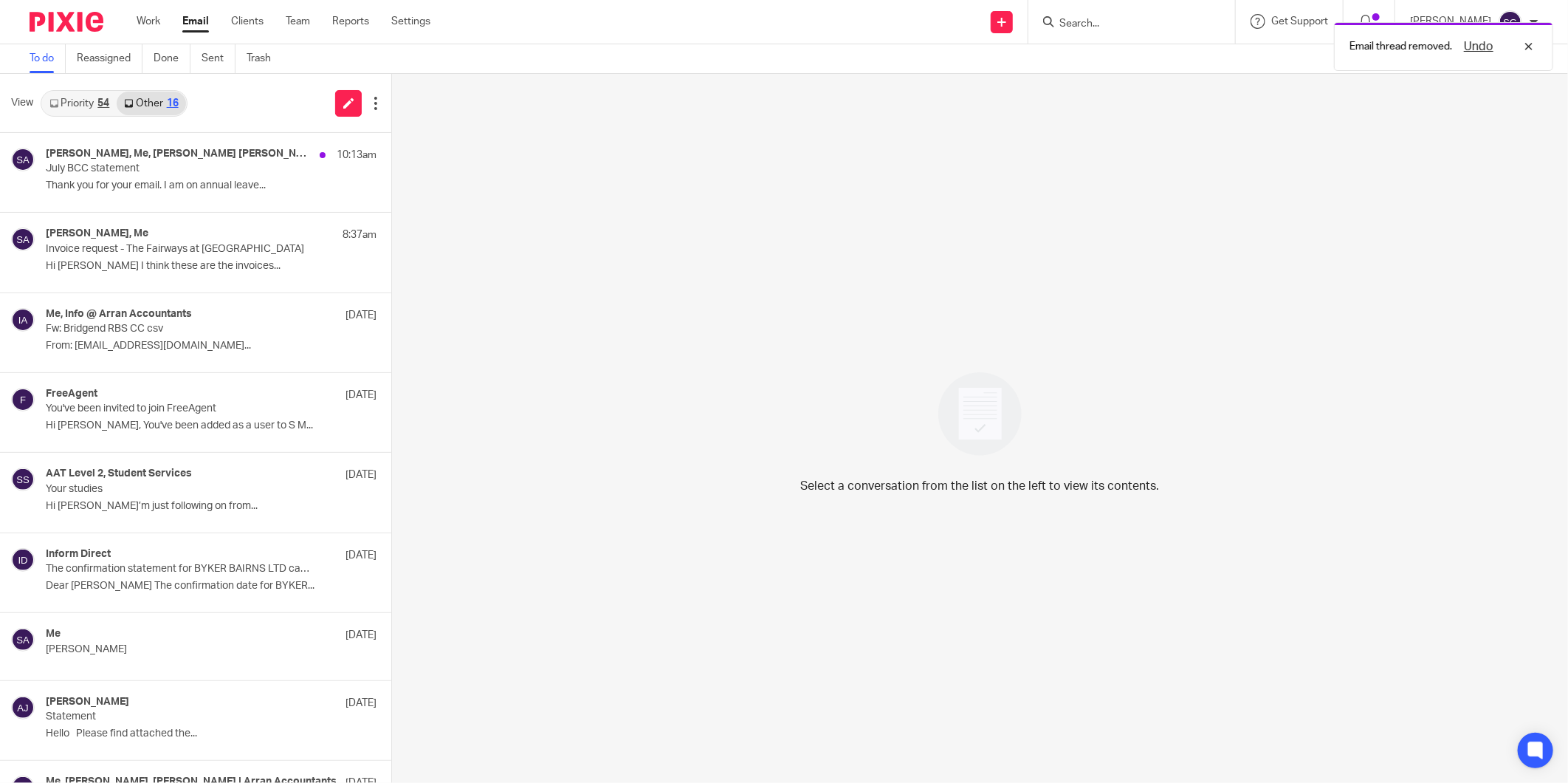
click at [232, 87] on div "View Priority 54 Other 16" at bounding box center [196, 104] width 391 height 59
click at [72, 180] on p "Thank you for your email. I am on annual leave..." at bounding box center [189, 185] width 286 height 13
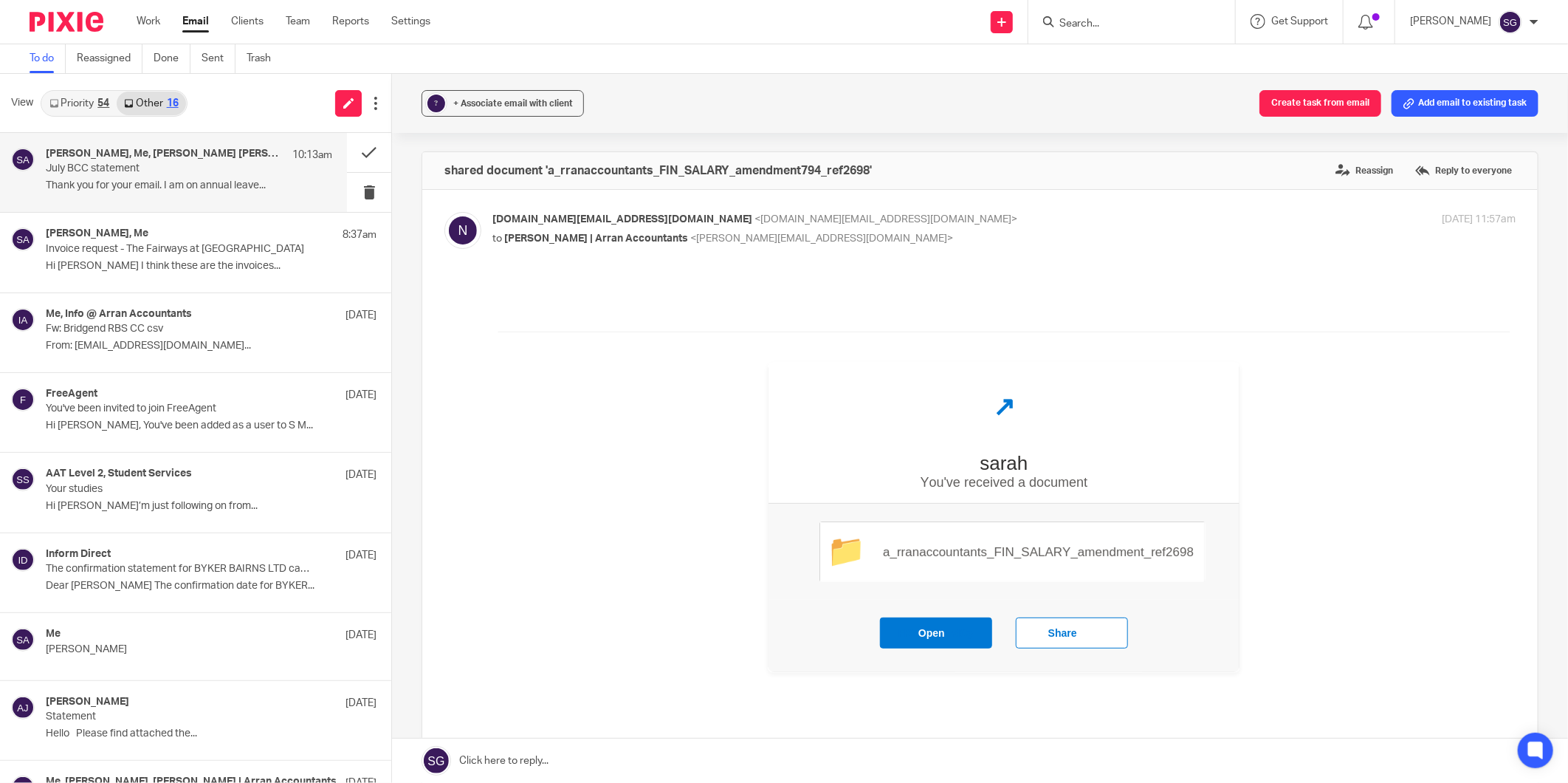
click at [107, 168] on p "July BCC statement" at bounding box center [160, 168] width 229 height 13
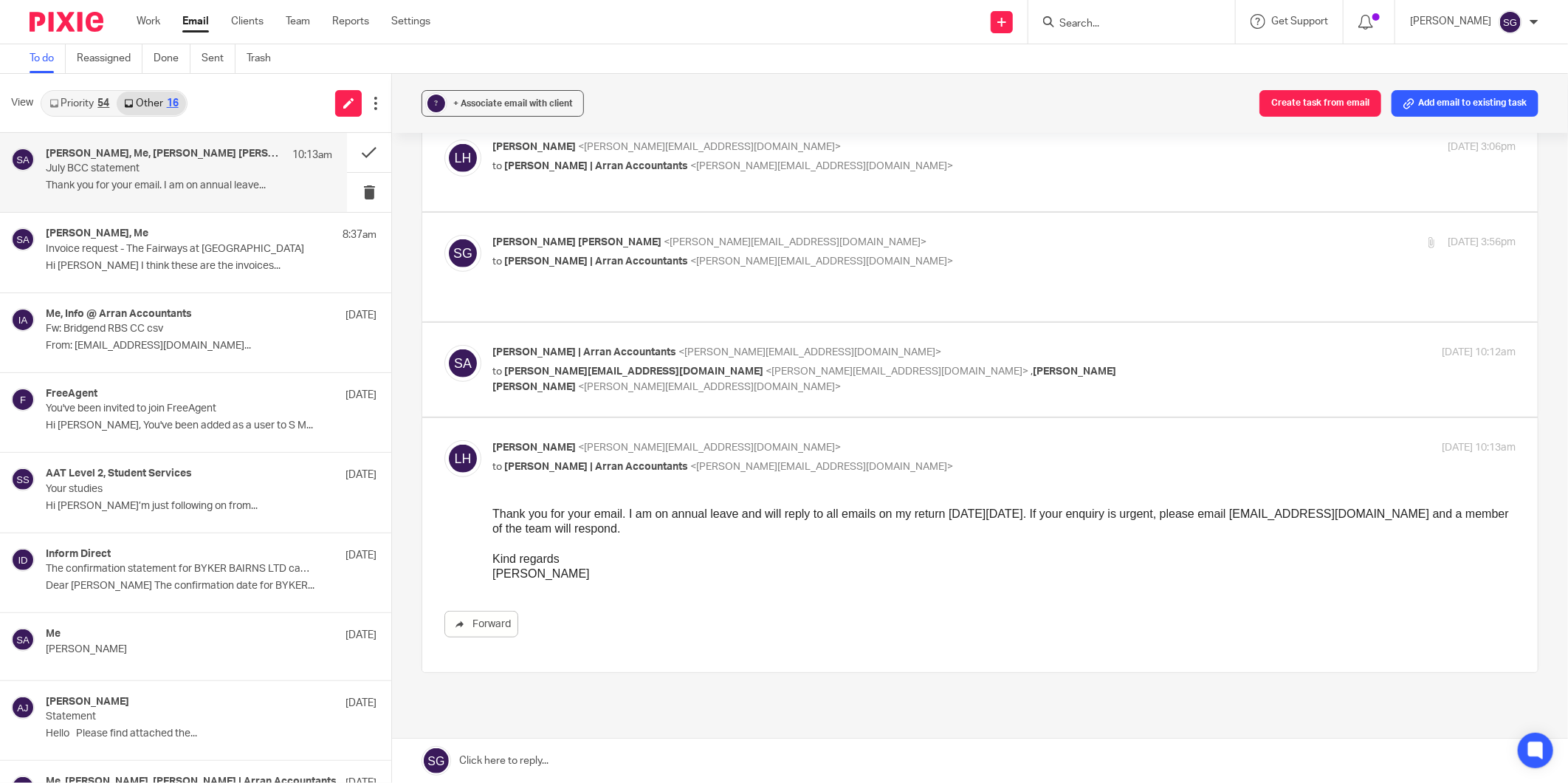
scroll to position [440, 0]
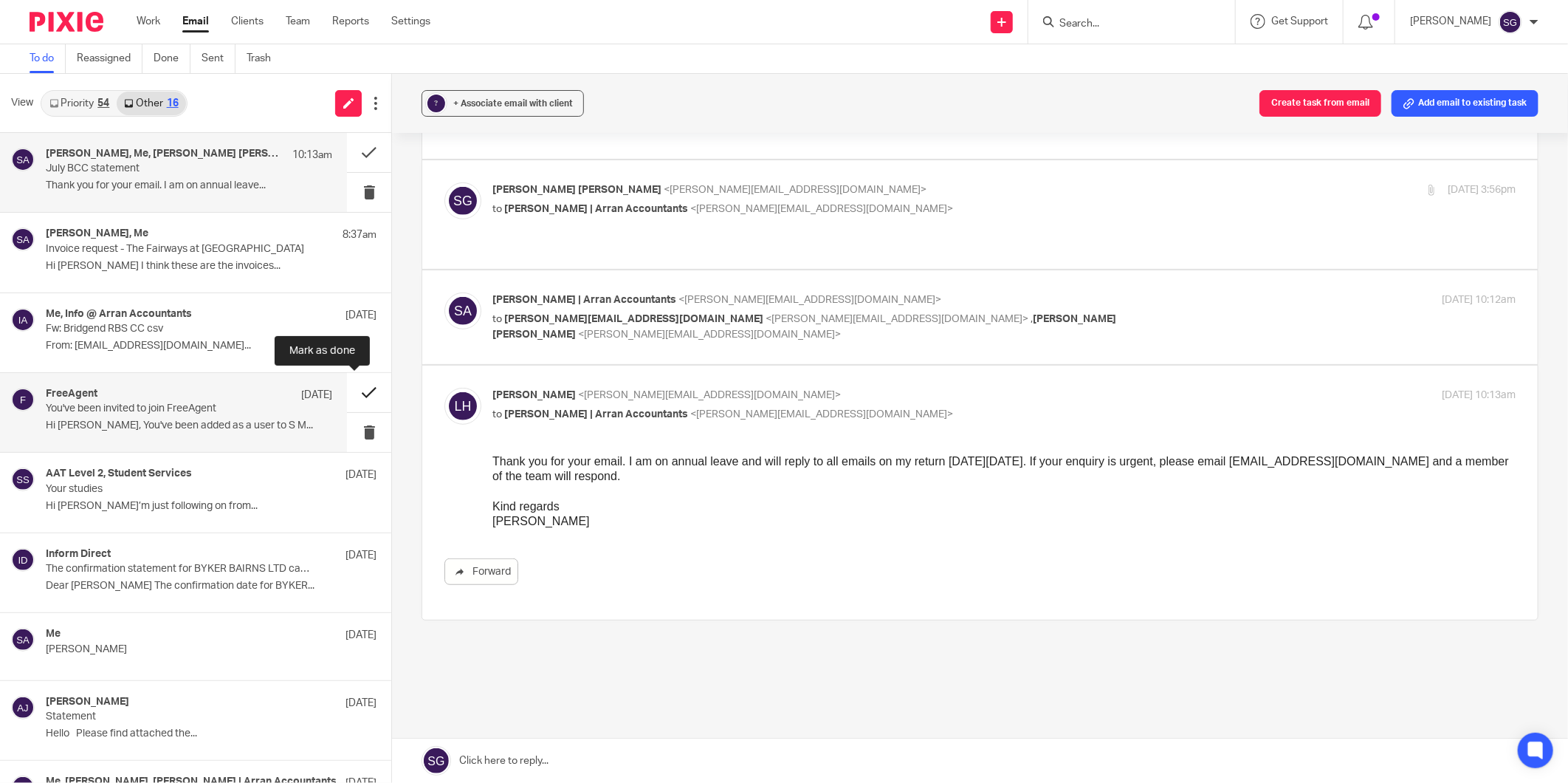
click at [353, 385] on button at bounding box center [369, 392] width 44 height 39
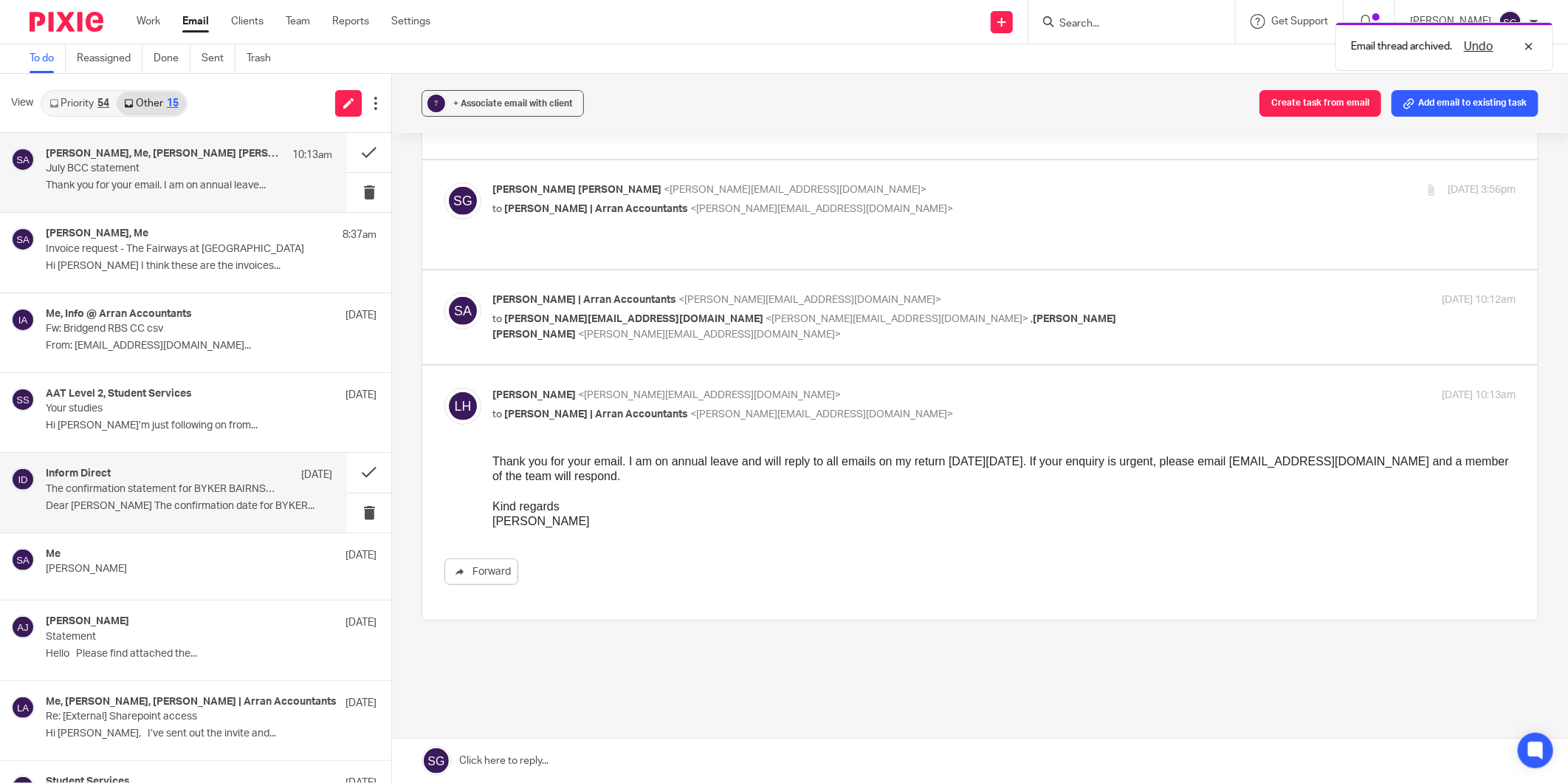
click at [156, 466] on div "Inform Direct [DATE] The confirmation statement for BYKER BAIRNS LTD can now be…" at bounding box center [173, 492] width 347 height 79
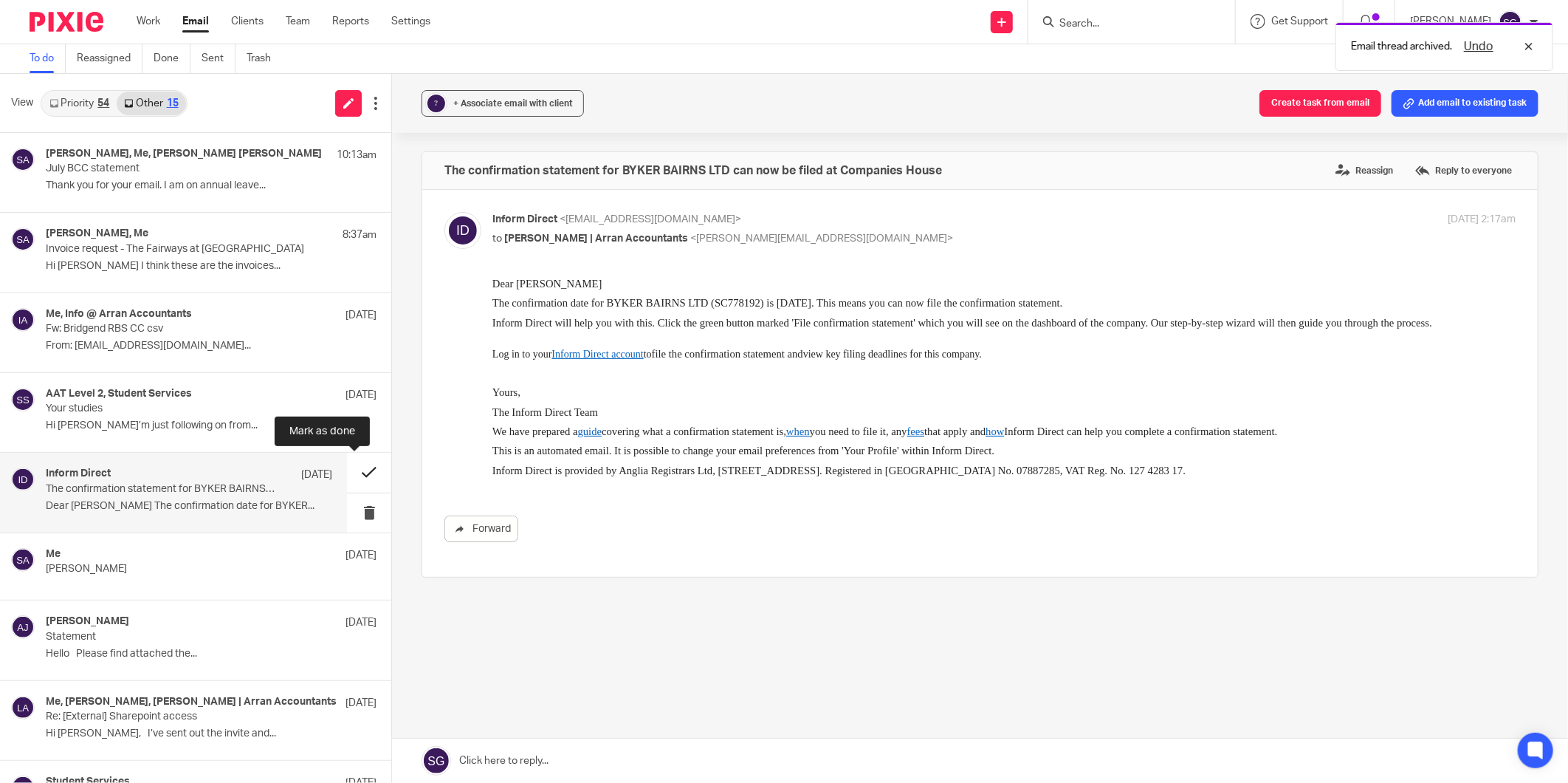
scroll to position [0, 0]
click at [357, 473] on button at bounding box center [369, 472] width 44 height 39
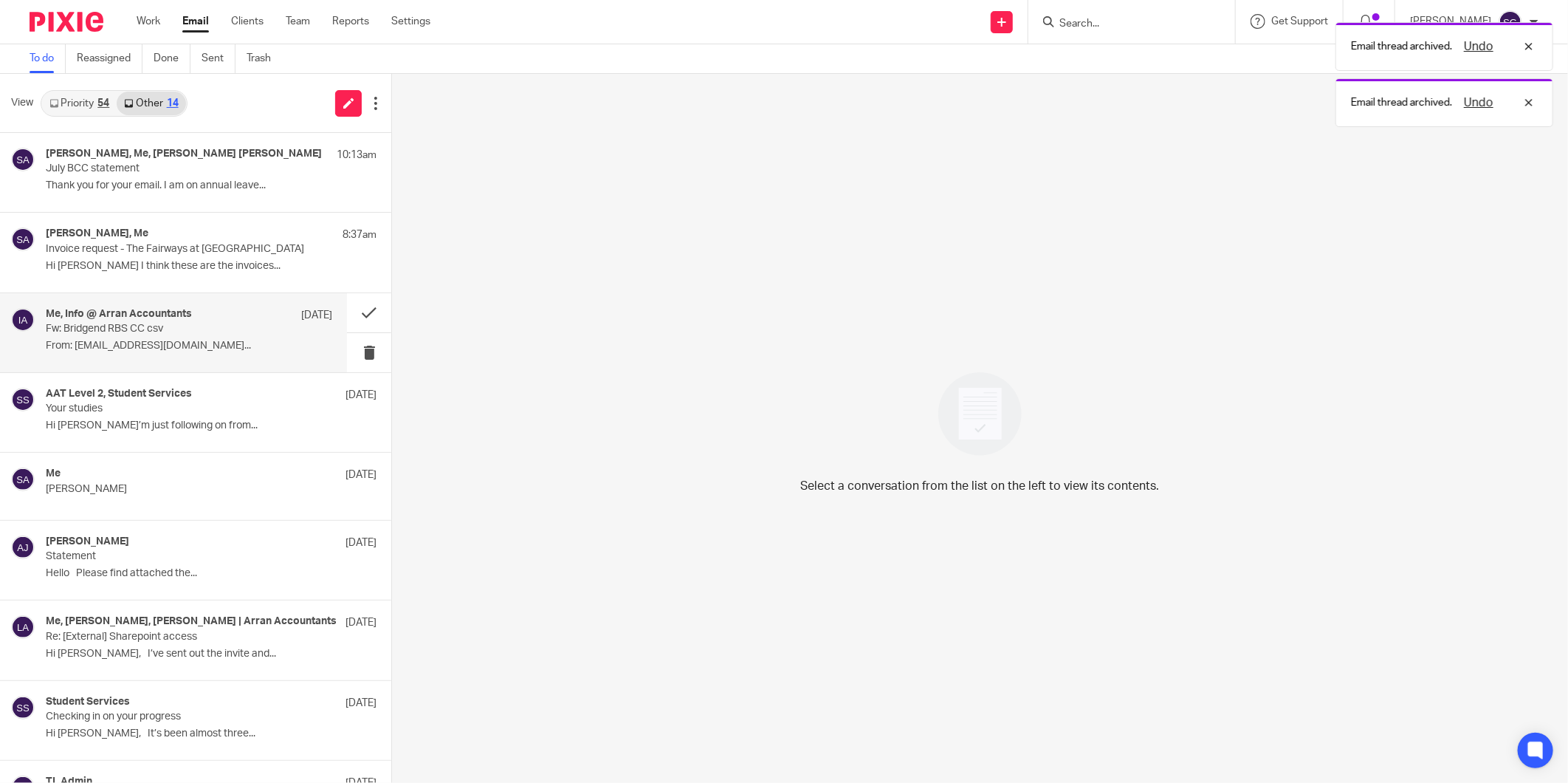
click at [181, 321] on div "Me, Info @ Arran Accountants [DATE]" at bounding box center [189, 315] width 286 height 15
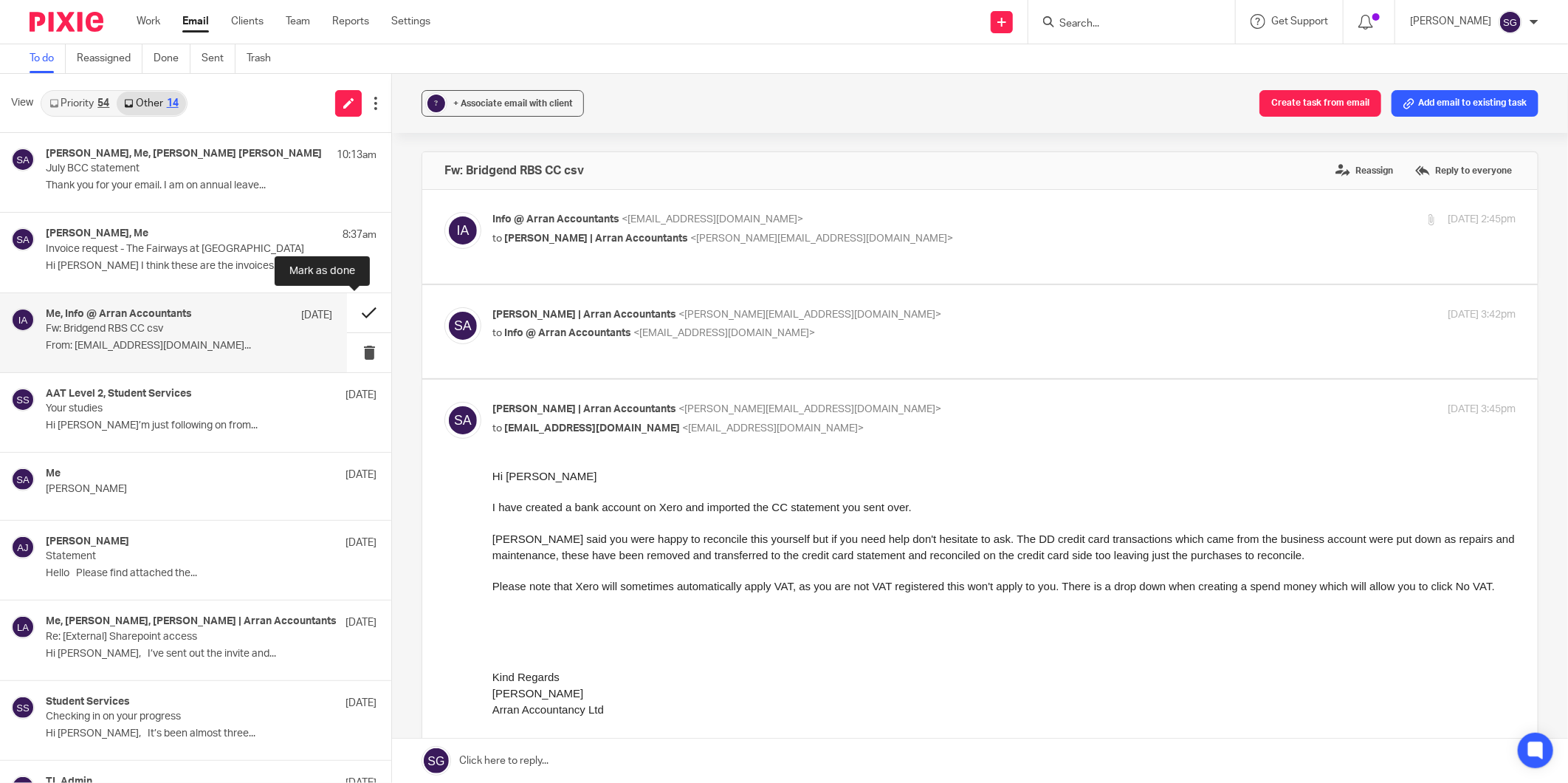
click at [348, 313] on button at bounding box center [369, 312] width 44 height 39
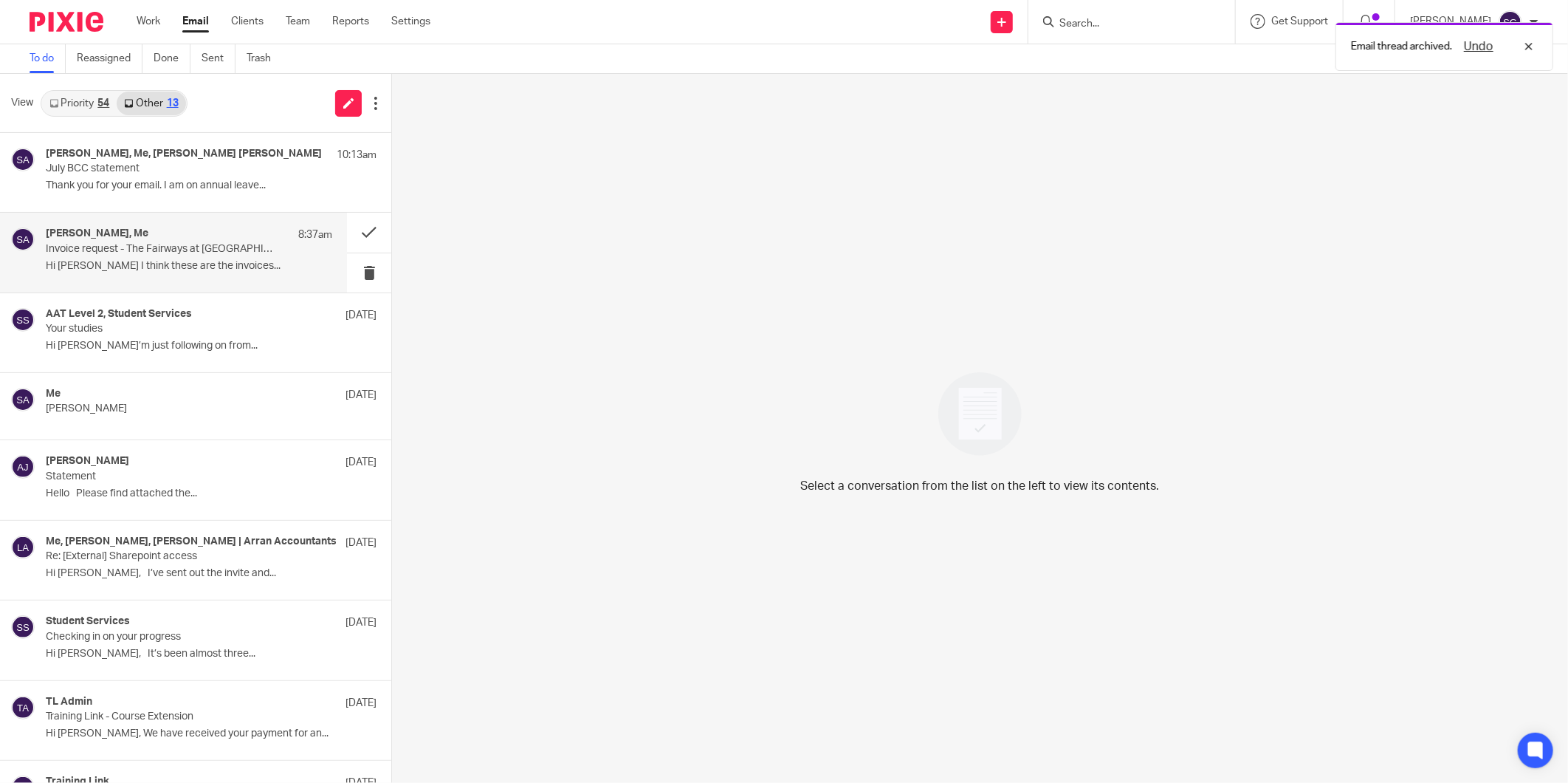
click at [178, 248] on p "Invoice request - The Fairways at [GEOGRAPHIC_DATA]" at bounding box center [160, 249] width 229 height 13
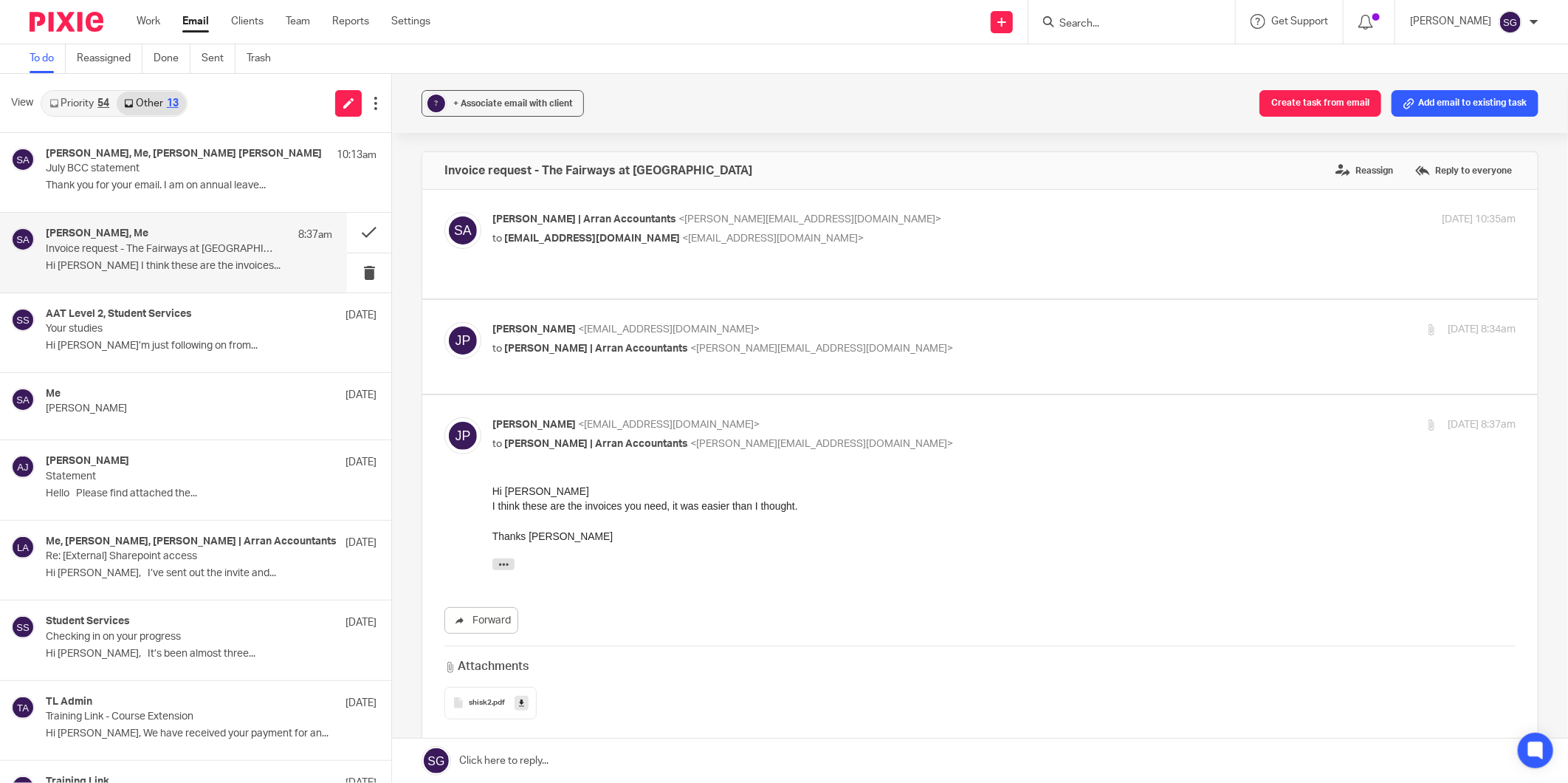
click at [92, 101] on link "Priority 54" at bounding box center [79, 104] width 75 height 24
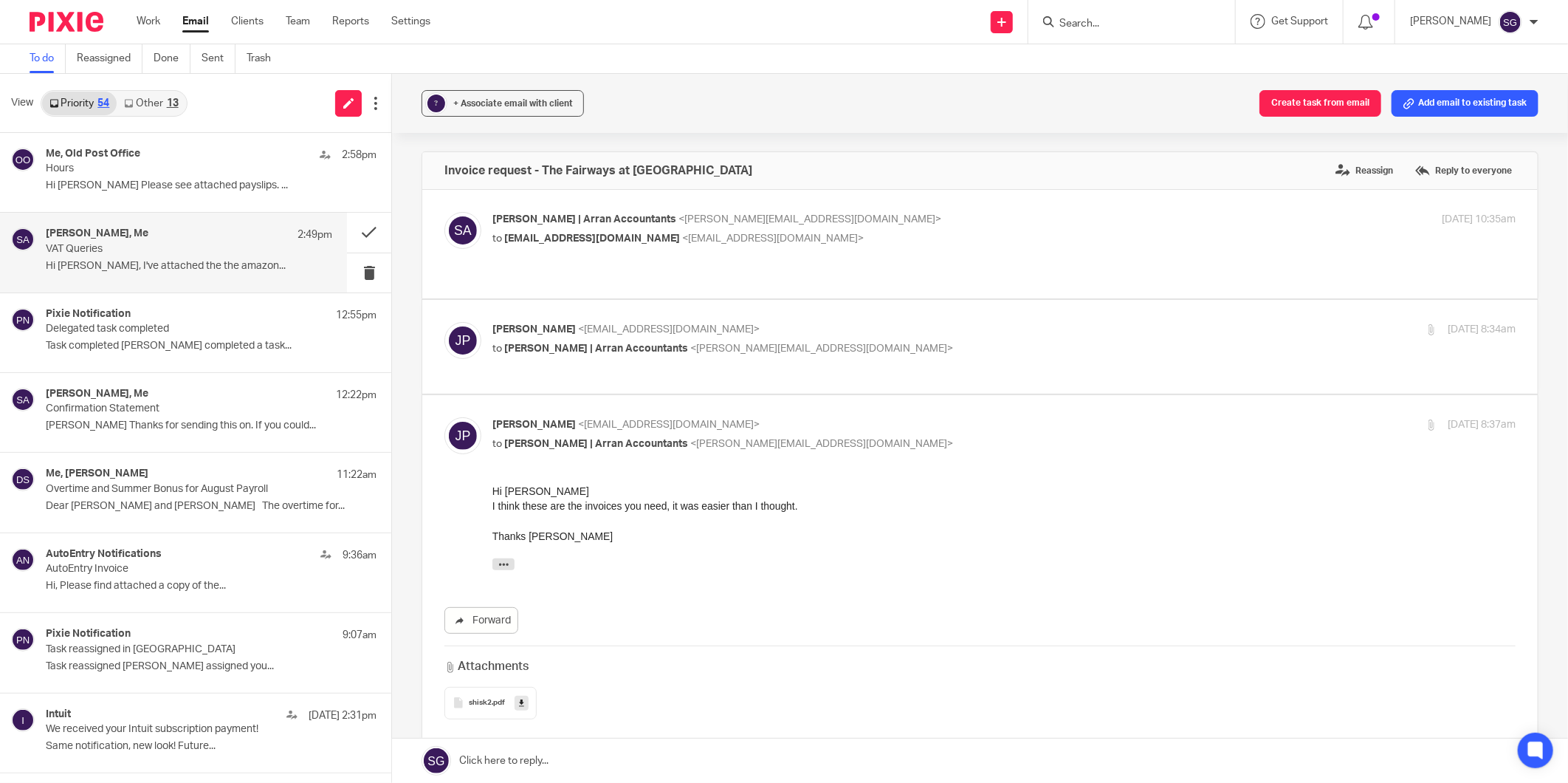
click at [155, 248] on p "VAT Queries" at bounding box center [160, 249] width 229 height 13
click at [167, 340] on p "Task completed [PERSON_NAME] completed a task..." at bounding box center [189, 346] width 286 height 13
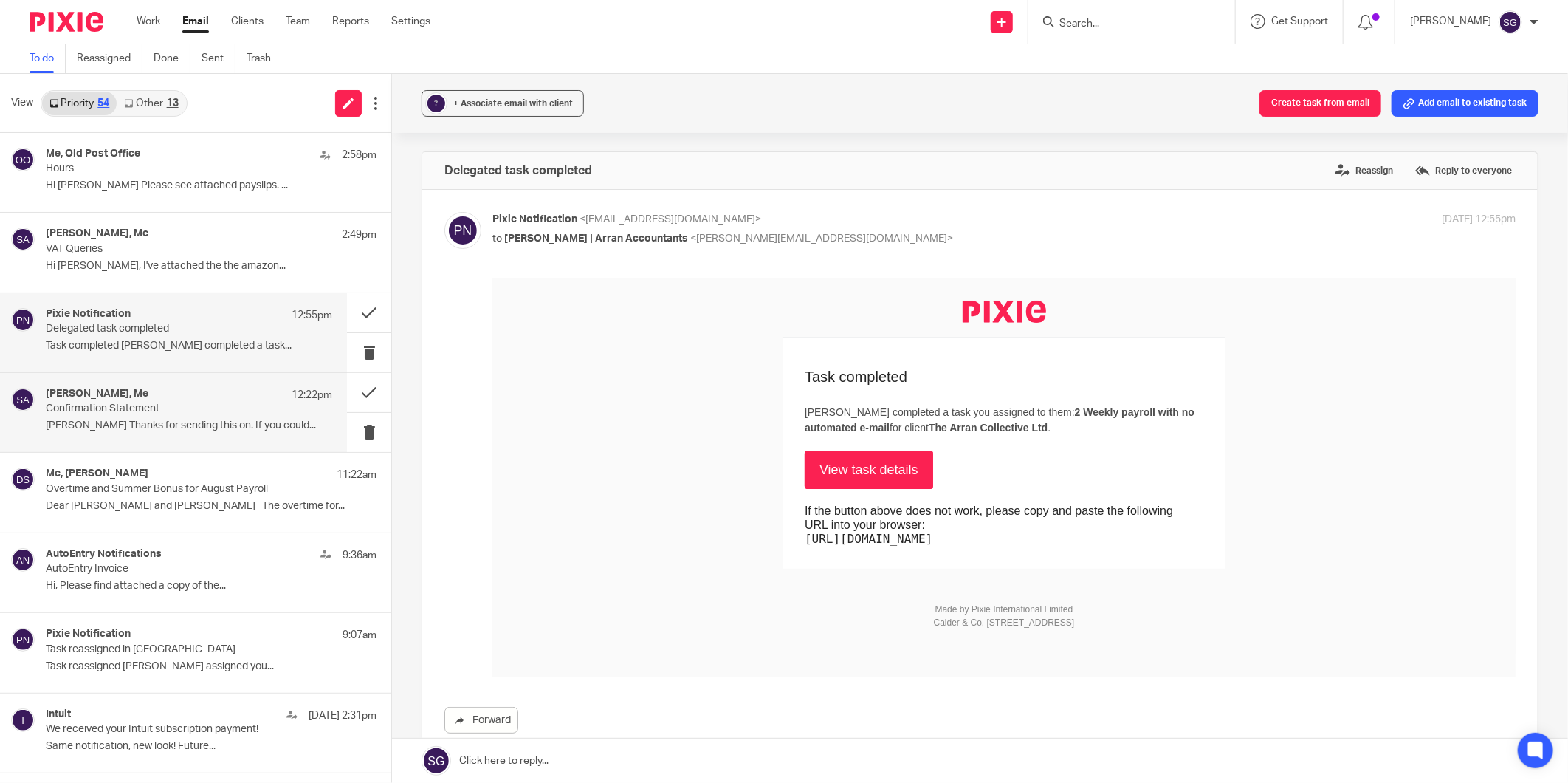
click at [146, 423] on p "[PERSON_NAME] Thanks for sending this on. If you could..." at bounding box center [189, 426] width 286 height 13
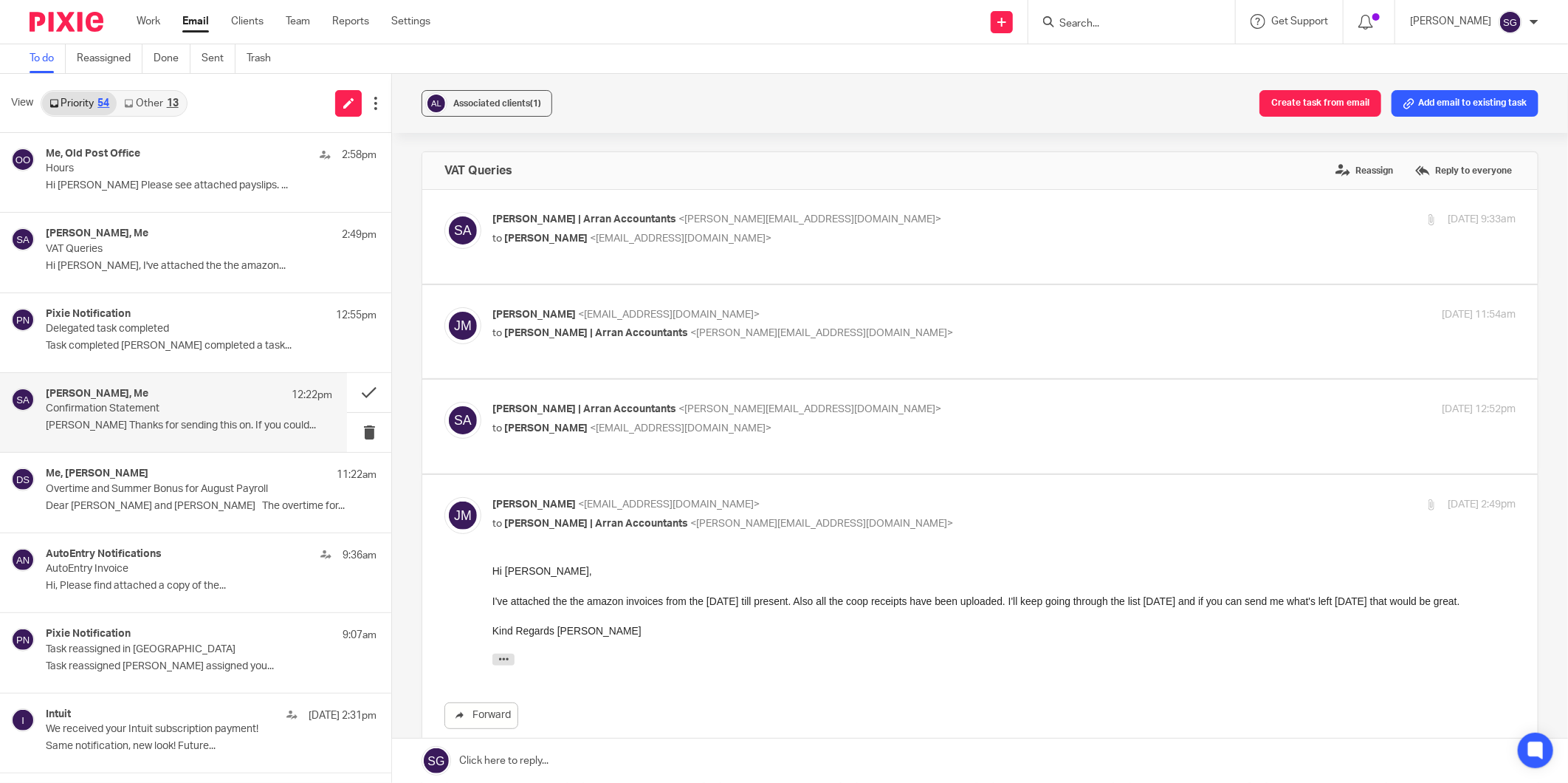
click at [167, 409] on p "Confirmation Statement" at bounding box center [160, 409] width 229 height 13
